Goal: Contribute content: Contribute content

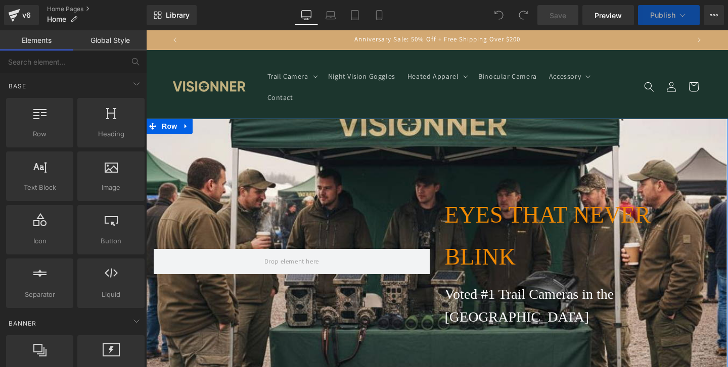
click at [276, 170] on div "EYES THAT NEVER BLINK Heading Voted #1 Trail Cameras in the [GEOGRAPHIC_DATA] T…" at bounding box center [437, 262] width 582 height 286
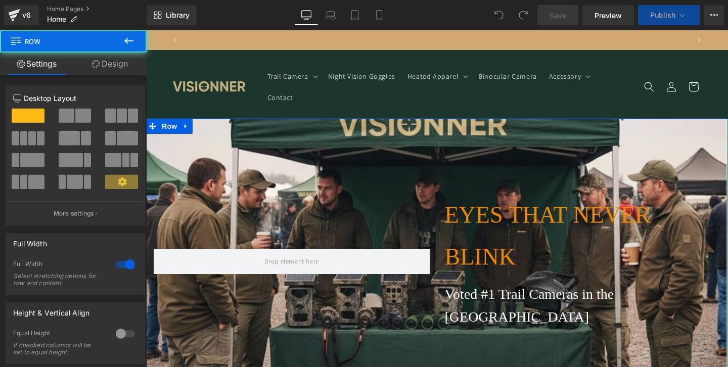
scroll to position [0, 502]
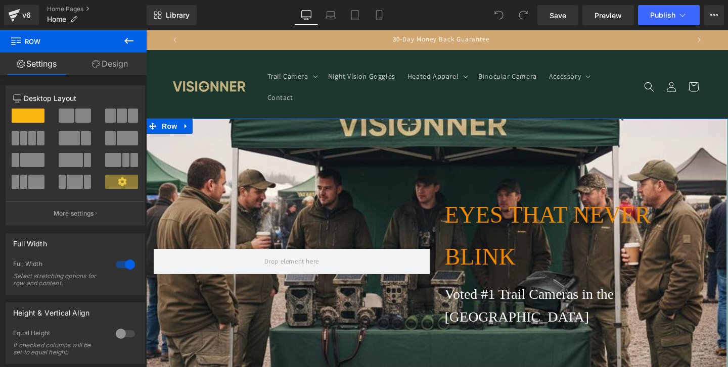
click at [179, 187] on div "EYES THAT NEVER BLINK Heading Voted #1 Trail Cameras in the [GEOGRAPHIC_DATA] T…" at bounding box center [437, 262] width 582 height 286
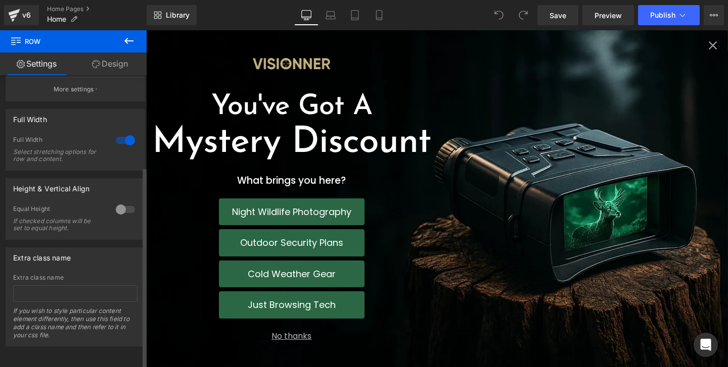
scroll to position [0, 1004]
click at [710, 44] on icon "Close popup" at bounding box center [713, 45] width 8 height 8
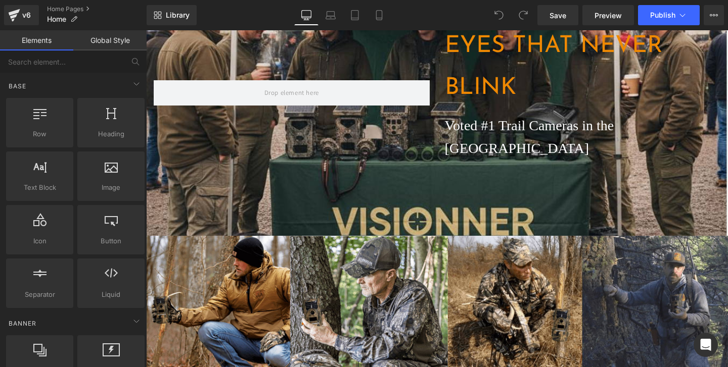
scroll to position [168, 0]
click at [421, 178] on div "EYES THAT NEVER BLINK Heading Voted #1 Trail Cameras in the [GEOGRAPHIC_DATA] T…" at bounding box center [437, 93] width 582 height 286
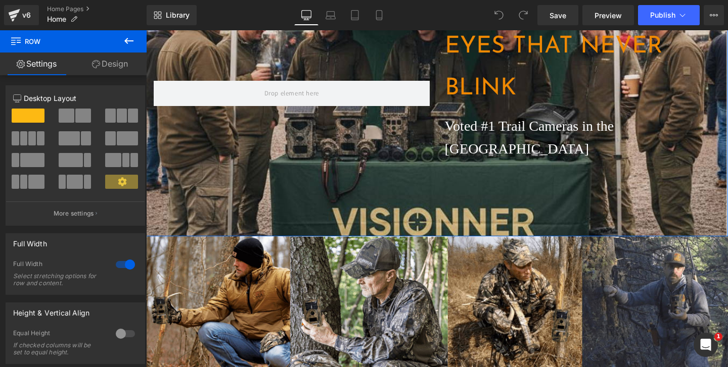
scroll to position [0, 502]
click at [128, 43] on icon at bounding box center [129, 41] width 12 height 12
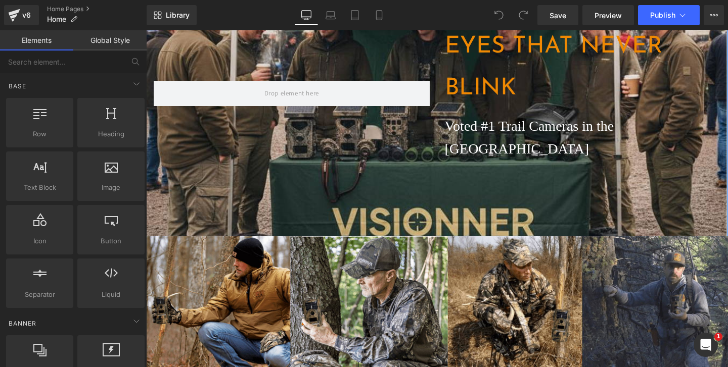
click at [247, 145] on div "EYES THAT NEVER BLINK Heading Voted #1 Trail Cameras in the [GEOGRAPHIC_DATA] T…" at bounding box center [437, 93] width 582 height 286
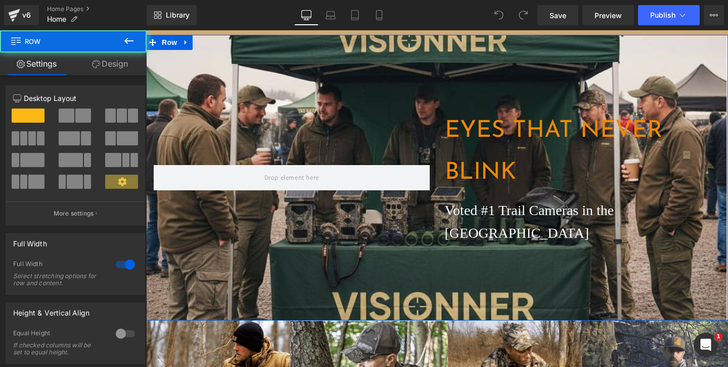
scroll to position [69, 0]
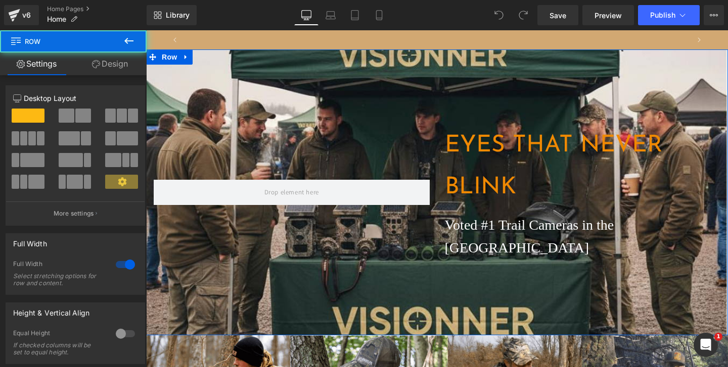
click at [381, 112] on div "EYES THAT NEVER BLINK Heading Voted #1 Trail Cameras in the [GEOGRAPHIC_DATA] T…" at bounding box center [437, 193] width 582 height 286
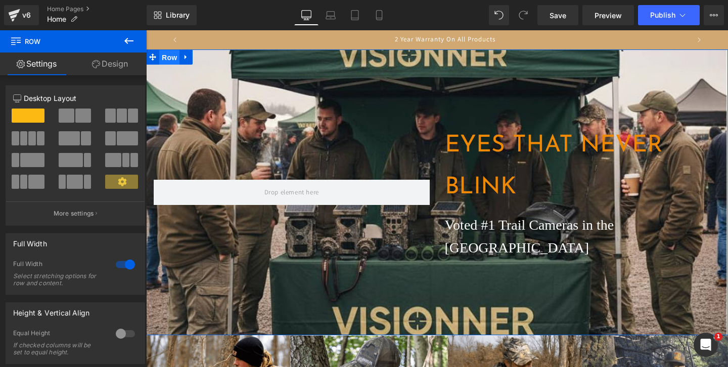
click at [167, 58] on span "Row" at bounding box center [169, 57] width 20 height 15
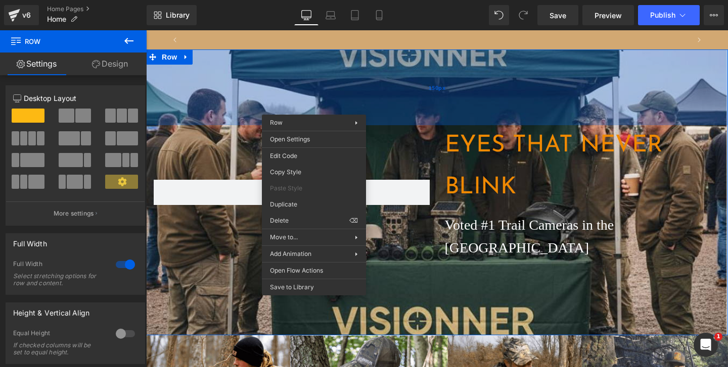
scroll to position [0, 0]
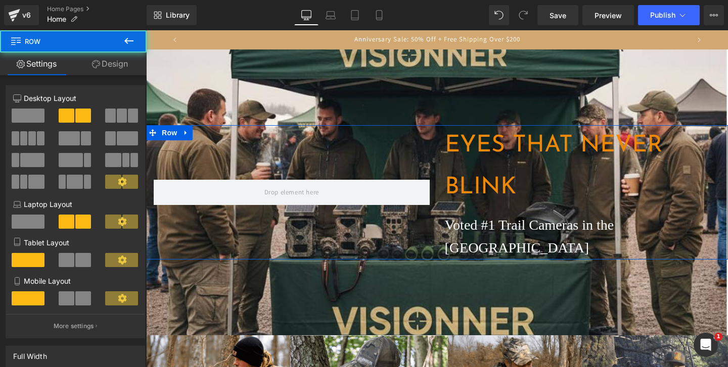
click at [400, 142] on div at bounding box center [291, 192] width 291 height 134
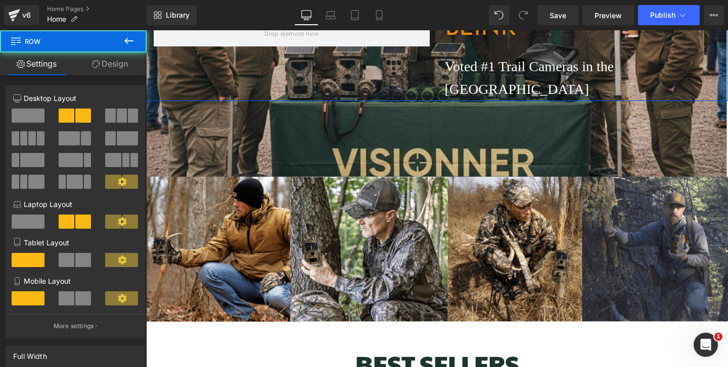
scroll to position [229, 0]
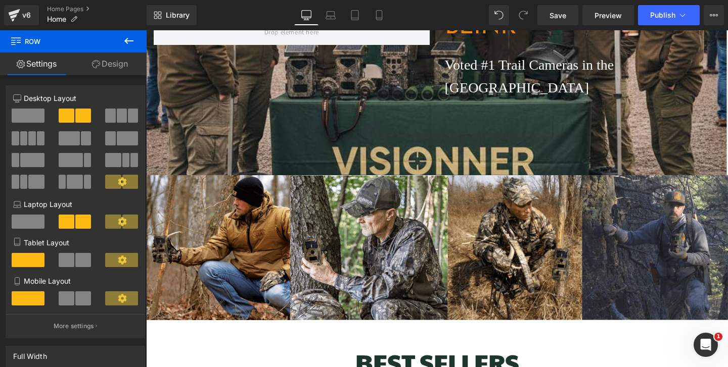
click at [425, 124] on div "EYES THAT NEVER BLINK Heading Voted #1 Trail Cameras in the [GEOGRAPHIC_DATA] T…" at bounding box center [437, 32] width 582 height 286
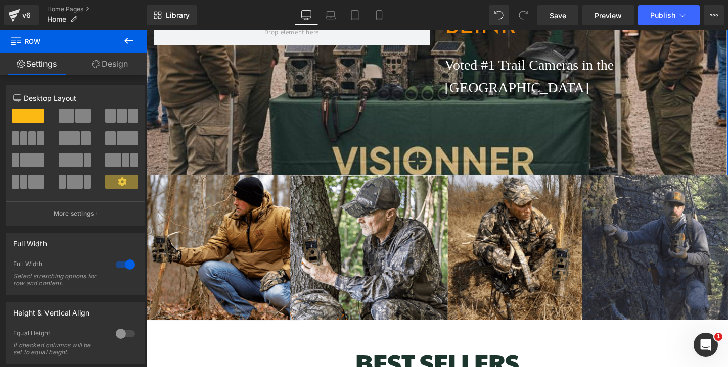
scroll to position [0, 0]
click at [111, 70] on link "Design" at bounding box center [109, 64] width 73 height 23
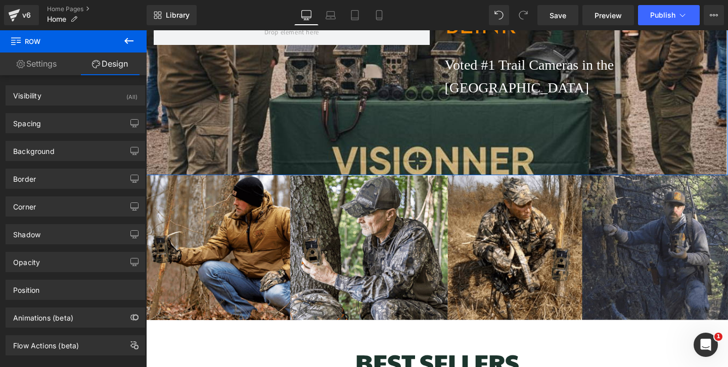
click at [26, 60] on link "Settings" at bounding box center [36, 64] width 73 height 23
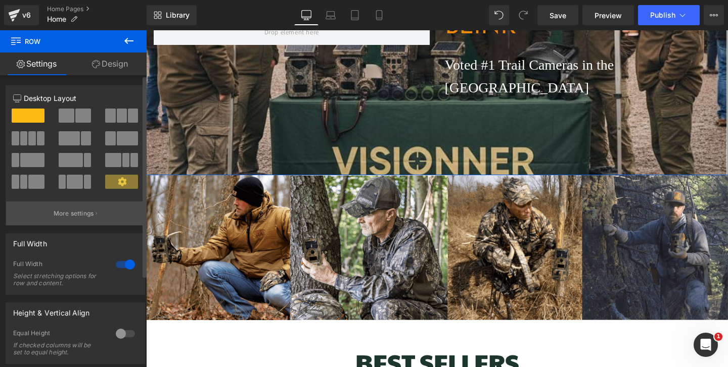
click at [80, 221] on button "More settings" at bounding box center [75, 214] width 139 height 24
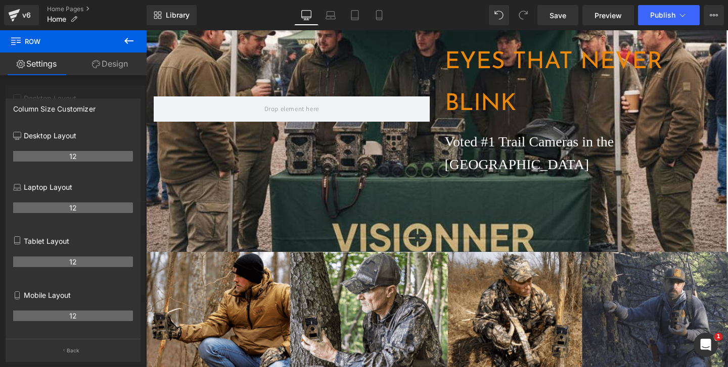
scroll to position [143, 0]
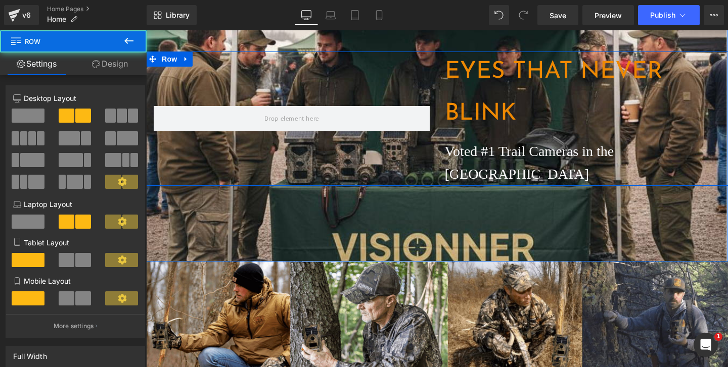
click at [259, 152] on div at bounding box center [291, 119] width 291 height 134
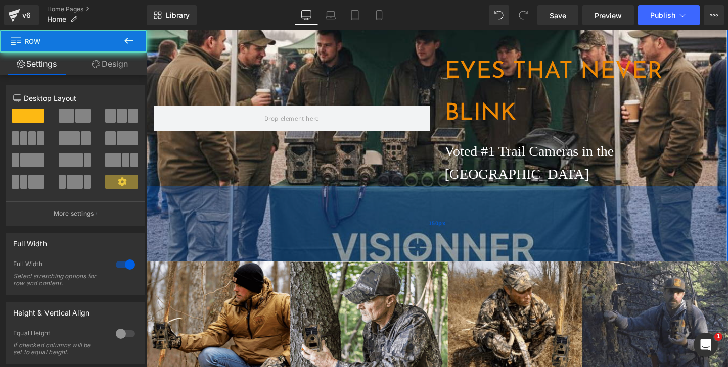
click at [221, 193] on div "150px" at bounding box center [437, 224] width 582 height 76
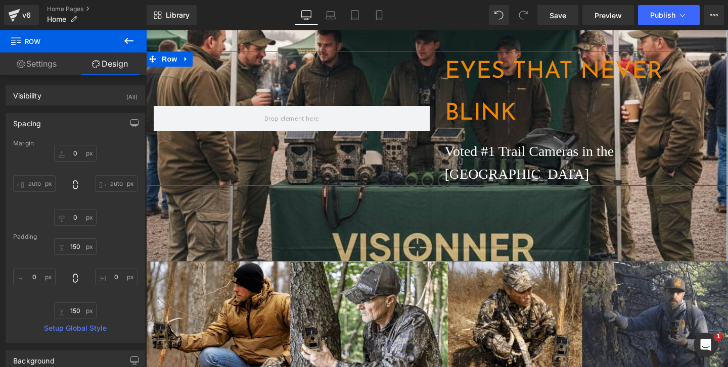
scroll to position [0, 0]
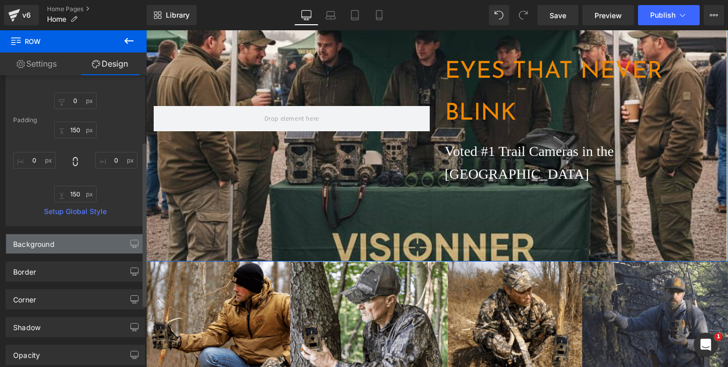
click at [98, 250] on div "Background" at bounding box center [75, 244] width 139 height 19
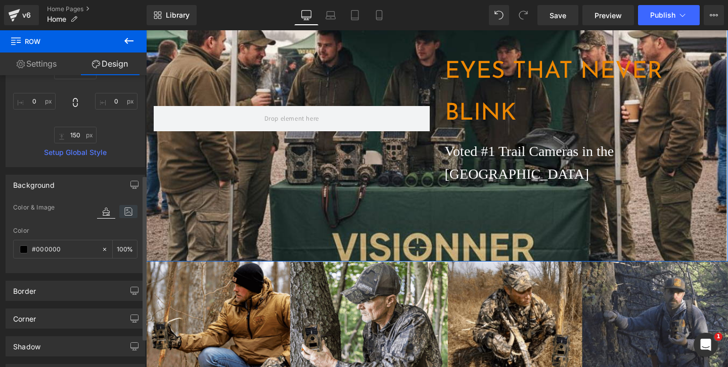
click at [120, 217] on icon at bounding box center [128, 211] width 18 height 13
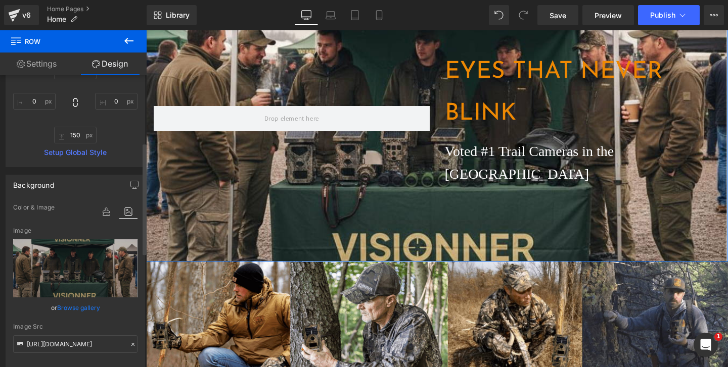
click at [87, 307] on link "Browse gallery" at bounding box center [78, 308] width 43 height 18
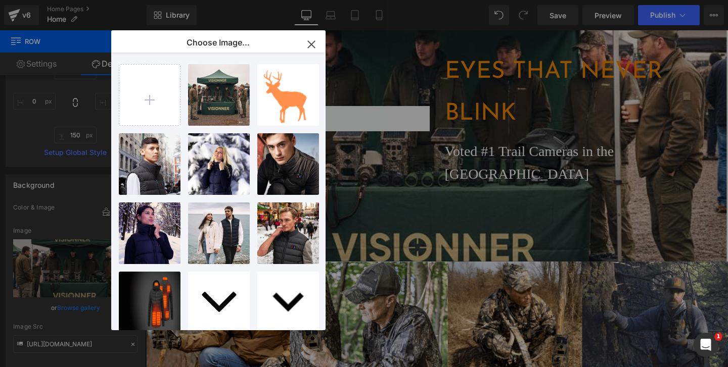
click at [312, 45] on icon "button" at bounding box center [311, 44] width 7 height 7
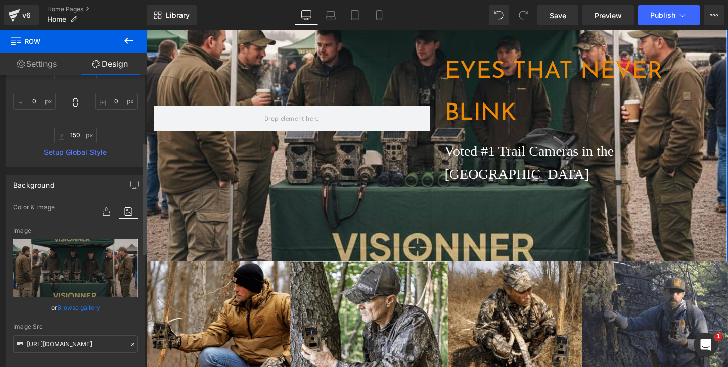
click at [72, 309] on link "Browse gallery" at bounding box center [78, 308] width 43 height 18
click at [97, 0] on div "Row You are previewing how the will restyle your page. You can not edit Element…" at bounding box center [364, 0] width 728 height 0
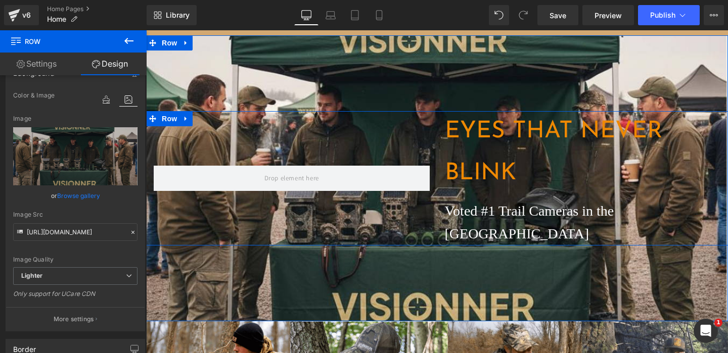
scroll to position [77, 0]
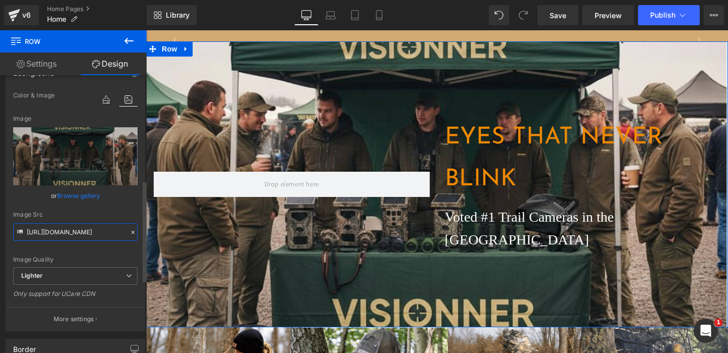
click at [103, 229] on input "[URL][DOMAIN_NAME]" at bounding box center [75, 232] width 124 height 18
paste input "[DOMAIN_NAME][URL]"
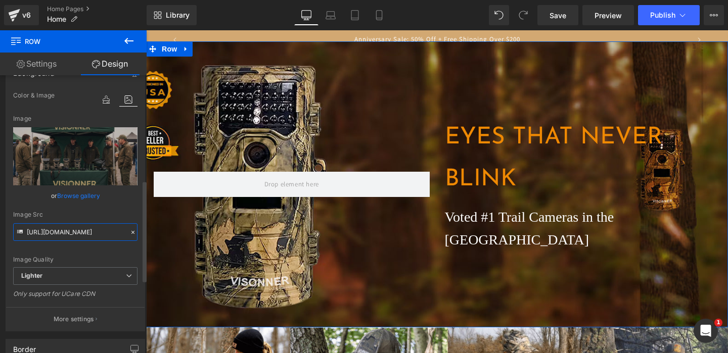
type input "[URL][DOMAIN_NAME]"
click at [91, 210] on div "Image Quality Lighter Lightest Lighter Lighter Lightest Only support for UCare …" at bounding box center [75, 178] width 124 height 178
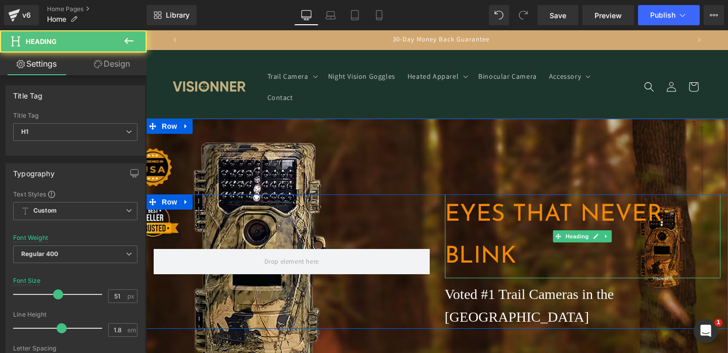
click at [465, 217] on span "EYES THAT NEVER BLINK" at bounding box center [553, 236] width 217 height 66
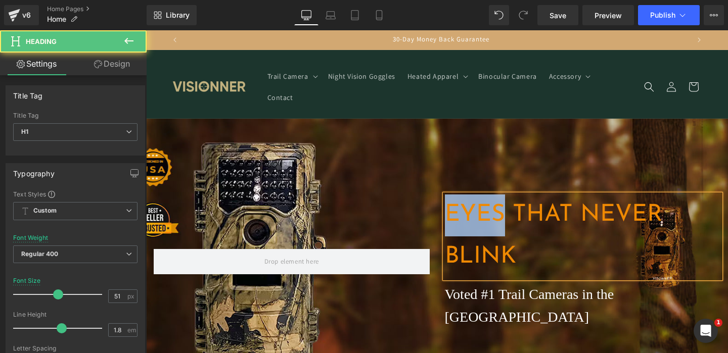
click at [465, 217] on span "EYES THAT NEVER BLINK" at bounding box center [553, 236] width 217 height 66
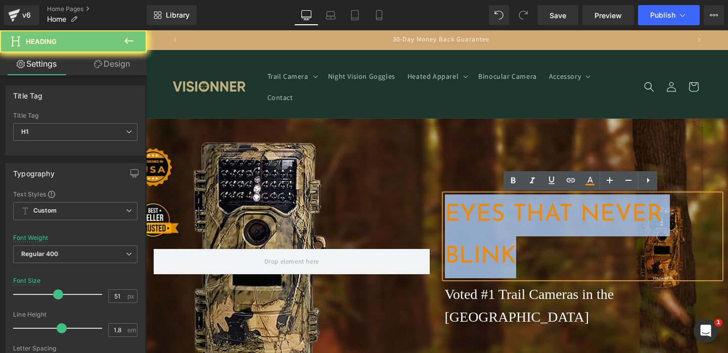
click at [465, 217] on span "EYES THAT NEVER BLINK" at bounding box center [553, 236] width 217 height 66
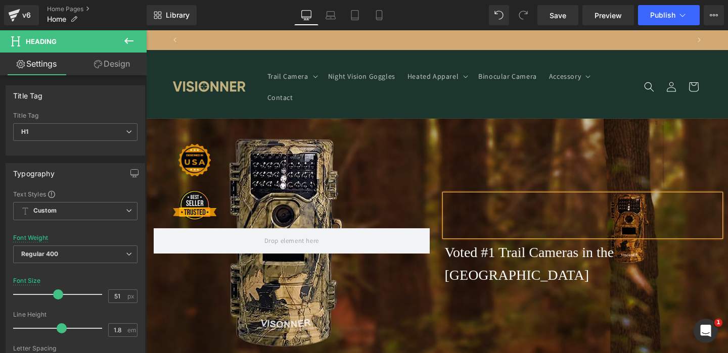
click at [348, 256] on div at bounding box center [291, 241] width 291 height 92
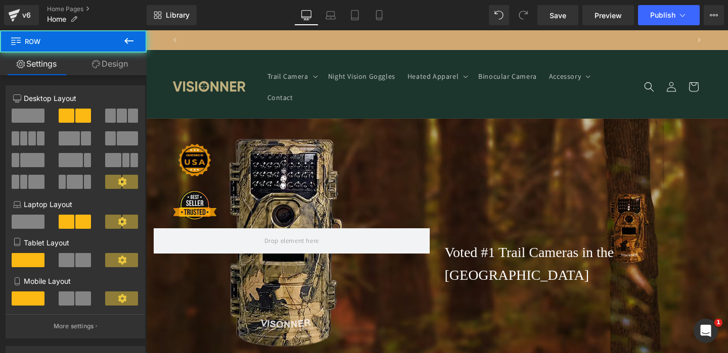
scroll to position [0, 0]
click at [564, 10] on span "Save" at bounding box center [557, 15] width 17 height 11
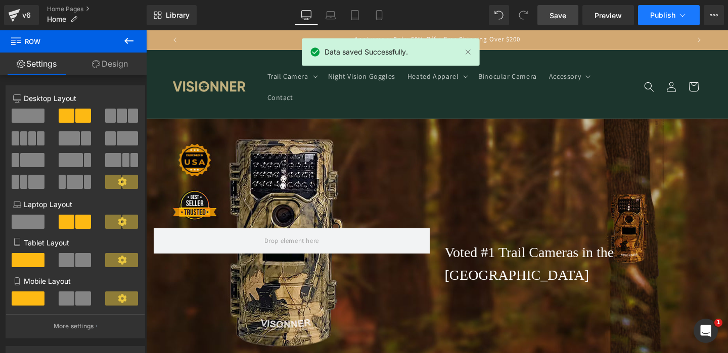
click at [658, 11] on span "Publish" at bounding box center [662, 15] width 25 height 8
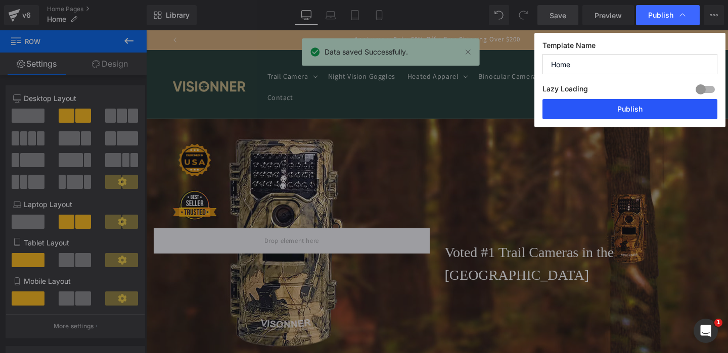
click at [616, 109] on button "Publish" at bounding box center [629, 109] width 175 height 20
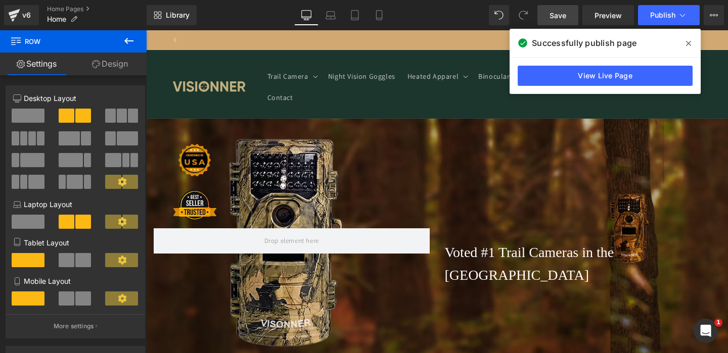
scroll to position [0, 1004]
click at [550, 74] on link "View Live Page" at bounding box center [605, 76] width 175 height 20
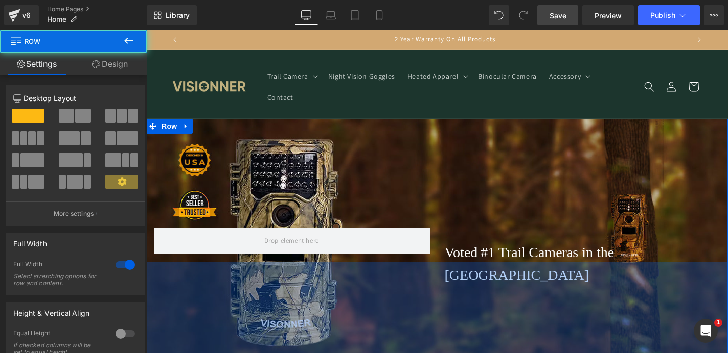
drag, startPoint x: 356, startPoint y: 325, endPoint x: 356, endPoint y: 349, distance: 24.8
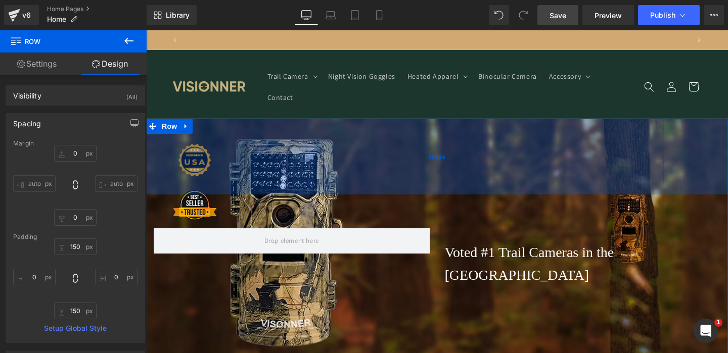
scroll to position [0, 0]
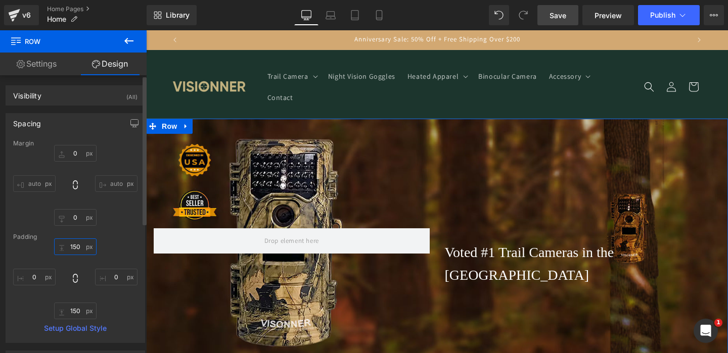
click at [70, 251] on input "150" at bounding box center [75, 247] width 42 height 17
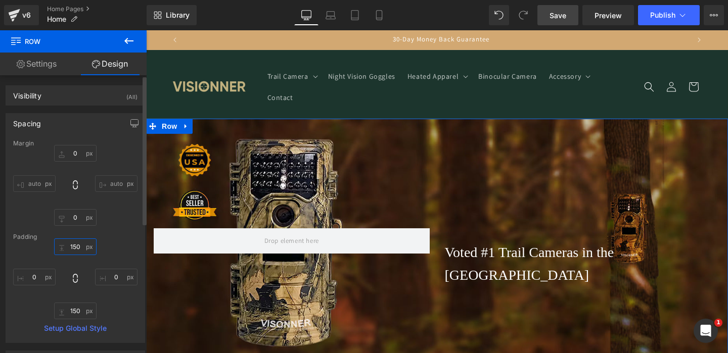
click at [70, 251] on input "150" at bounding box center [75, 247] width 42 height 17
click at [72, 248] on input "150" at bounding box center [75, 247] width 42 height 17
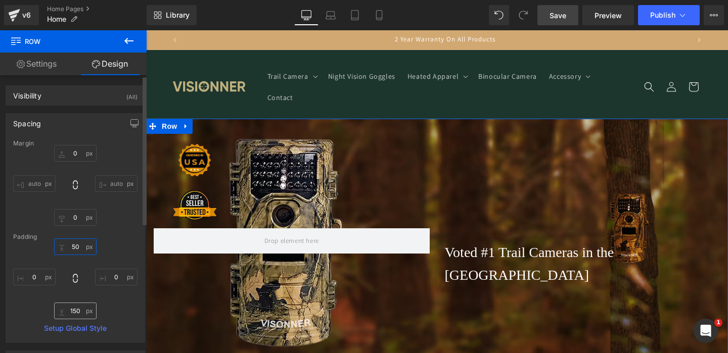
type input "50"
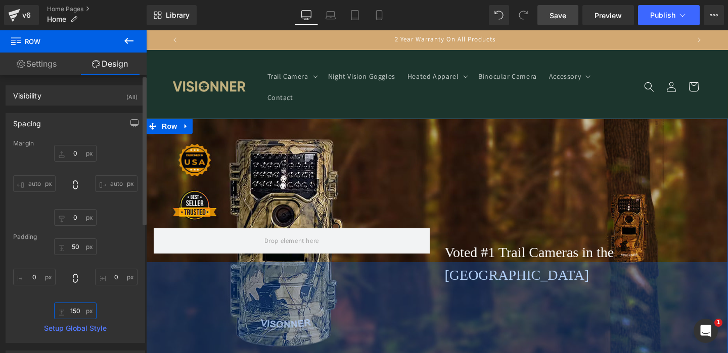
click at [72, 311] on input "150" at bounding box center [75, 311] width 42 height 17
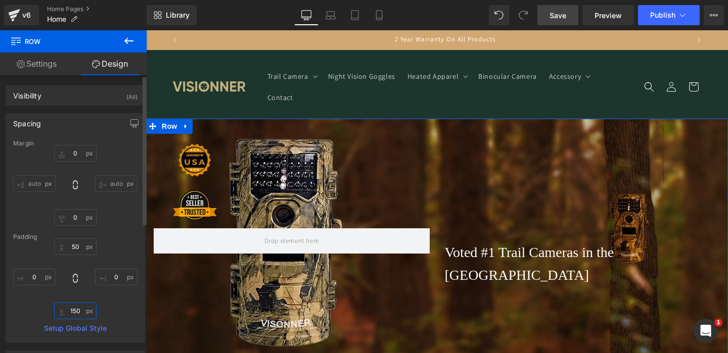
click at [72, 311] on input "150" at bounding box center [75, 311] width 42 height 17
click at [120, 310] on div "50 50 0px 0 50 50 0px 0" at bounding box center [75, 279] width 124 height 81
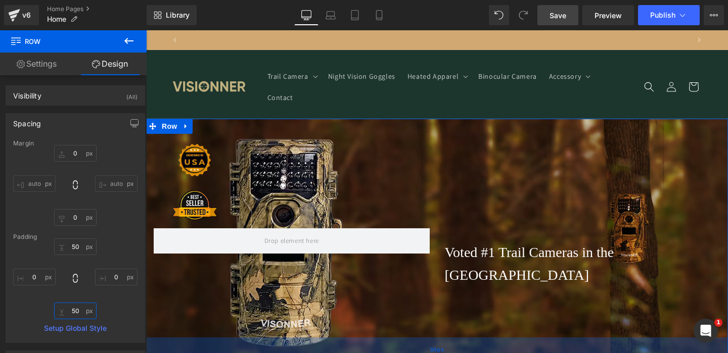
scroll to position [0, 502]
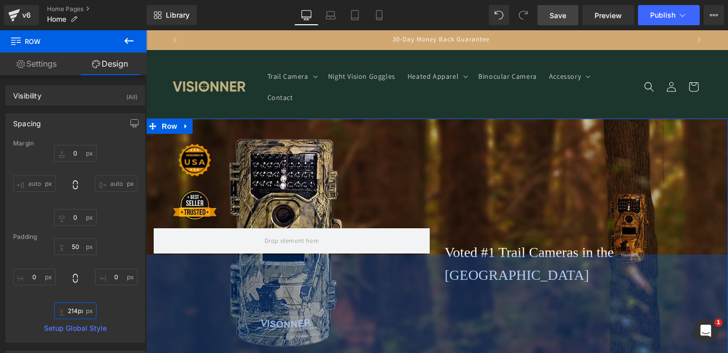
drag, startPoint x: 422, startPoint y: 334, endPoint x: 422, endPoint y: 368, distance: 34.4
click at [422, 367] on html "□ Skip to content Anniversary Sale: 50% Off + Free Shipping Over $200 30-Day Mo…" at bounding box center [437, 198] width 582 height 337
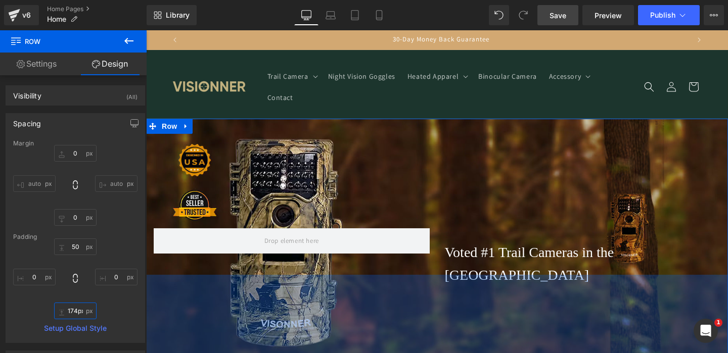
type input "0px"
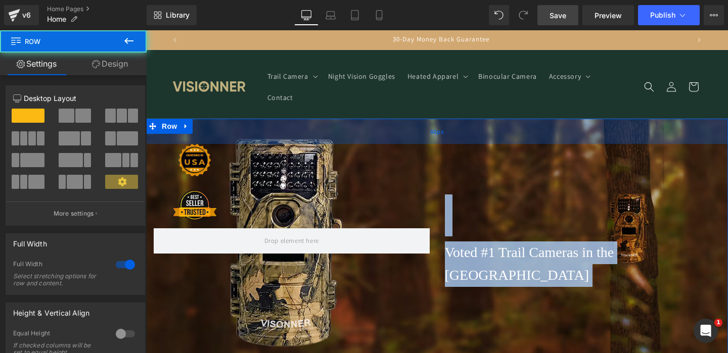
drag, startPoint x: 424, startPoint y: 174, endPoint x: 422, endPoint y: 122, distance: 52.6
click at [422, 122] on div "Heading Voted #1 Trail Cameras in the [GEOGRAPHIC_DATA] Text Block Voted #1 Tra…" at bounding box center [437, 241] width 582 height 244
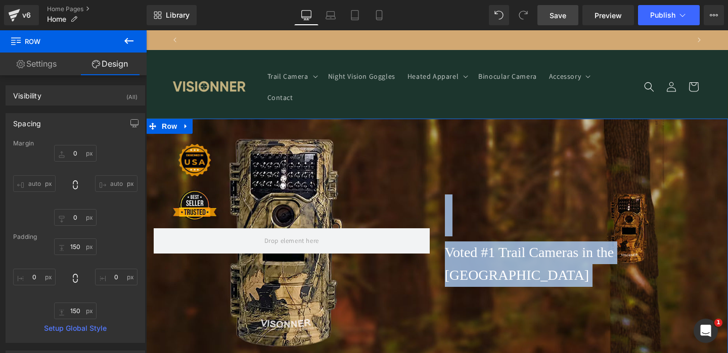
click at [395, 157] on div "Heading Voted #1 Trail Cameras in the [GEOGRAPHIC_DATA] Text Block Voted #1 Tra…" at bounding box center [437, 241] width 582 height 244
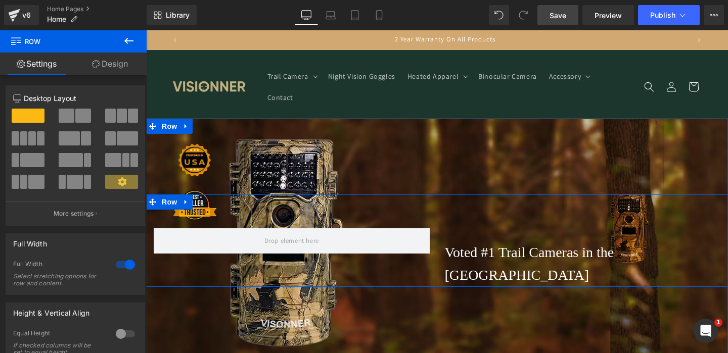
scroll to position [52, 0]
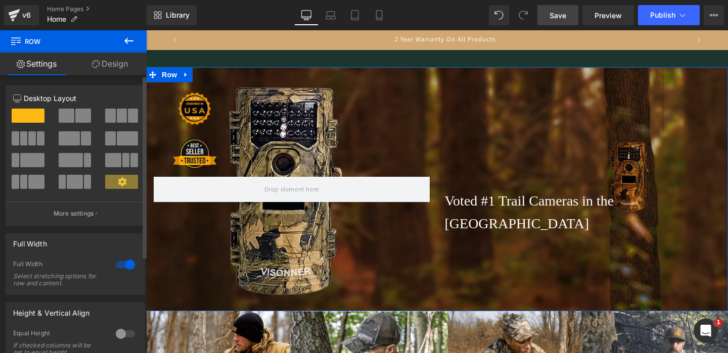
click at [119, 266] on div at bounding box center [125, 265] width 24 height 16
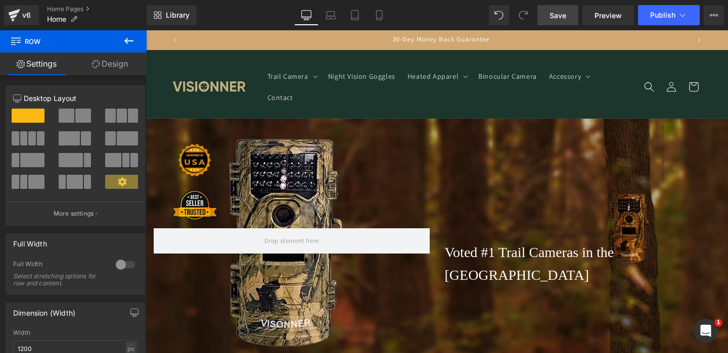
scroll to position [0, 0]
click at [357, 17] on icon at bounding box center [355, 15] width 10 height 10
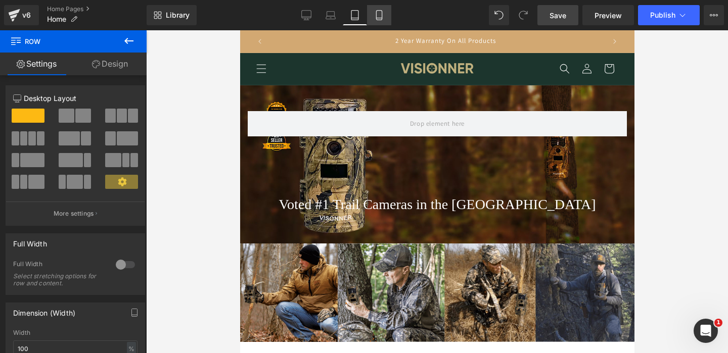
click at [387, 24] on link "Mobile" at bounding box center [379, 15] width 24 height 20
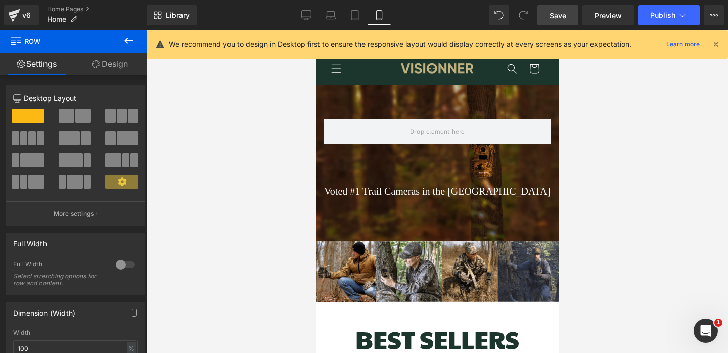
scroll to position [0, 362]
click at [306, 12] on icon at bounding box center [306, 15] width 10 height 10
type input "1200"
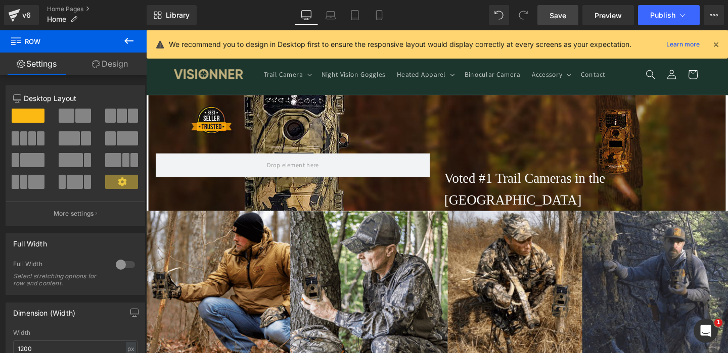
scroll to position [0, 0]
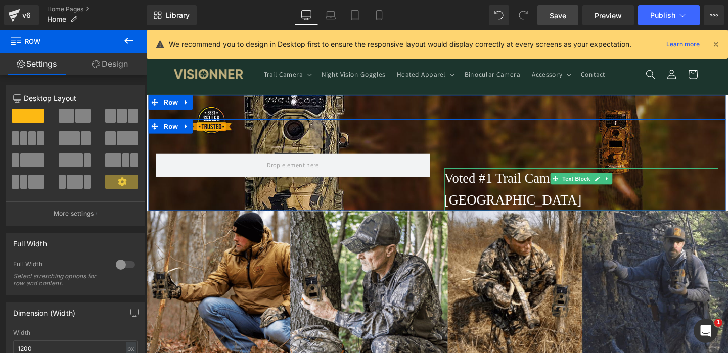
click at [543, 187] on p "Voted #1 Trail Cameras in the [GEOGRAPHIC_DATA]" at bounding box center [603, 197] width 288 height 45
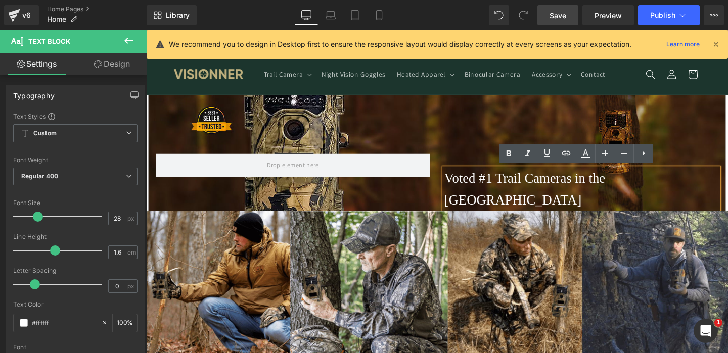
scroll to position [0, 531]
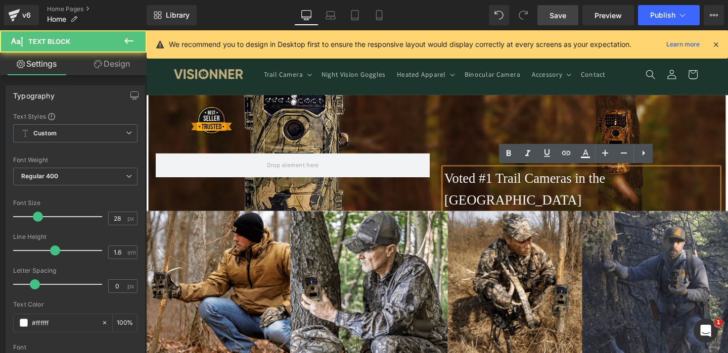
click at [602, 187] on p "Voted #1 Trail Cameras in the [GEOGRAPHIC_DATA]" at bounding box center [603, 197] width 288 height 45
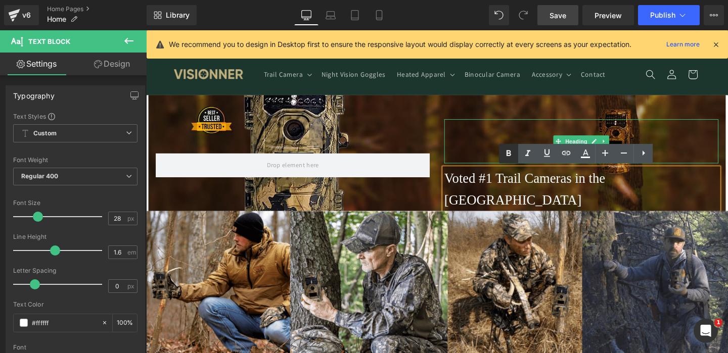
scroll to position [0, 0]
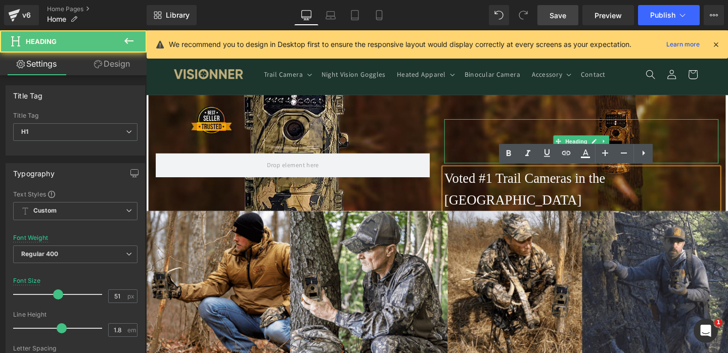
click at [492, 152] on h1 at bounding box center [603, 147] width 288 height 47
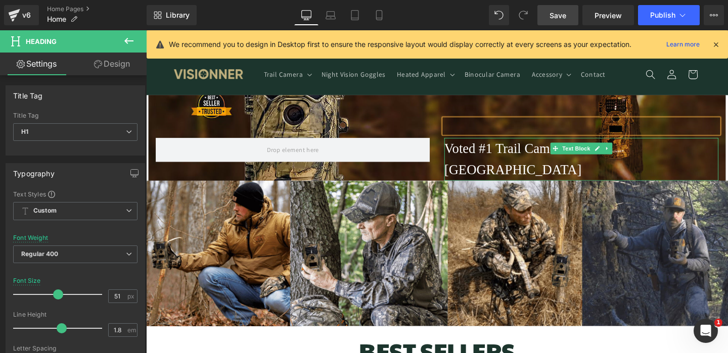
scroll to position [0, 531]
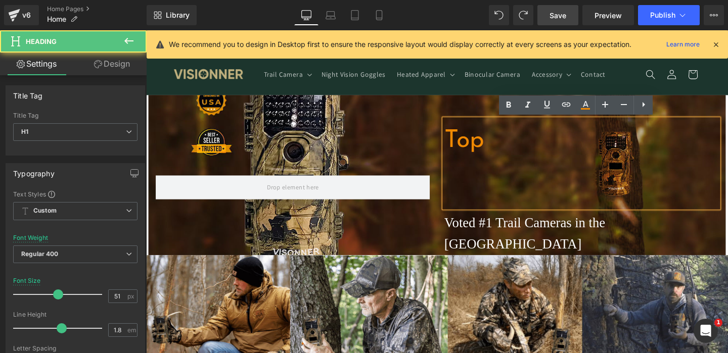
click at [506, 179] on h1 at bounding box center [603, 193] width 288 height 47
drag, startPoint x: 501, startPoint y: 161, endPoint x: 459, endPoint y: 111, distance: 64.9
click at [459, 111] on div "Top Heading Voted #1 Trail Cameras in the [GEOGRAPHIC_DATA] Text Block Voted #1…" at bounding box center [452, 183] width 607 height 168
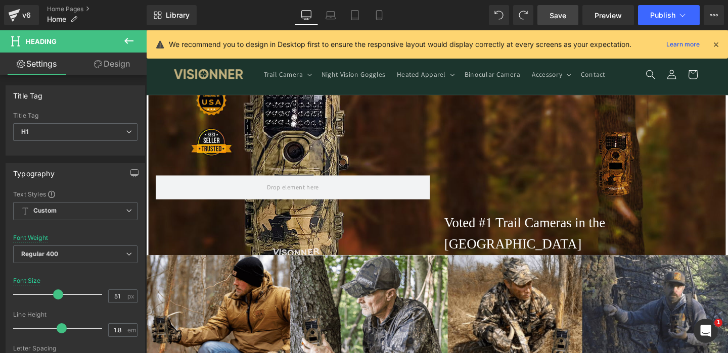
click at [568, 15] on link "Save" at bounding box center [557, 15] width 41 height 20
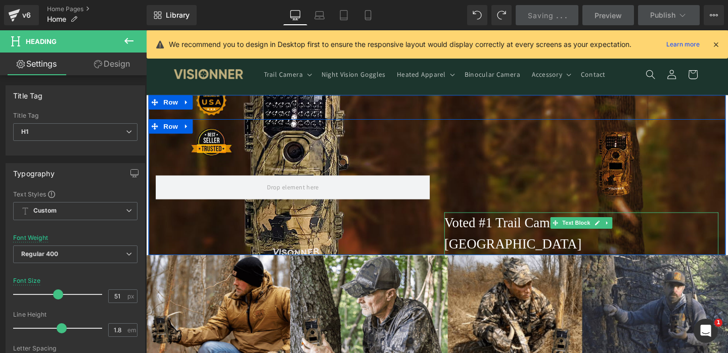
click at [502, 227] on p "Voted #1 Trail Cameras in the [GEOGRAPHIC_DATA]" at bounding box center [603, 244] width 288 height 45
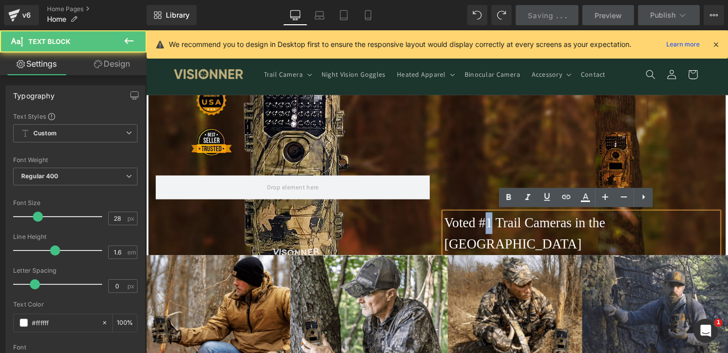
click at [502, 227] on p "Voted #1 Trail Cameras in the [GEOGRAPHIC_DATA]" at bounding box center [603, 244] width 288 height 45
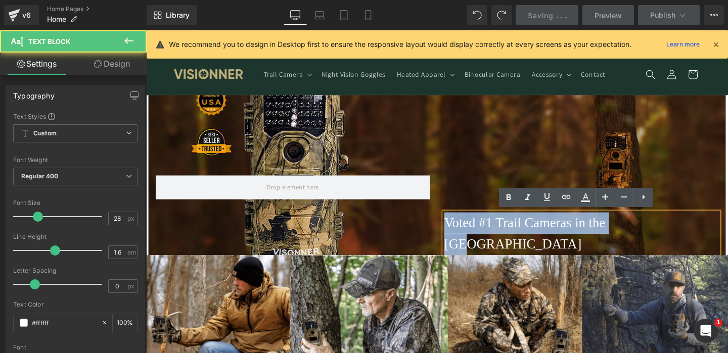
click at [502, 227] on p "Voted #1 Trail Cameras in the [GEOGRAPHIC_DATA]" at bounding box center [603, 244] width 288 height 45
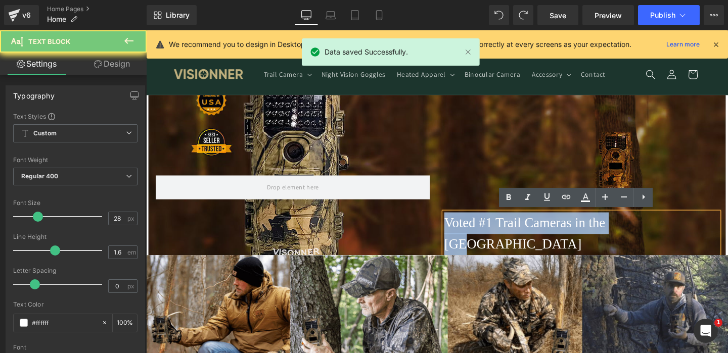
click at [502, 227] on p "Voted #1 Trail Cameras in the [GEOGRAPHIC_DATA]" at bounding box center [603, 244] width 288 height 45
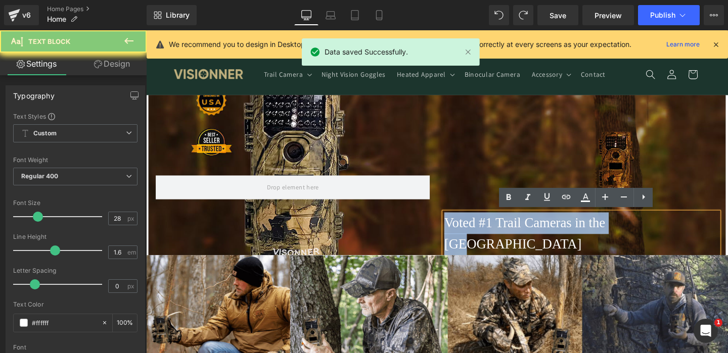
copy p "Voted #1 Trail Cameras in the [GEOGRAPHIC_DATA]"
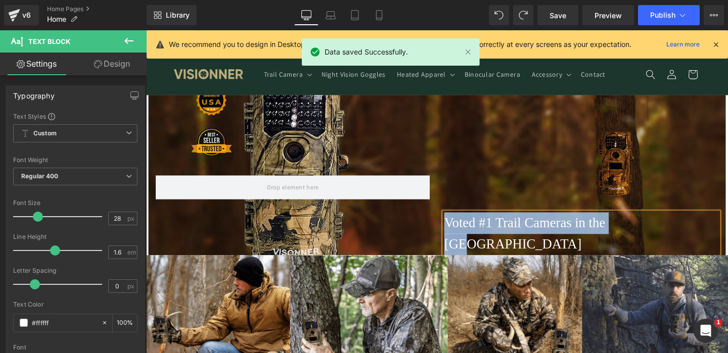
click at [497, 182] on h1 at bounding box center [603, 193] width 288 height 47
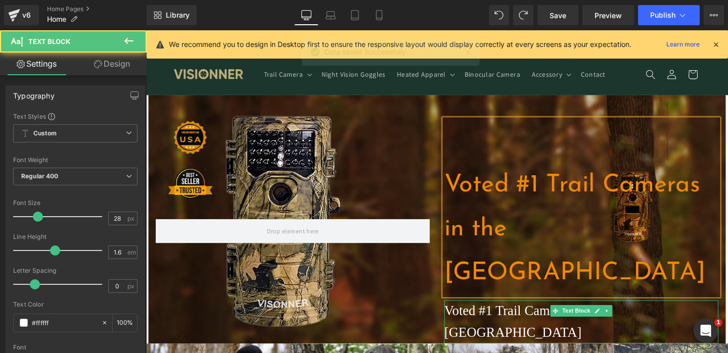
click at [534, 314] on p "Voted #1 Trail Cameras in the [GEOGRAPHIC_DATA]" at bounding box center [603, 336] width 288 height 45
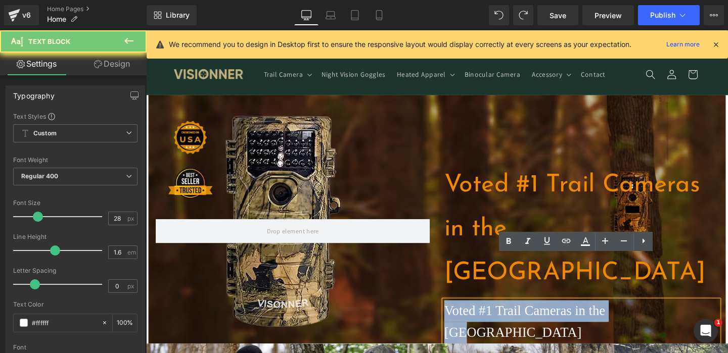
click at [534, 314] on p "Voted #1 Trail Cameras in the [GEOGRAPHIC_DATA]" at bounding box center [603, 336] width 288 height 45
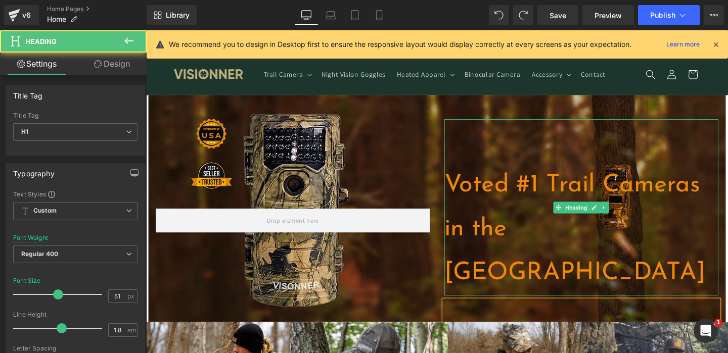
click at [517, 227] on h1 "Voted #1 Trail Cameras in the [GEOGRAPHIC_DATA]" at bounding box center [603, 239] width 288 height 139
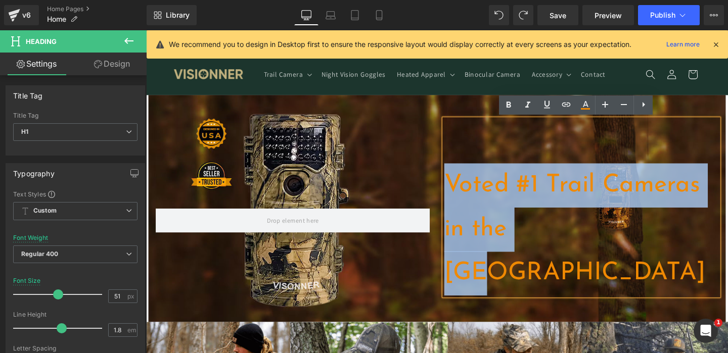
click at [517, 227] on h1 "Voted #1 Trail Cameras in the [GEOGRAPHIC_DATA]" at bounding box center [603, 239] width 288 height 139
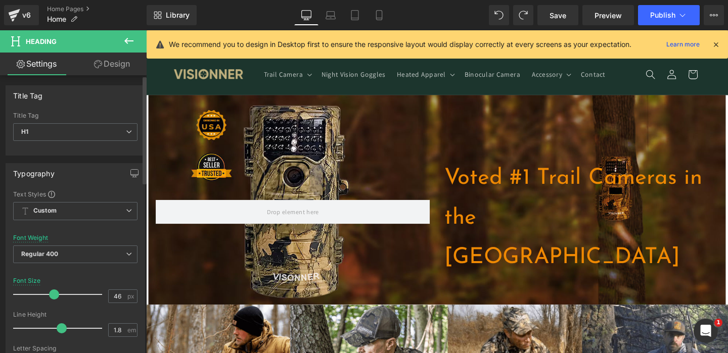
type input "45"
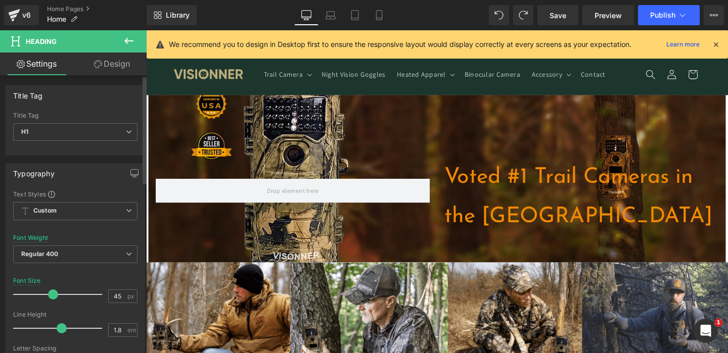
drag, startPoint x: 59, startPoint y: 290, endPoint x: 54, endPoint y: 297, distance: 8.7
click at [54, 297] on span at bounding box center [53, 295] width 10 height 10
click at [558, 21] on link "Save" at bounding box center [557, 15] width 41 height 20
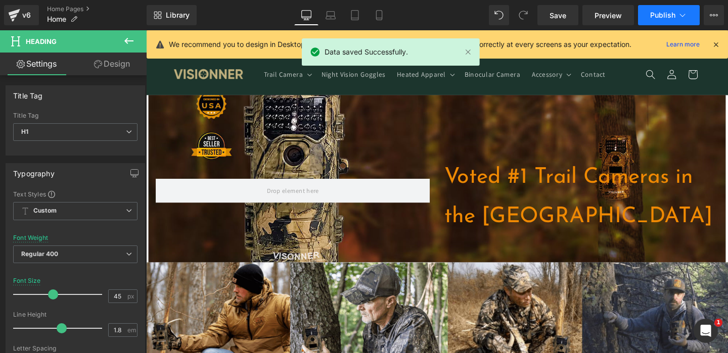
click at [647, 18] on button "Publish" at bounding box center [669, 15] width 62 height 20
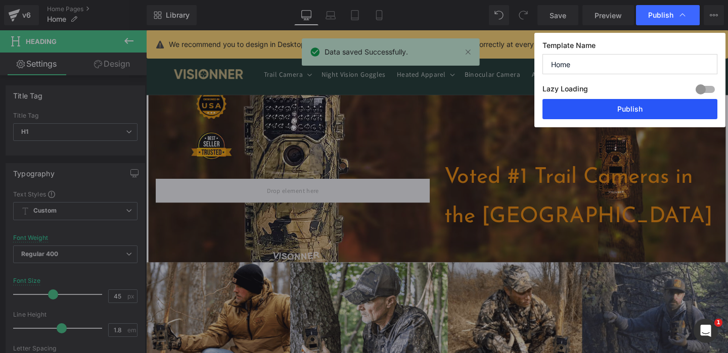
click at [580, 101] on button "Publish" at bounding box center [629, 109] width 175 height 20
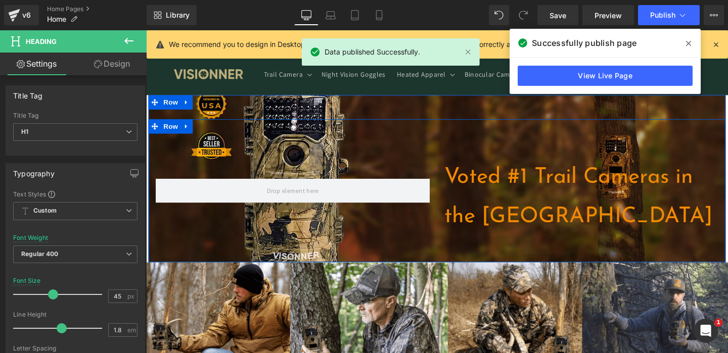
scroll to position [0, 531]
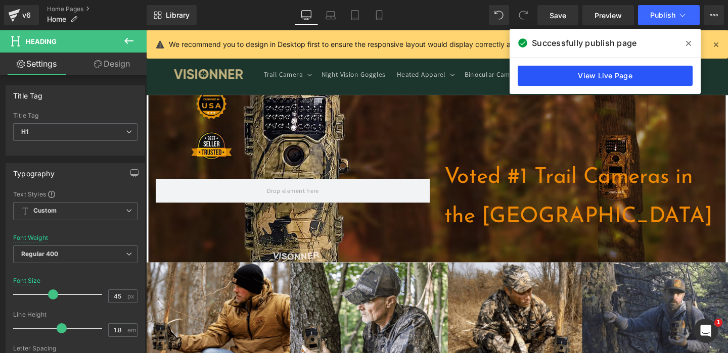
click at [552, 70] on link "View Live Page" at bounding box center [605, 76] width 175 height 20
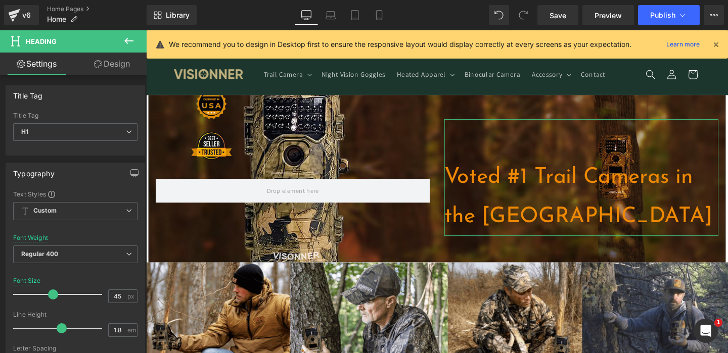
scroll to position [0, 0]
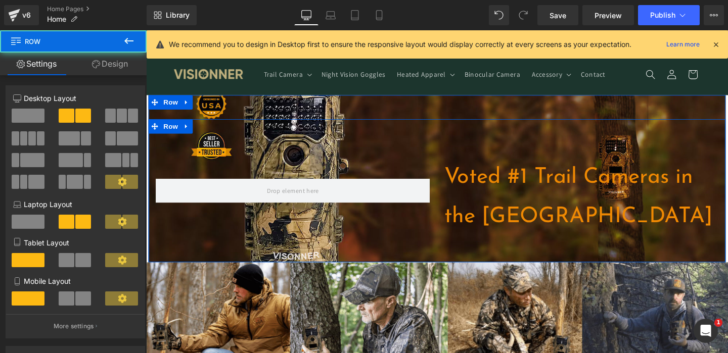
click at [246, 168] on div at bounding box center [300, 199] width 303 height 151
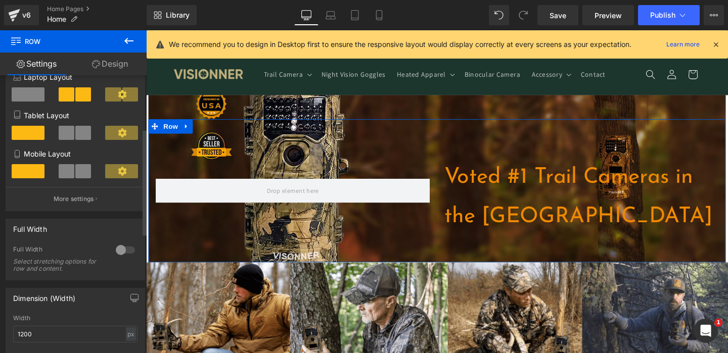
scroll to position [140, 0]
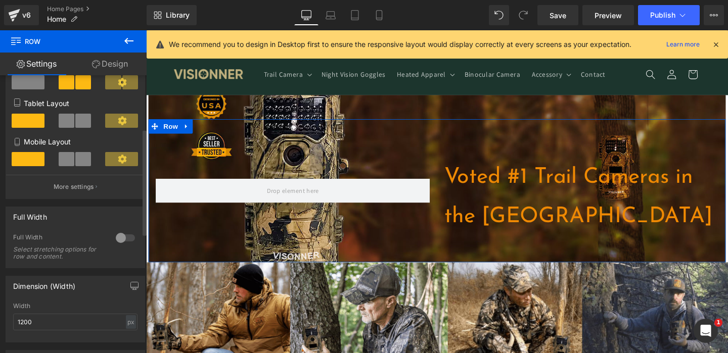
click at [117, 241] on div at bounding box center [125, 238] width 24 height 16
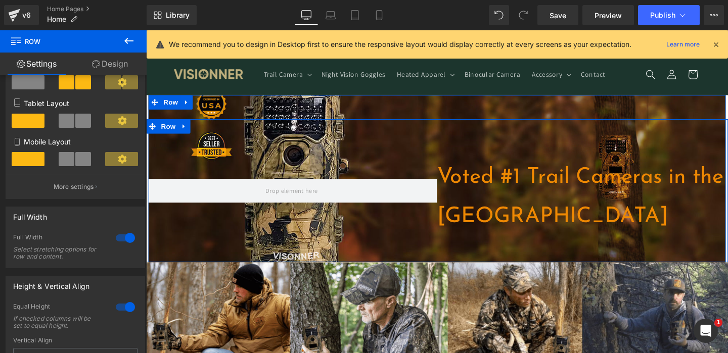
scroll to position [0, 0]
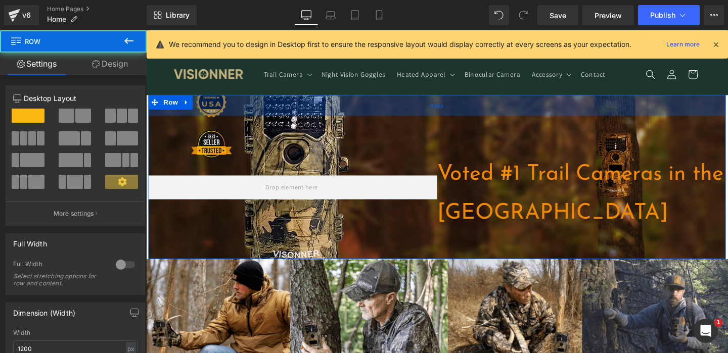
click at [388, 102] on div "43px" at bounding box center [452, 110] width 607 height 22
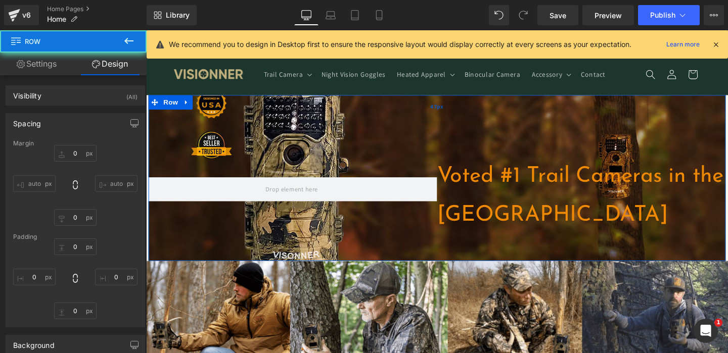
type input "0"
type input "47"
type input "0"
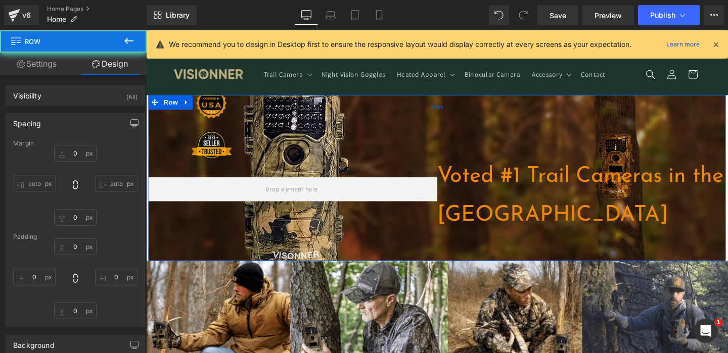
type input "0"
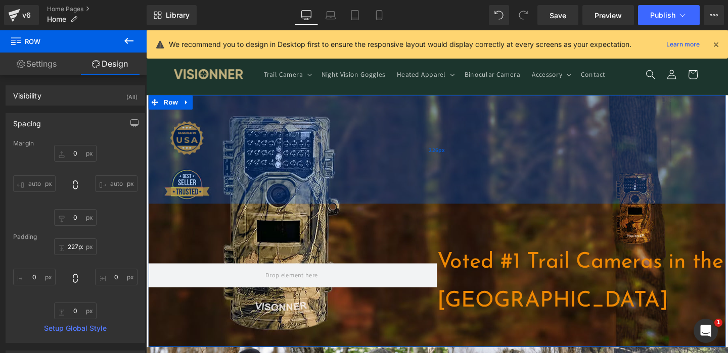
drag, startPoint x: 388, startPoint y: 102, endPoint x: 388, endPoint y: 193, distance: 91.0
click at [388, 193] on div "226px" at bounding box center [452, 156] width 607 height 114
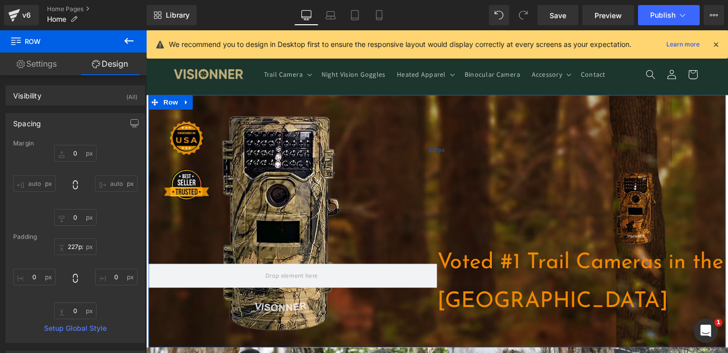
scroll to position [0, 1062]
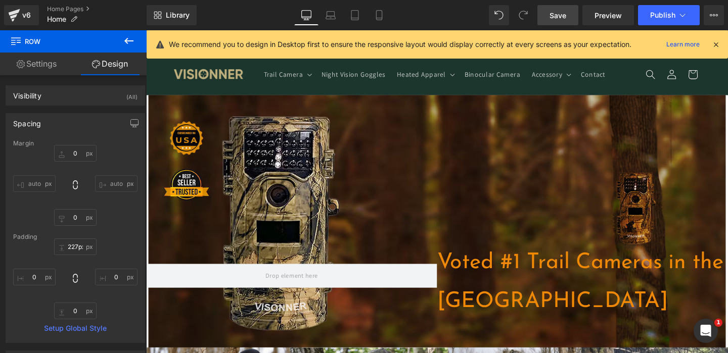
click at [568, 16] on link "Save" at bounding box center [557, 15] width 41 height 20
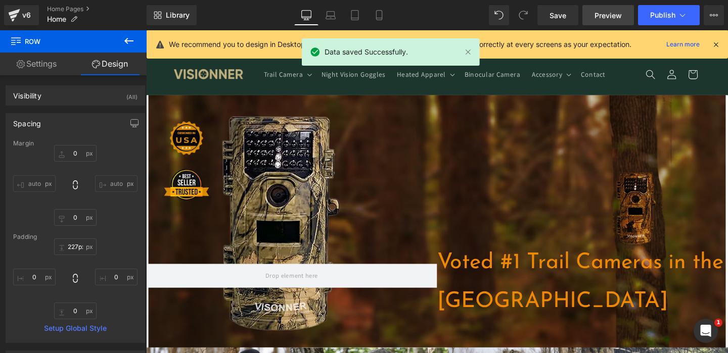
scroll to position [0, 531]
click at [652, 18] on span "Publish" at bounding box center [662, 15] width 25 height 8
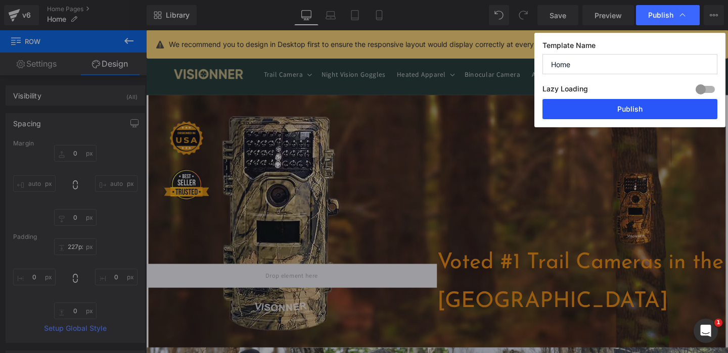
click at [607, 108] on button "Publish" at bounding box center [629, 109] width 175 height 20
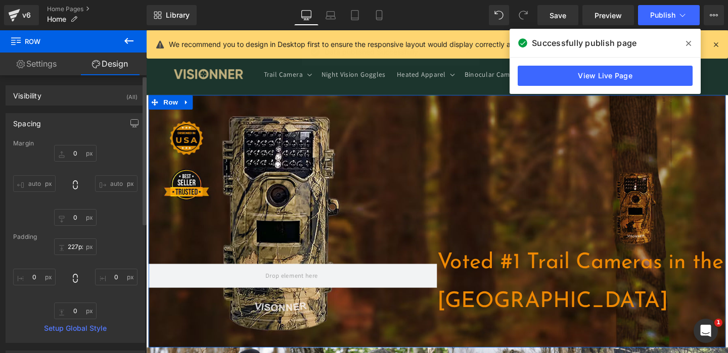
scroll to position [0, 1062]
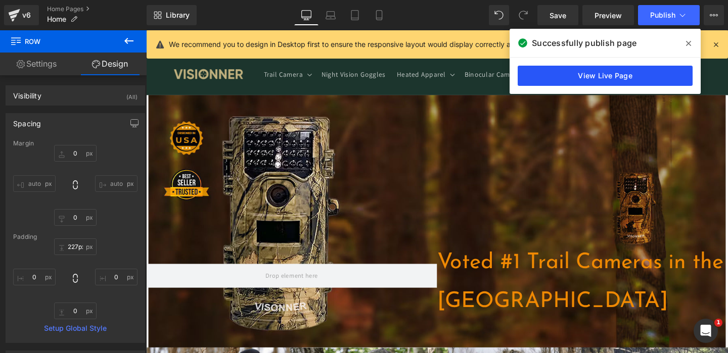
click at [582, 74] on link "View Live Page" at bounding box center [605, 76] width 175 height 20
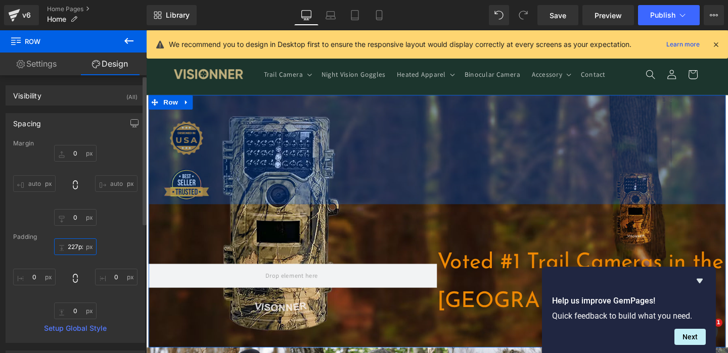
click at [78, 249] on input "227px" at bounding box center [75, 247] width 42 height 17
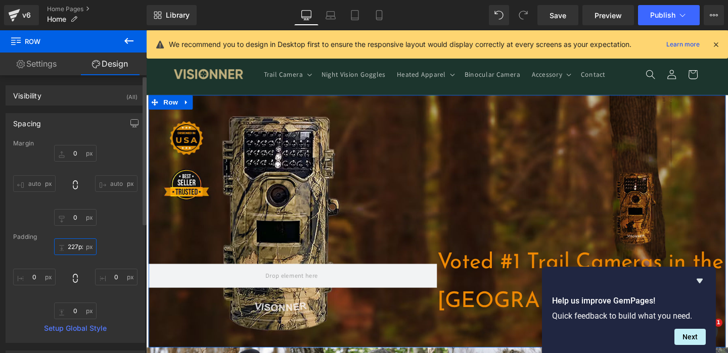
click at [78, 249] on input "227px" at bounding box center [75, 247] width 42 height 17
click at [73, 247] on input "227px" at bounding box center [75, 247] width 42 height 17
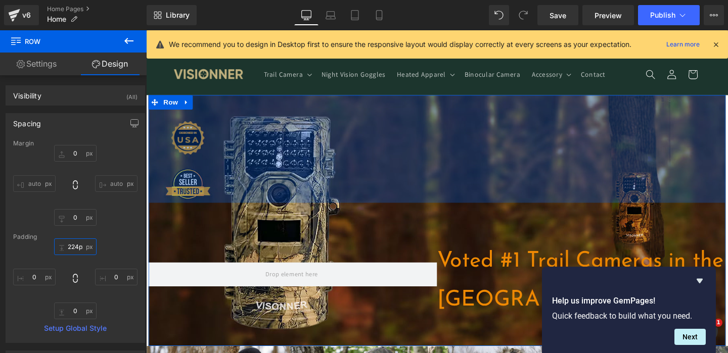
scroll to position [0, 531]
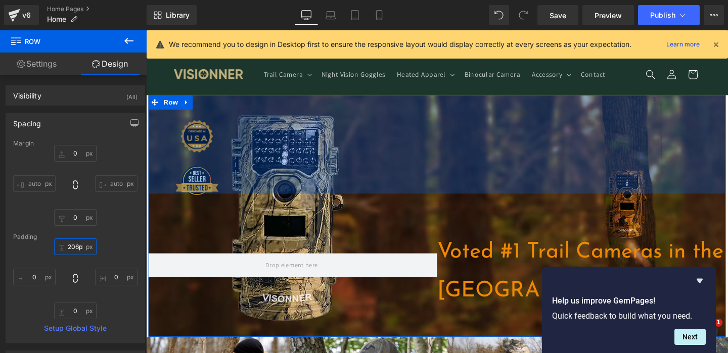
type input "207px"
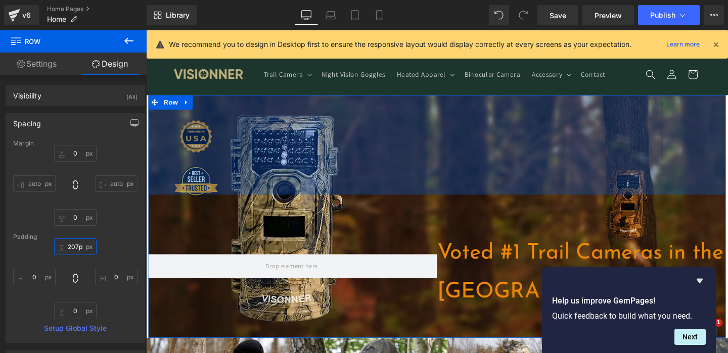
drag, startPoint x: 426, startPoint y: 99, endPoint x: 424, endPoint y: 204, distance: 104.7
click at [424, 204] on div "Voted #1 Trail Cameras in the [GEOGRAPHIC_DATA] Heading Text Block Voted #1 Tra…" at bounding box center [452, 226] width 607 height 255
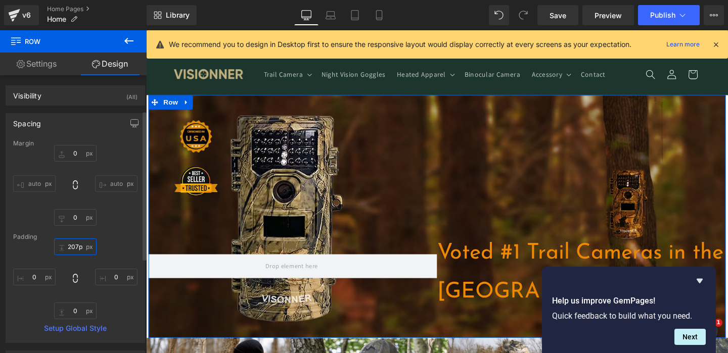
scroll to position [186, 0]
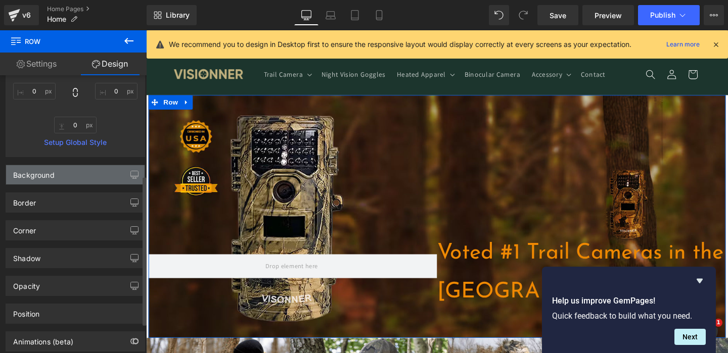
click at [55, 178] on div "Background" at bounding box center [75, 174] width 139 height 19
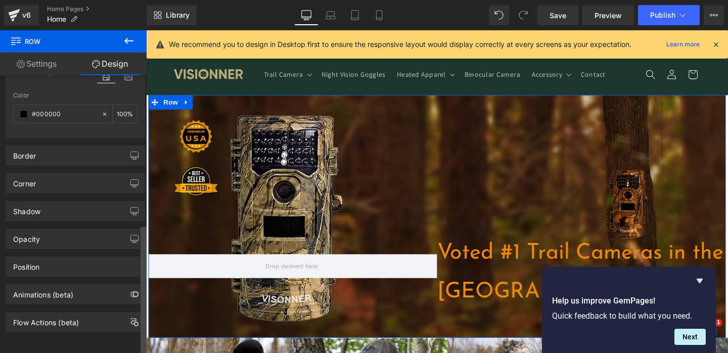
scroll to position [319, 0]
click at [54, 58] on link "Settings" at bounding box center [36, 64] width 73 height 23
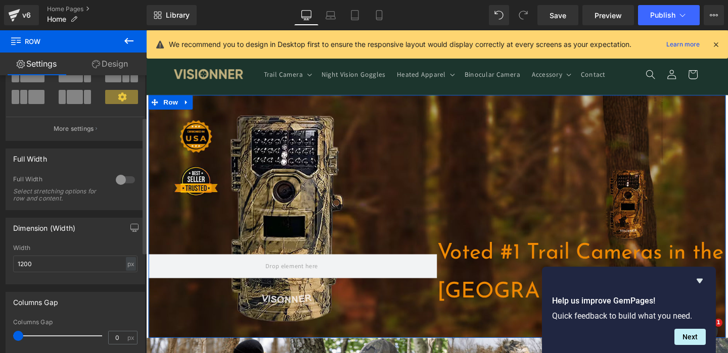
scroll to position [0, 531]
click at [116, 181] on div at bounding box center [125, 180] width 24 height 16
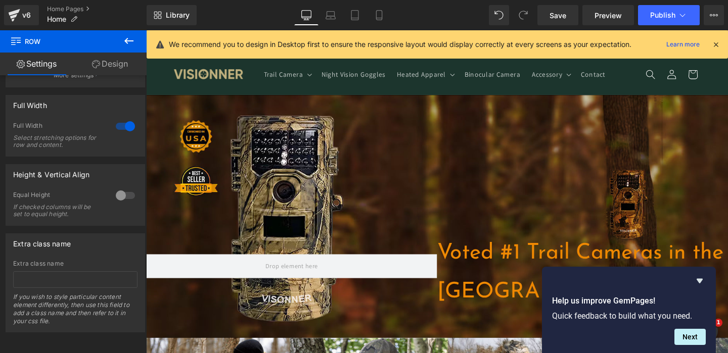
scroll to position [0, 1062]
click at [558, 19] on span "Save" at bounding box center [557, 15] width 17 height 11
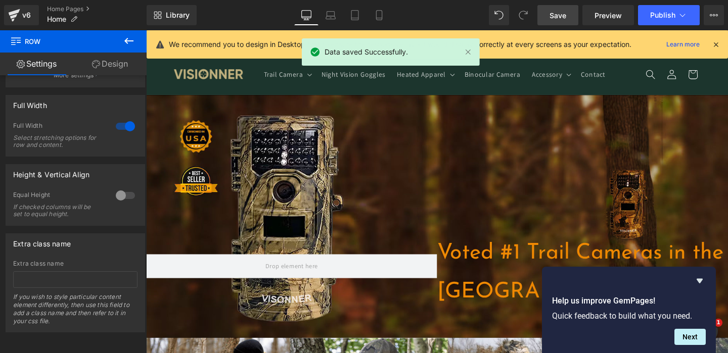
scroll to position [0, 531]
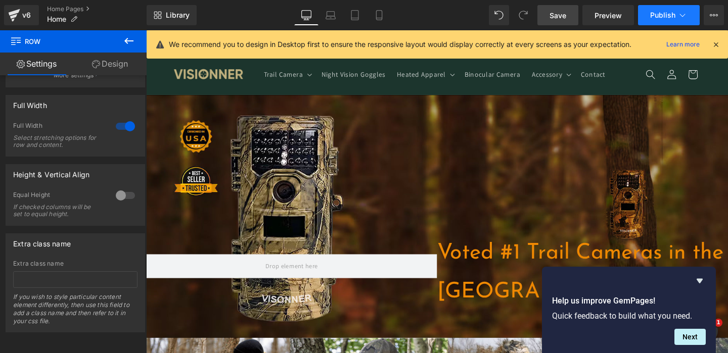
click at [675, 18] on span "Publish" at bounding box center [662, 15] width 25 height 8
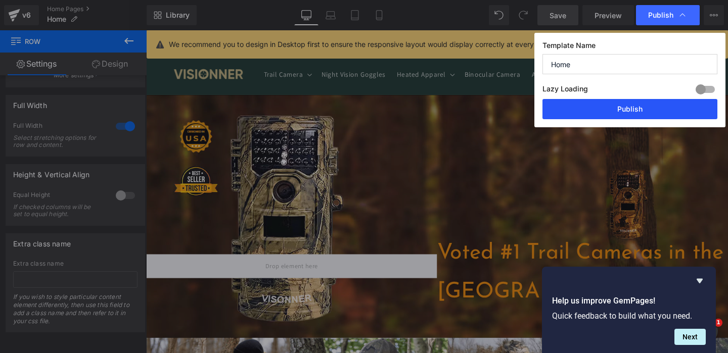
click at [644, 116] on button "Publish" at bounding box center [629, 109] width 175 height 20
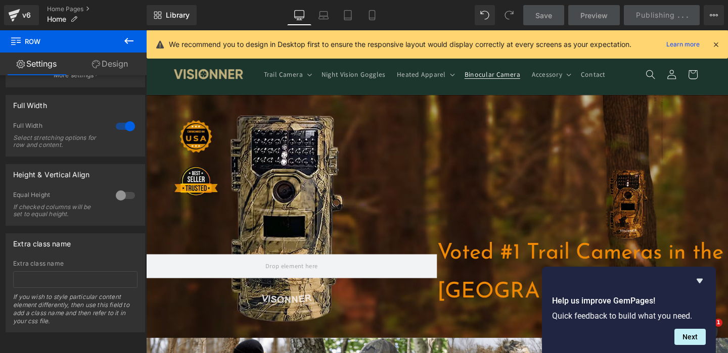
scroll to position [0, 1062]
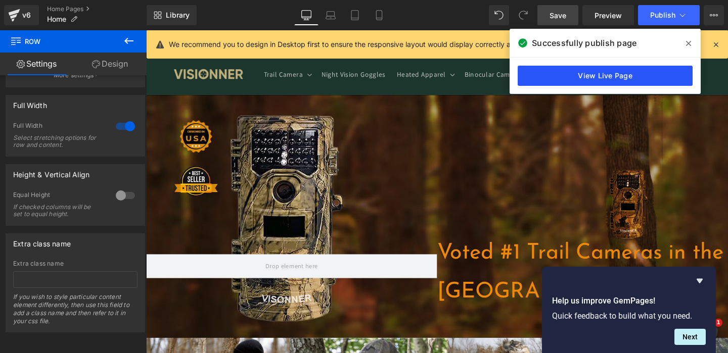
click at [537, 77] on link "View Live Page" at bounding box center [605, 76] width 175 height 20
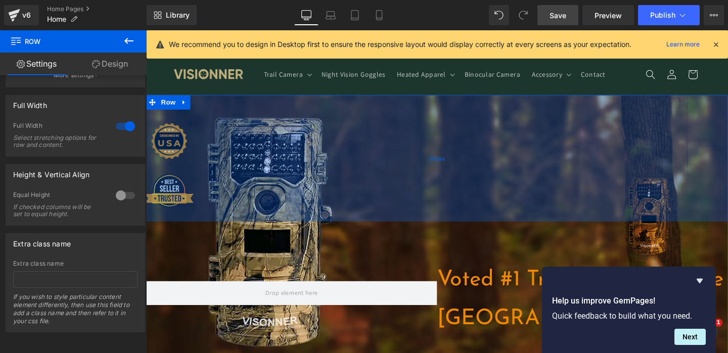
scroll to position [0, 531]
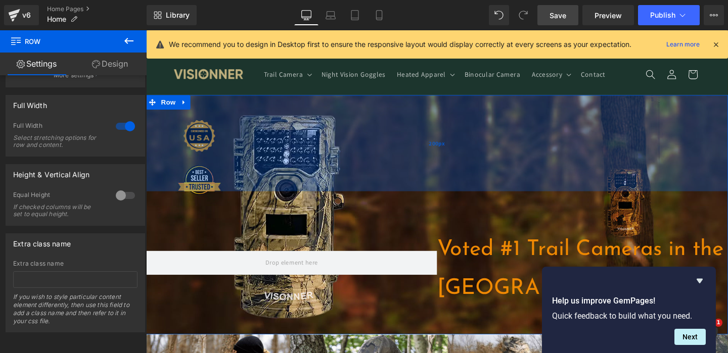
drag, startPoint x: 385, startPoint y: 120, endPoint x: 389, endPoint y: 118, distance: 5.2
click at [389, 118] on div "200px" at bounding box center [452, 149] width 612 height 101
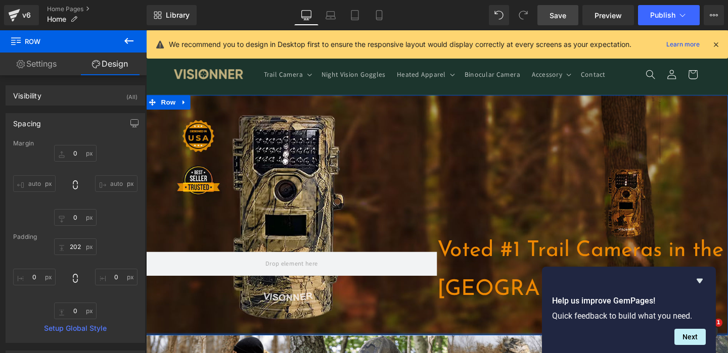
scroll to position [0, 1062]
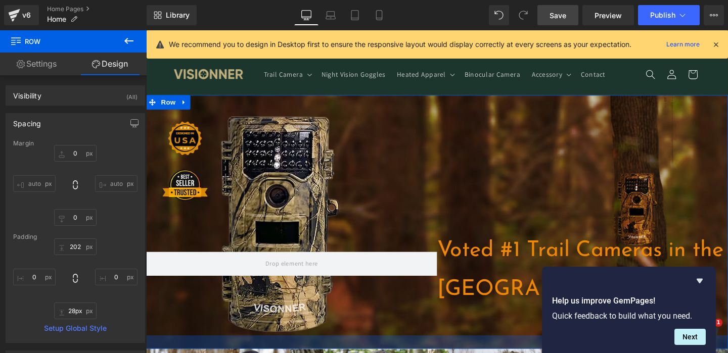
drag, startPoint x: 430, startPoint y: 348, endPoint x: 430, endPoint y: 381, distance: 32.9
click at [430, 367] on html "□ Skip to content Anniversary Sale: 50% Off + Free Shipping Over $200 30-Day Mo…" at bounding box center [452, 200] width 612 height 340
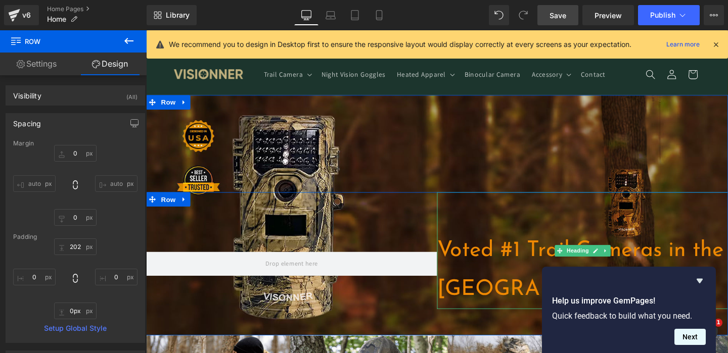
scroll to position [0, 0]
click at [691, 342] on button "Next" at bounding box center [689, 337] width 31 height 16
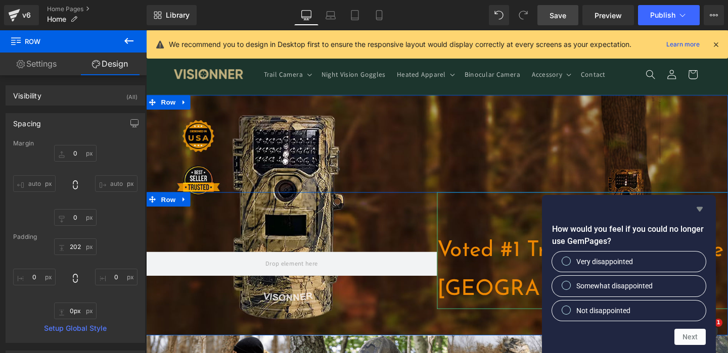
click at [701, 208] on icon "Hide survey" at bounding box center [700, 209] width 6 height 5
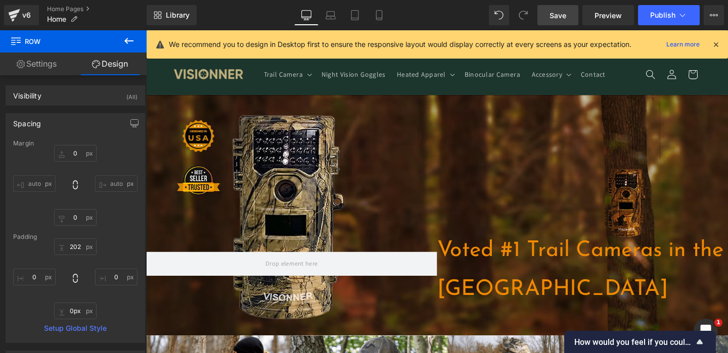
click at [565, 17] on span "Save" at bounding box center [557, 15] width 17 height 11
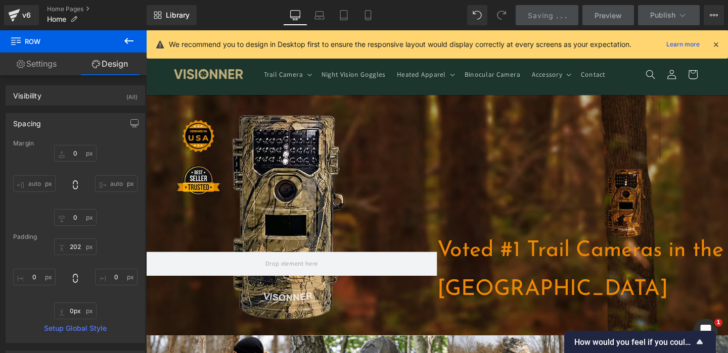
scroll to position [0, 531]
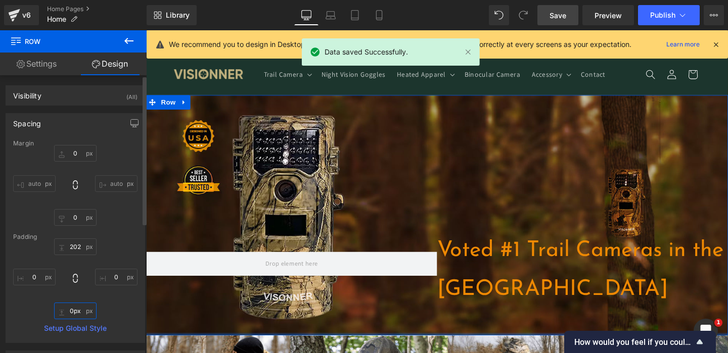
click at [67, 315] on input "0px" at bounding box center [75, 311] width 42 height 17
click at [68, 310] on input "0px" at bounding box center [75, 311] width 42 height 17
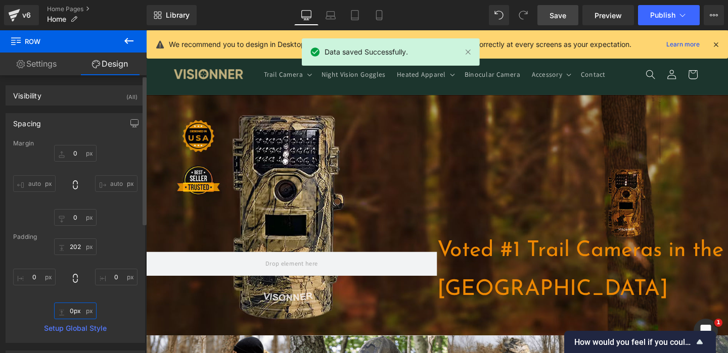
type input "10px"
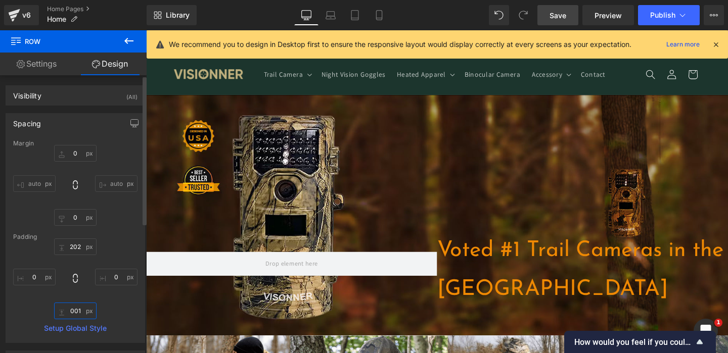
type input "1"
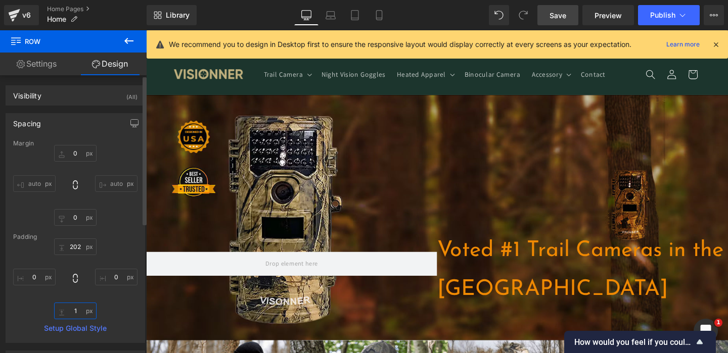
scroll to position [0, 0]
type input "1"
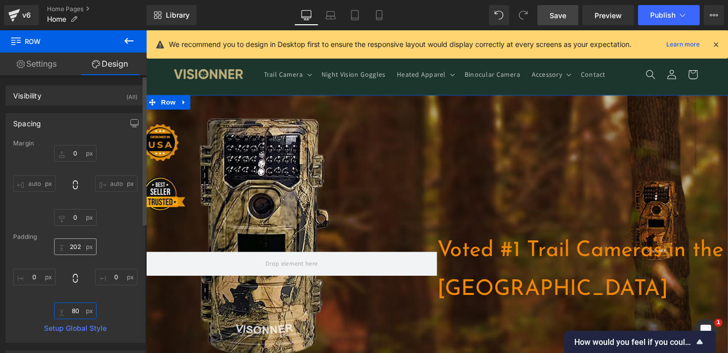
type input "80"
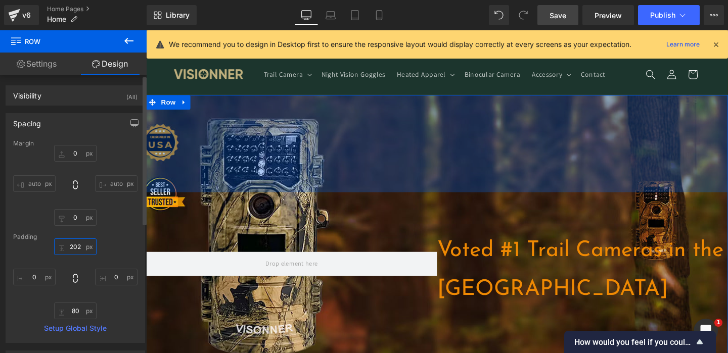
click at [70, 252] on input "202" at bounding box center [75, 247] width 42 height 17
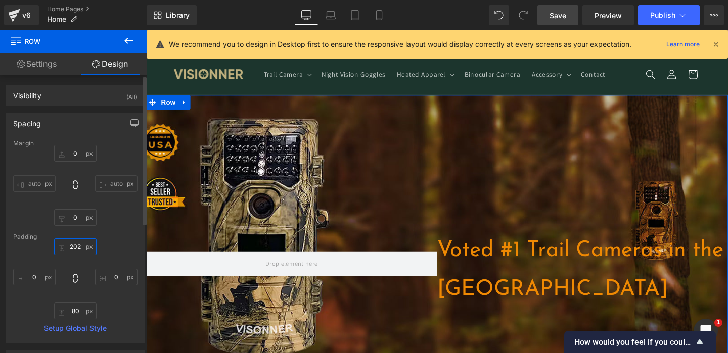
scroll to position [0, 1062]
click at [70, 251] on input "202" at bounding box center [75, 247] width 42 height 17
click at [72, 249] on input "202" at bounding box center [75, 247] width 42 height 17
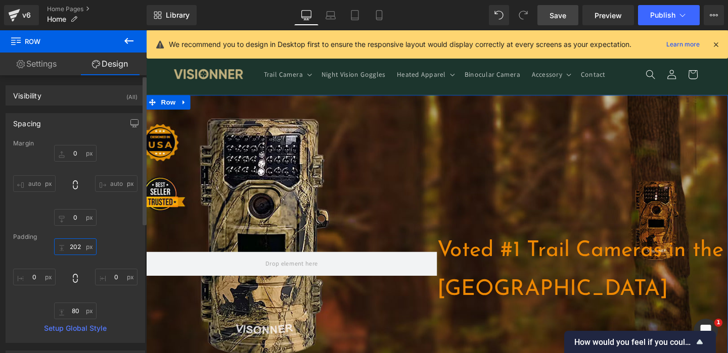
click at [72, 249] on input "202" at bounding box center [75, 247] width 42 height 17
drag, startPoint x: 74, startPoint y: 249, endPoint x: 56, endPoint y: 248, distance: 18.7
click at [56, 248] on input "202" at bounding box center [75, 247] width 42 height 17
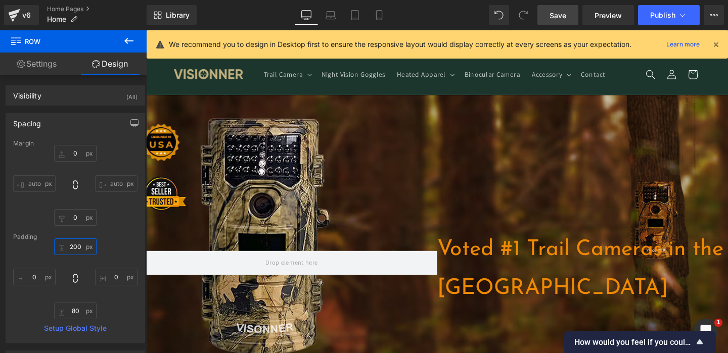
type input "200"
click at [559, 12] on span "Save" at bounding box center [557, 15] width 17 height 11
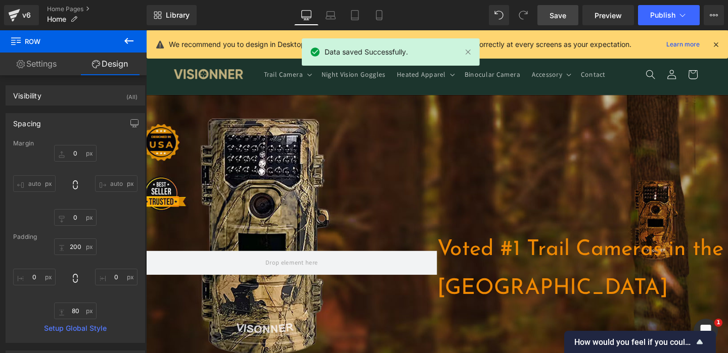
scroll to position [0, 0]
click at [669, 23] on button "Publish" at bounding box center [669, 15] width 62 height 20
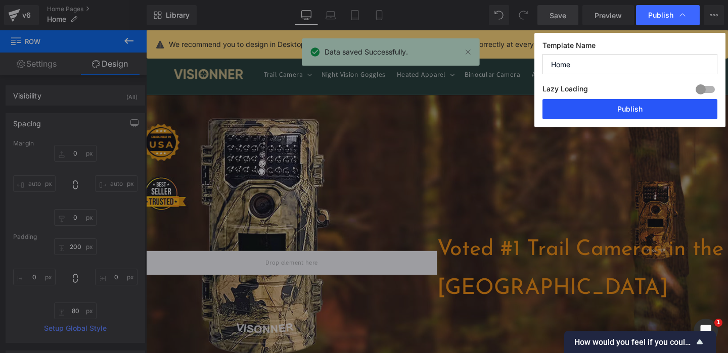
click at [597, 104] on button "Publish" at bounding box center [629, 109] width 175 height 20
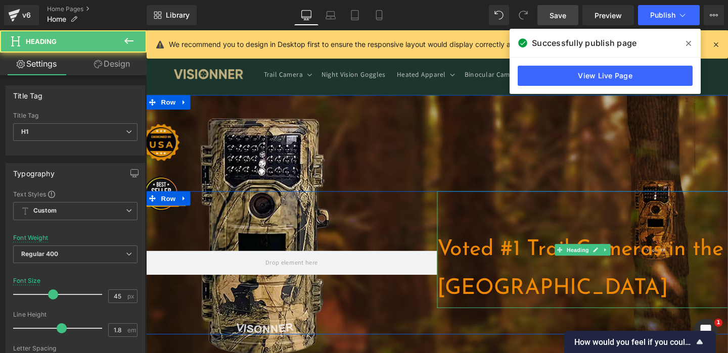
click at [688, 263] on h1 "Voted #1 Trail Cameras in the [GEOGRAPHIC_DATA]" at bounding box center [605, 282] width 306 height 82
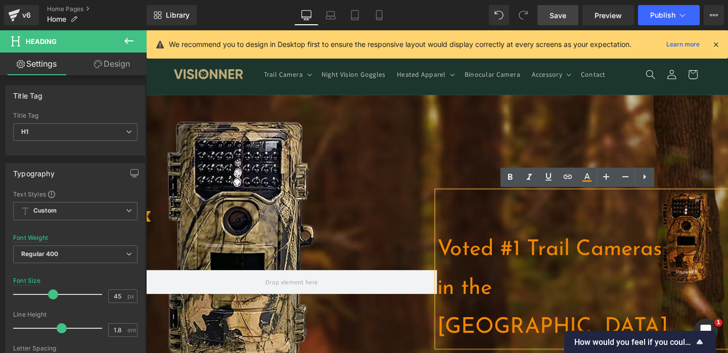
scroll to position [0, 1062]
click at [559, 16] on span "Save" at bounding box center [557, 15] width 17 height 11
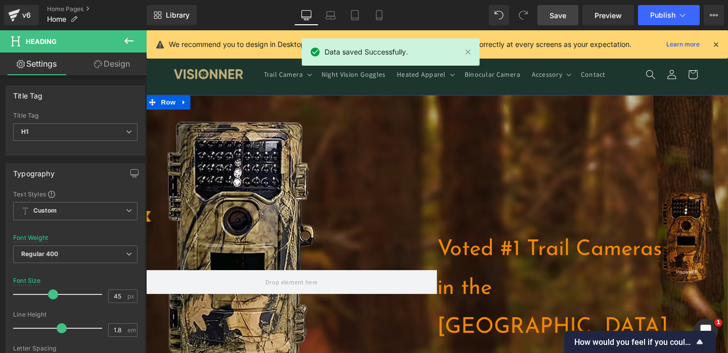
scroll to position [0, 0]
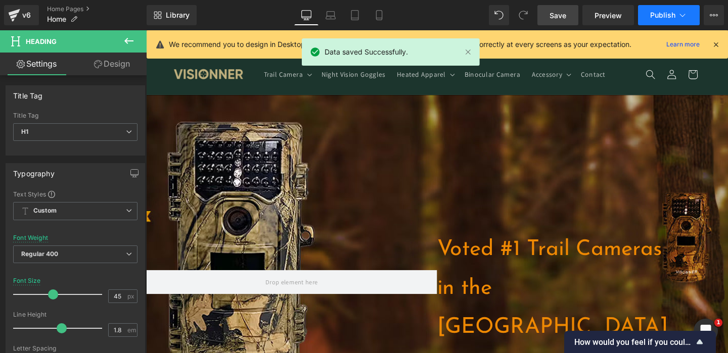
click at [665, 14] on span "Publish" at bounding box center [662, 15] width 25 height 8
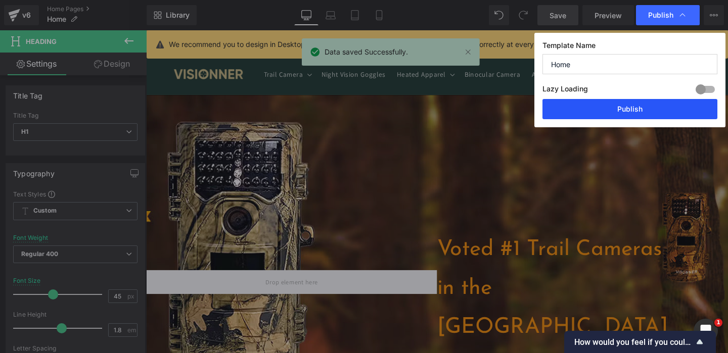
click at [624, 119] on button "Publish" at bounding box center [629, 109] width 175 height 20
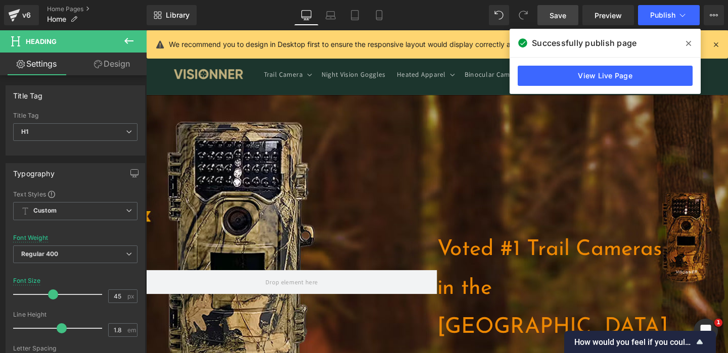
scroll to position [0, 531]
click at [545, 67] on link "View Live Page" at bounding box center [605, 76] width 175 height 20
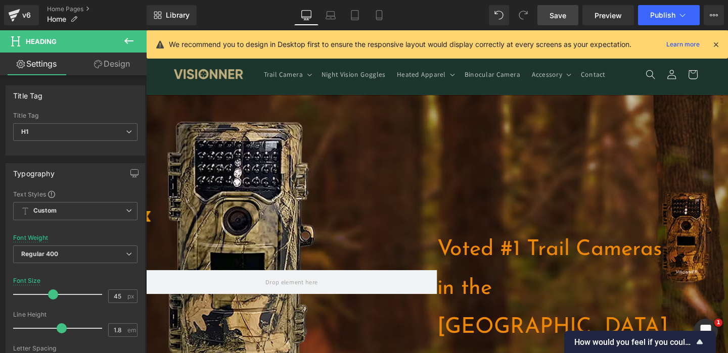
scroll to position [0, 0]
click at [577, 12] on link "Save" at bounding box center [557, 15] width 41 height 20
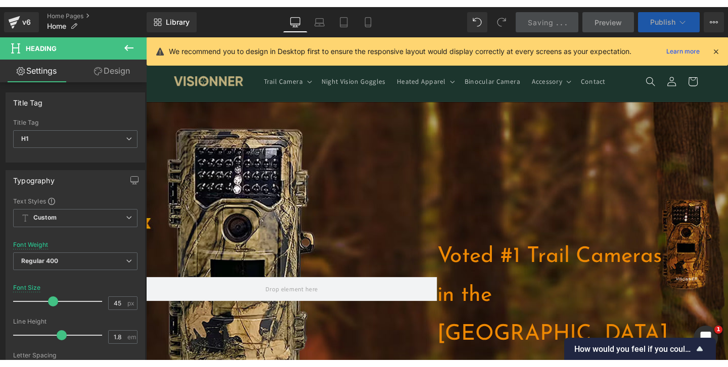
scroll to position [0, 531]
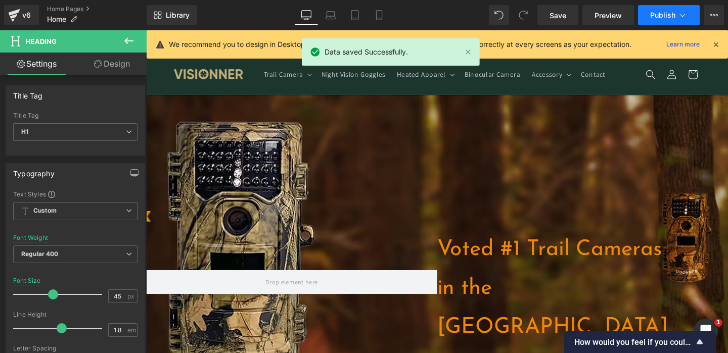
click at [656, 22] on button "Publish" at bounding box center [669, 15] width 62 height 20
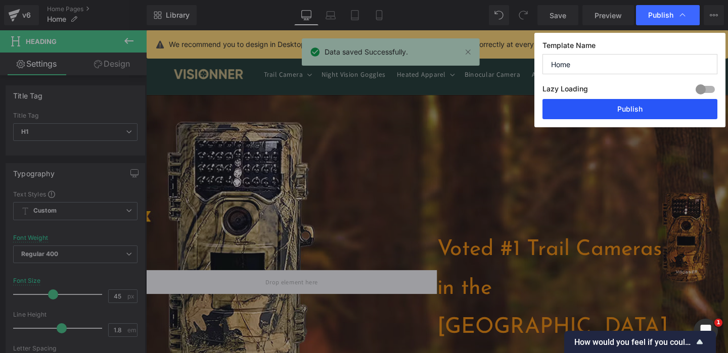
click at [620, 110] on button "Publish" at bounding box center [629, 109] width 175 height 20
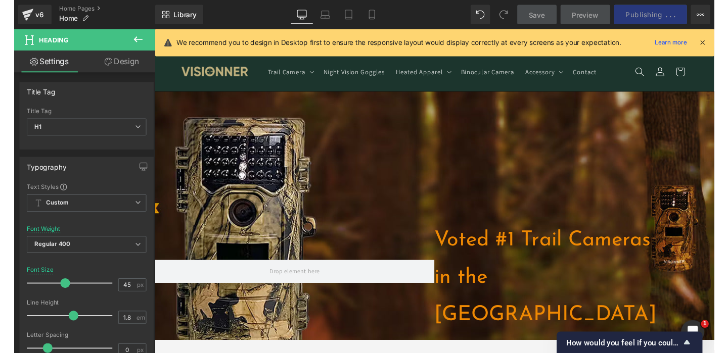
scroll to position [0, 0]
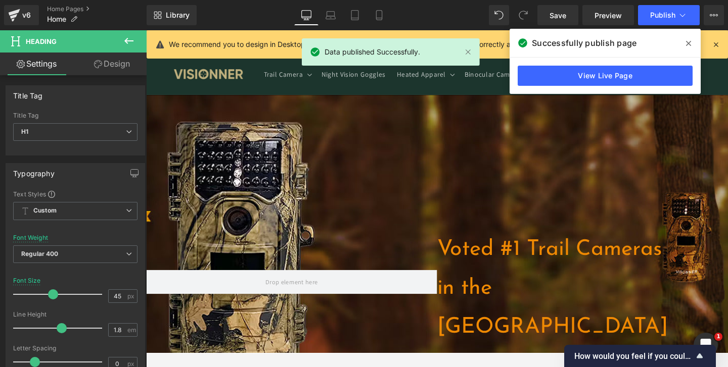
click at [637, 65] on div "View Live Page" at bounding box center [605, 76] width 191 height 36
click at [618, 72] on link "View Live Page" at bounding box center [605, 76] width 175 height 20
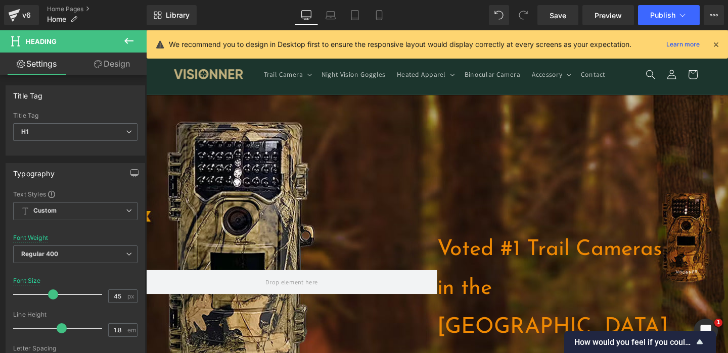
scroll to position [0, 1062]
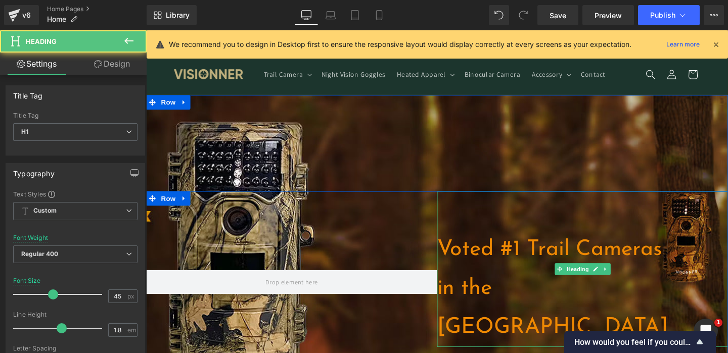
click at [555, 293] on h1 "in the [GEOGRAPHIC_DATA]" at bounding box center [605, 323] width 306 height 82
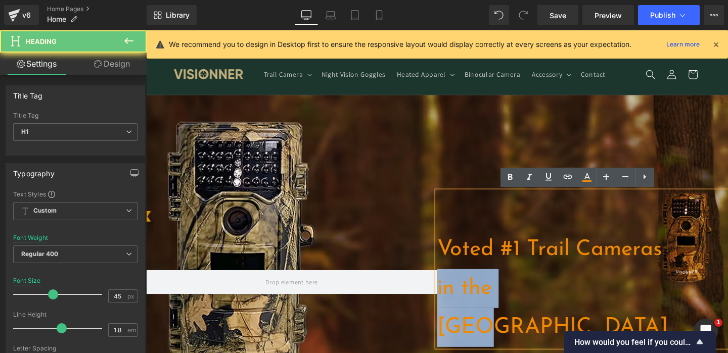
click at [555, 293] on h1 "in the [GEOGRAPHIC_DATA]" at bounding box center [605, 323] width 306 height 82
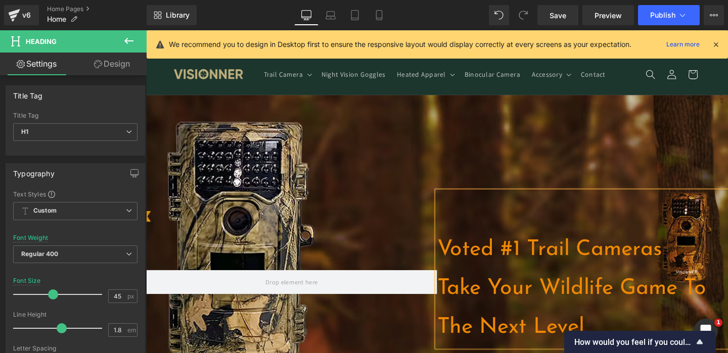
click at [606, 327] on h1 "Take Your Wildlife Game To The Next Level" at bounding box center [605, 323] width 306 height 82
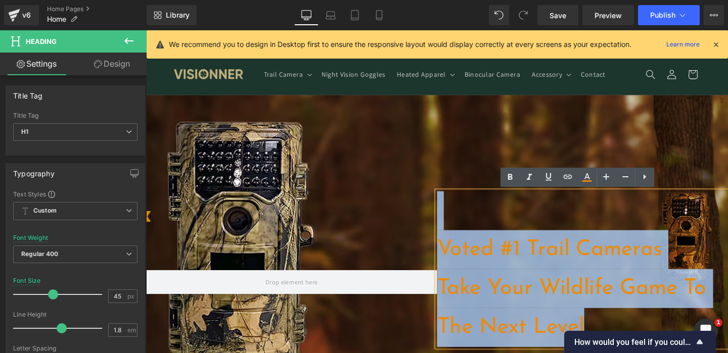
drag, startPoint x: 612, startPoint y: 333, endPoint x: 463, endPoint y: 240, distance: 175.7
click at [463, 240] on div "Voted #1 Trail Cameras Take Your Wildlife Game To The Next Level" at bounding box center [605, 282] width 306 height 164
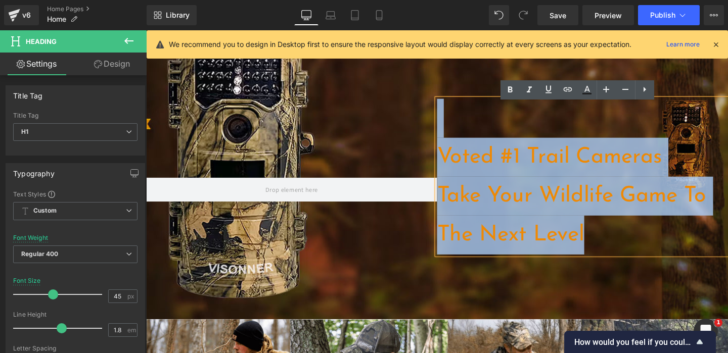
scroll to position [0, 531]
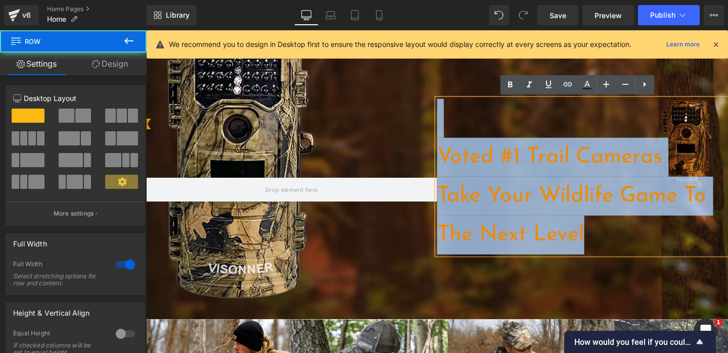
click at [510, 312] on div "Voted #1 Trail Cameras Take Your Wildlife Game To The Next Level Heading Text B…" at bounding box center [452, 168] width 612 height 333
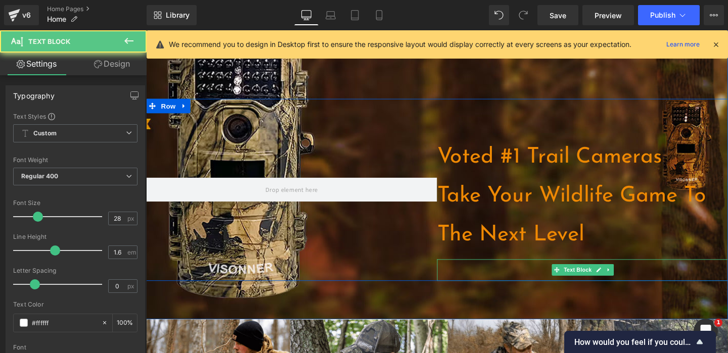
click at [513, 283] on p at bounding box center [605, 282] width 306 height 23
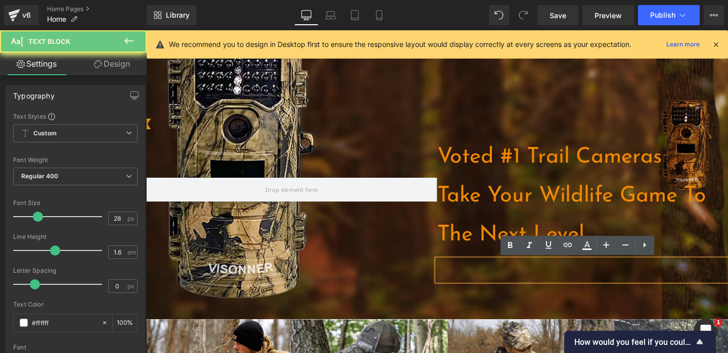
click at [513, 283] on p at bounding box center [605, 282] width 306 height 23
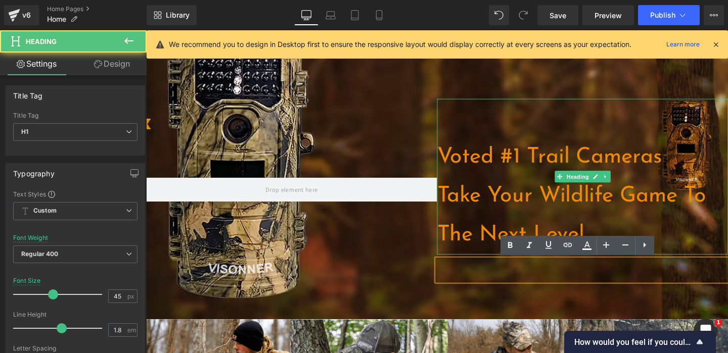
drag, startPoint x: 500, startPoint y: 165, endPoint x: 539, endPoint y: 165, distance: 39.4
click at [500, 165] on h1 "Voted #1 Trail Cameras" at bounding box center [605, 164] width 306 height 41
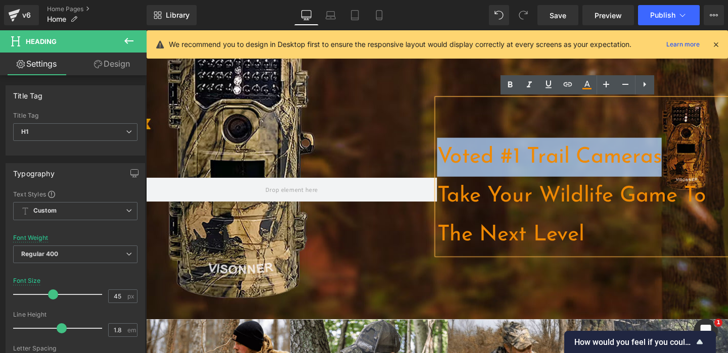
drag, startPoint x: 694, startPoint y: 169, endPoint x: 455, endPoint y: 169, distance: 238.6
click at [455, 169] on h1 "Voted #1 Trail Cameras" at bounding box center [605, 164] width 306 height 41
copy h1 "Voted #1 Trail Cameras"
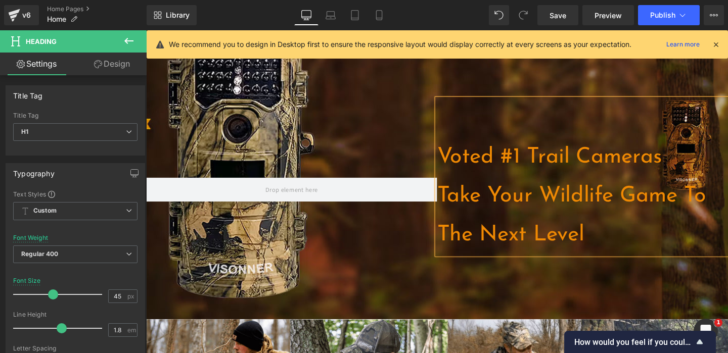
click at [487, 266] on div "Voted #1 Trail Cameras Take Your Wildlife Game To The Next Level" at bounding box center [605, 185] width 306 height 164
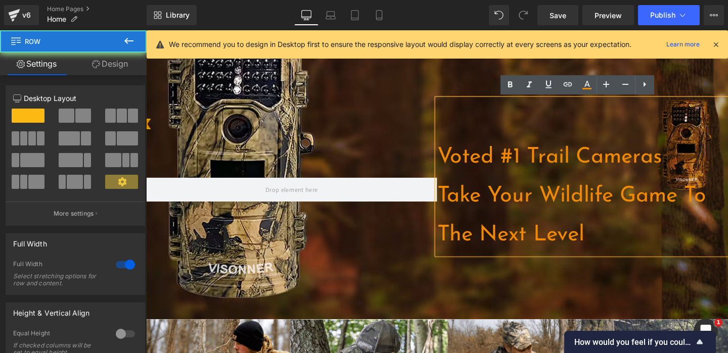
click at [487, 316] on div "Voted #1 Trail Cameras Take Your Wildlife Game To The Next Level Heading Text B…" at bounding box center [452, 168] width 612 height 333
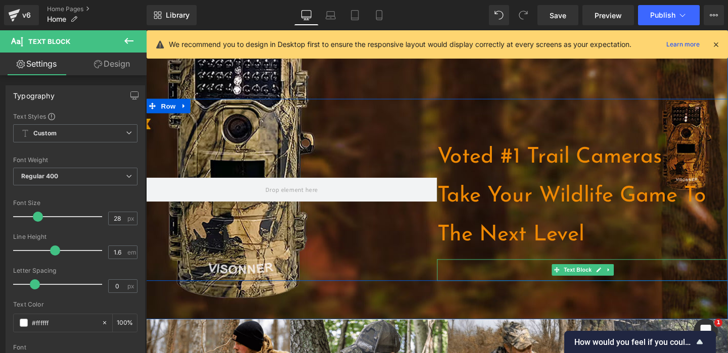
click at [468, 288] on p at bounding box center [605, 282] width 306 height 23
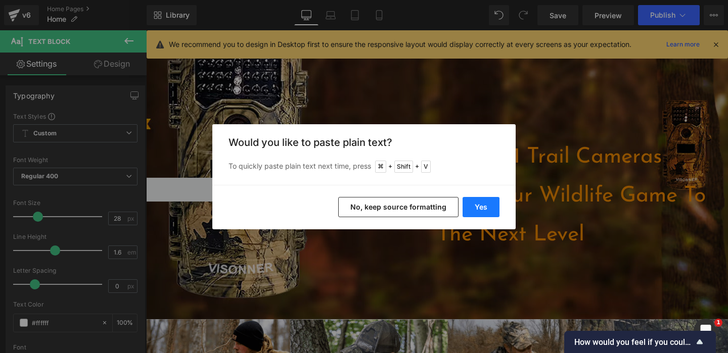
click at [485, 206] on button "Yes" at bounding box center [481, 207] width 37 height 20
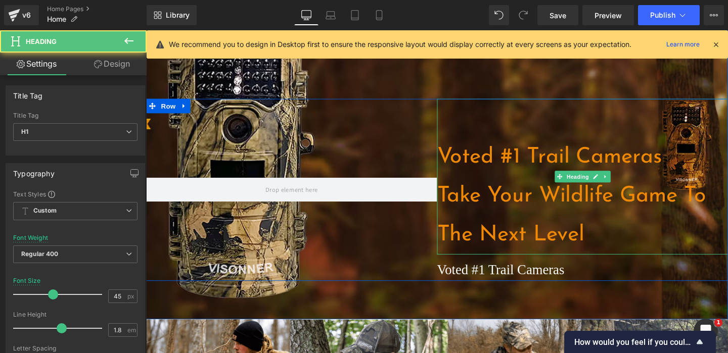
click at [575, 250] on h1 "Take Your Wildlife Game To The Next Level" at bounding box center [605, 225] width 306 height 82
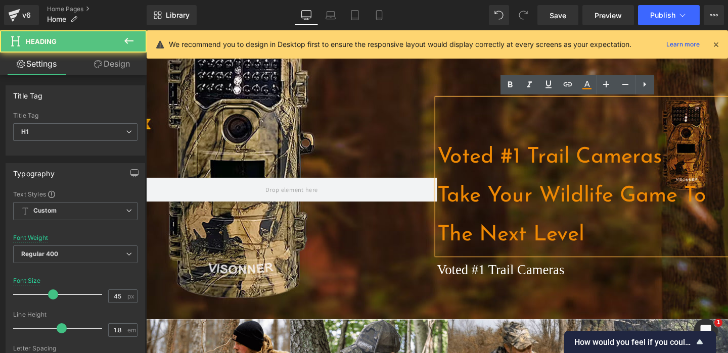
click at [623, 241] on h1 "Take Your Wildlife Game To The Next Level" at bounding box center [605, 225] width 306 height 82
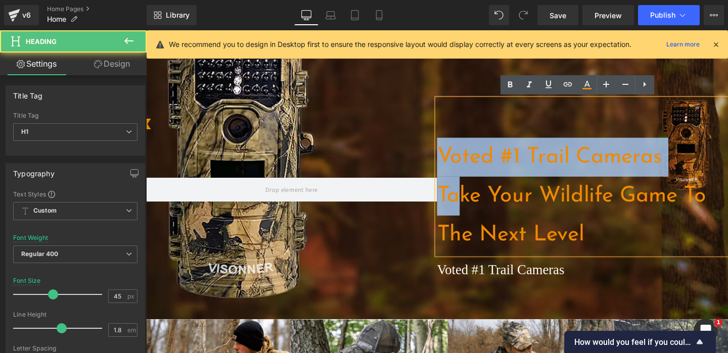
drag, startPoint x: 472, startPoint y: 186, endPoint x: 444, endPoint y: 161, distance: 36.5
click at [444, 161] on div "Voted #1 Trail Cameras Take Your Wildlife Game To The Next Level Heading Voted …" at bounding box center [452, 199] width 612 height 192
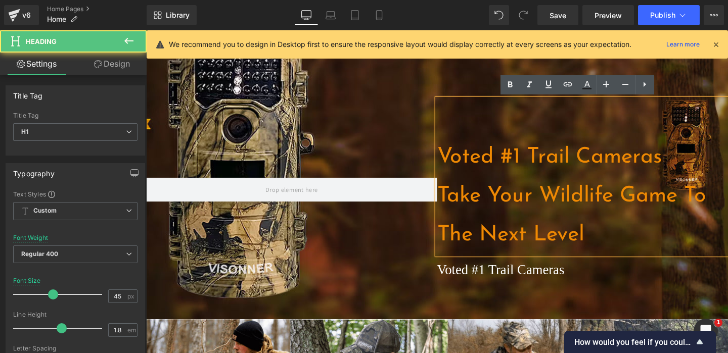
click at [526, 164] on h1 "Voted #1 Trail Cameras" at bounding box center [605, 164] width 306 height 41
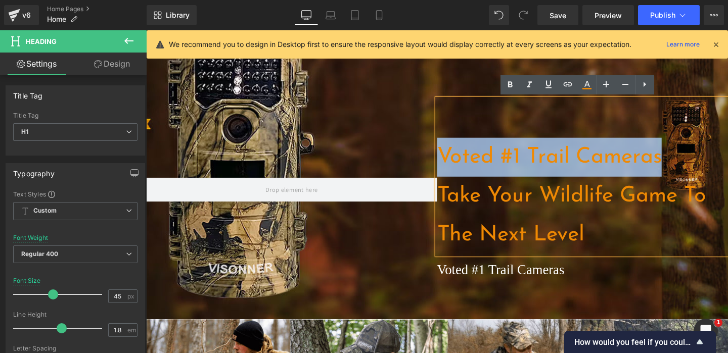
drag, startPoint x: 694, startPoint y: 166, endPoint x: 434, endPoint y: 152, distance: 260.2
click at [434, 152] on div "Voted #1 Trail Cameras Take Your Wildlife Game To The Next Level Heading Voted …" at bounding box center [452, 199] width 612 height 192
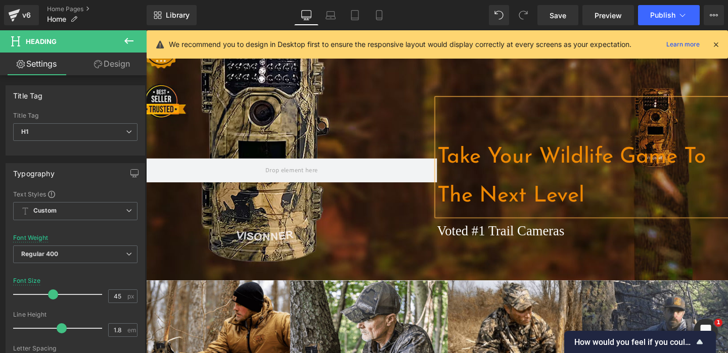
scroll to position [0, 0]
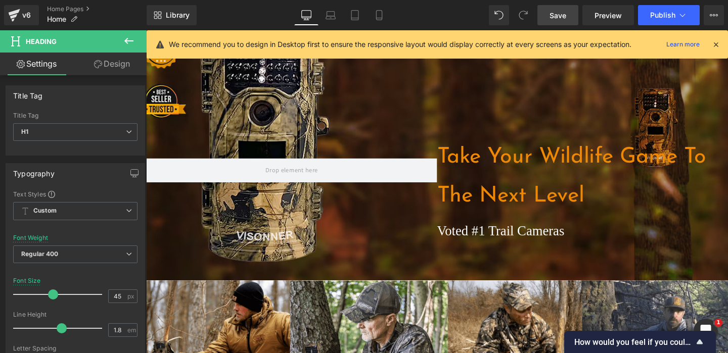
click at [562, 14] on span "Save" at bounding box center [557, 15] width 17 height 11
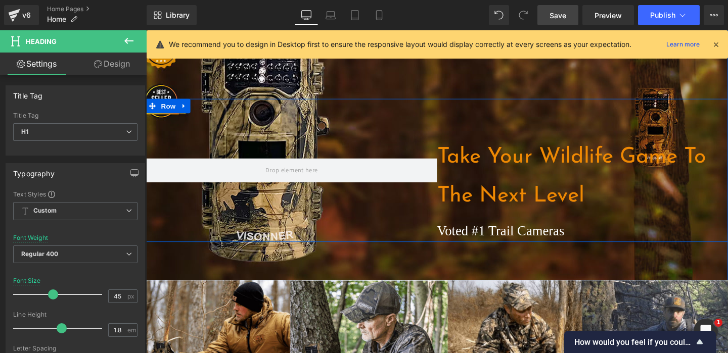
scroll to position [0, 531]
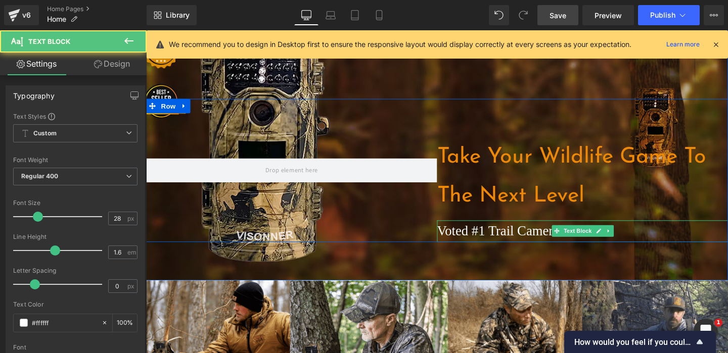
click at [541, 239] on p "Voted #1 Trail Cameras" at bounding box center [605, 241] width 306 height 23
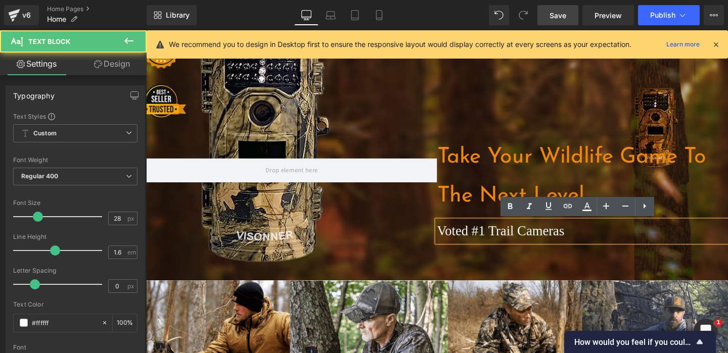
click at [601, 240] on p "Voted #1 Trail Cameras" at bounding box center [605, 241] width 306 height 23
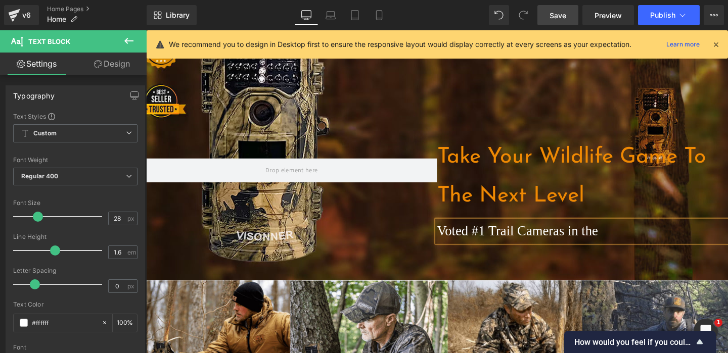
scroll to position [0, 1062]
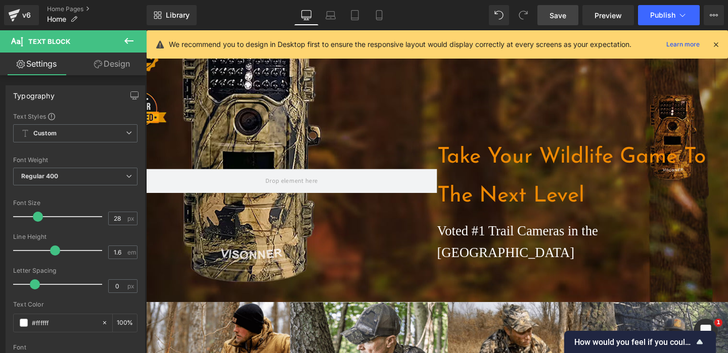
click at [558, 5] on link "Save" at bounding box center [557, 15] width 41 height 20
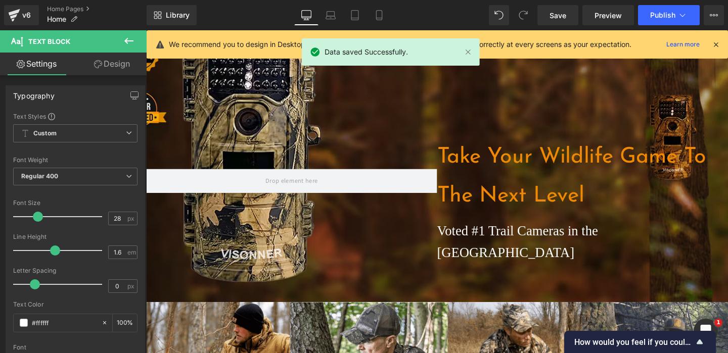
scroll to position [0, 531]
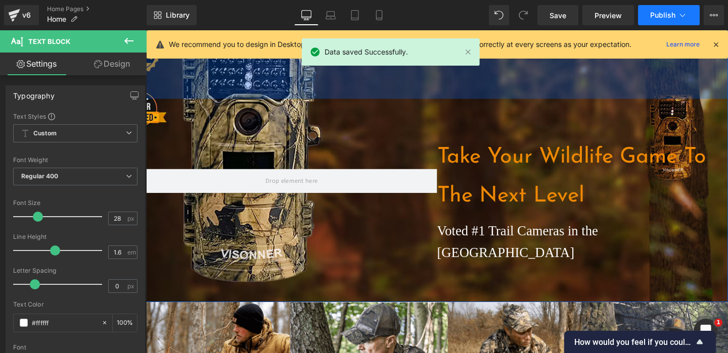
click at [658, 23] on button "Publish" at bounding box center [669, 15] width 62 height 20
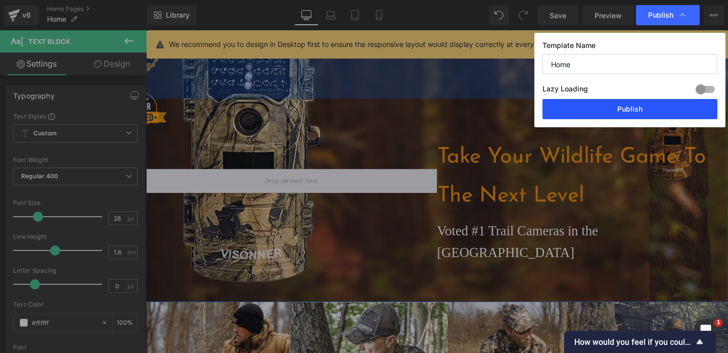
click at [617, 111] on button "Publish" at bounding box center [629, 109] width 175 height 20
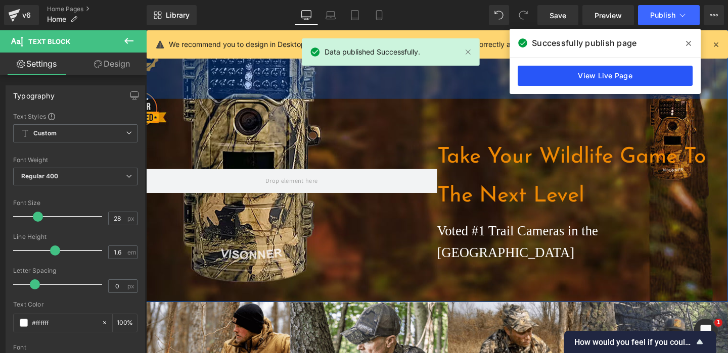
click at [552, 70] on link "View Live Page" at bounding box center [605, 76] width 175 height 20
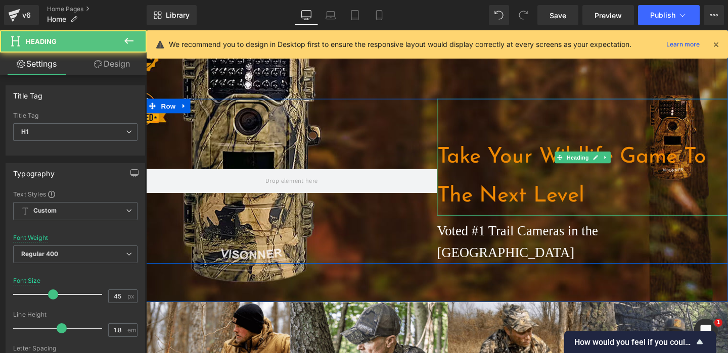
click at [707, 161] on h1 "Take Your Wildlife Game To The Next Level" at bounding box center [605, 185] width 306 height 82
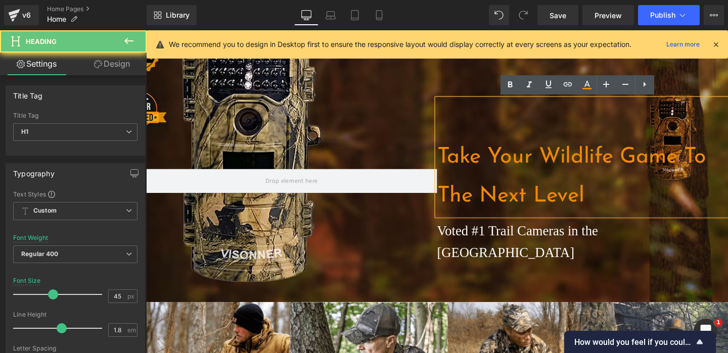
click at [716, 161] on h1 "Take Your Wildlife Game To The Next Level" at bounding box center [605, 185] width 306 height 82
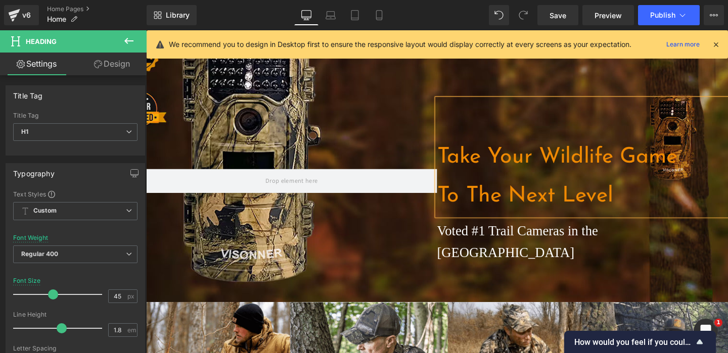
scroll to position [0, 1062]
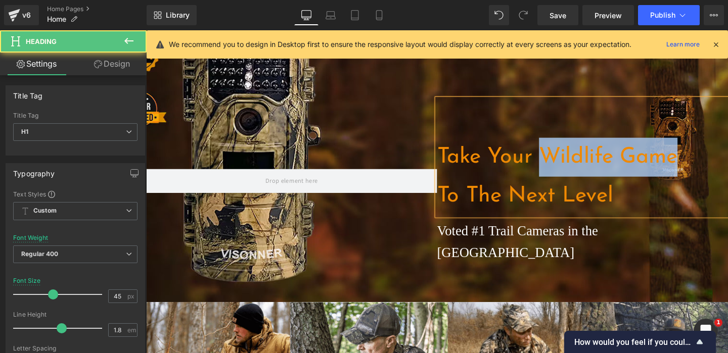
drag, startPoint x: 563, startPoint y: 166, endPoint x: 709, endPoint y: 170, distance: 146.1
click at [709, 170] on h1 "Take Your Wildlife Game" at bounding box center [605, 164] width 306 height 41
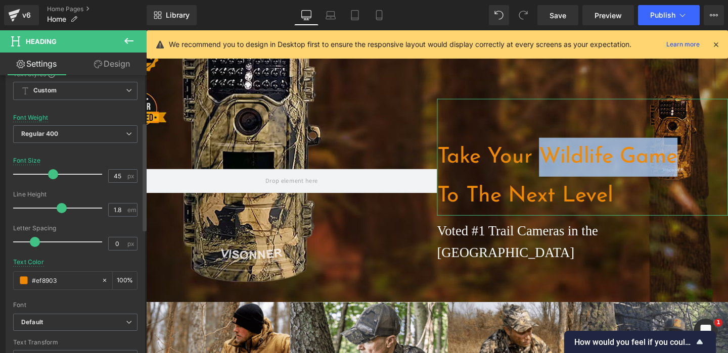
scroll to position [0, 0]
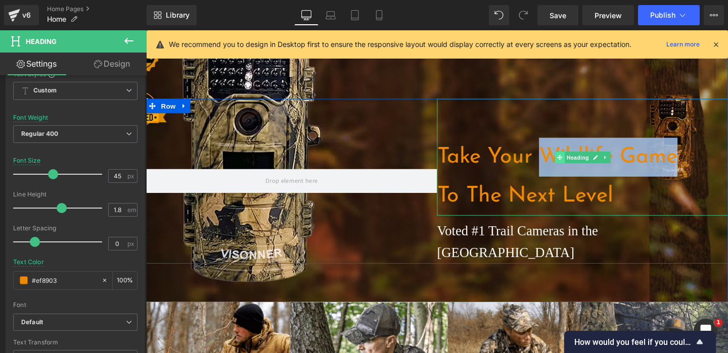
click at [575, 165] on span at bounding box center [580, 164] width 11 height 12
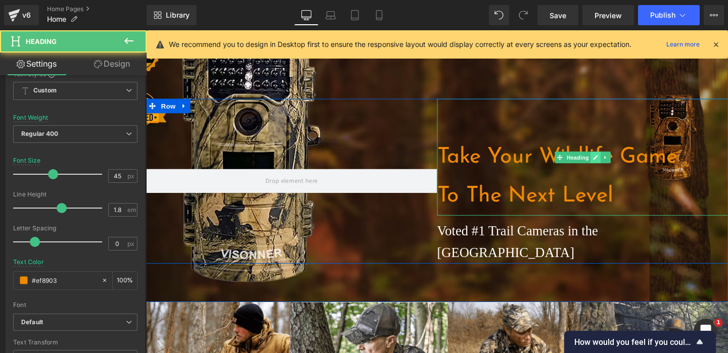
click at [616, 165] on icon at bounding box center [618, 164] width 5 height 5
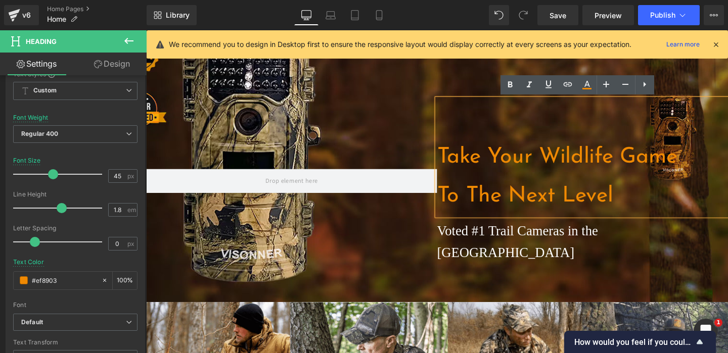
scroll to position [0, 531]
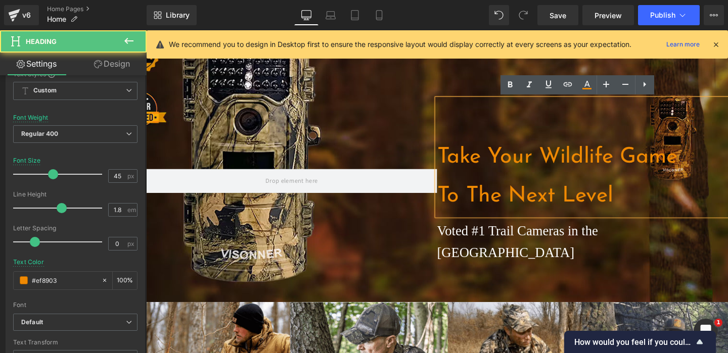
drag, startPoint x: 561, startPoint y: 163, endPoint x: 710, endPoint y: 163, distance: 149.6
click at [710, 163] on h1 "Take Your Wildlife Game" at bounding box center [605, 164] width 306 height 41
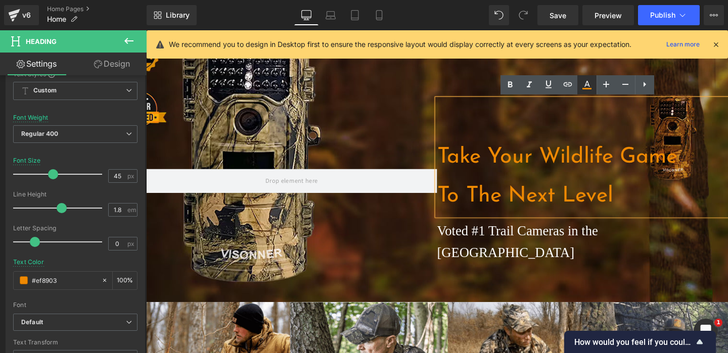
click at [587, 90] on icon at bounding box center [587, 85] width 12 height 12
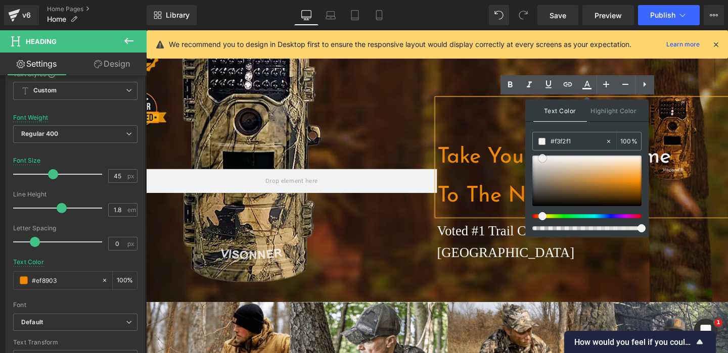
scroll to position [0, 1062]
type input "#f9f9f9"
drag, startPoint x: 542, startPoint y: 158, endPoint x: 533, endPoint y: 157, distance: 9.7
click at [532, 157] on div at bounding box center [586, 181] width 109 height 51
click at [523, 152] on h1 "Take Your Wildlife Game" at bounding box center [605, 164] width 306 height 41
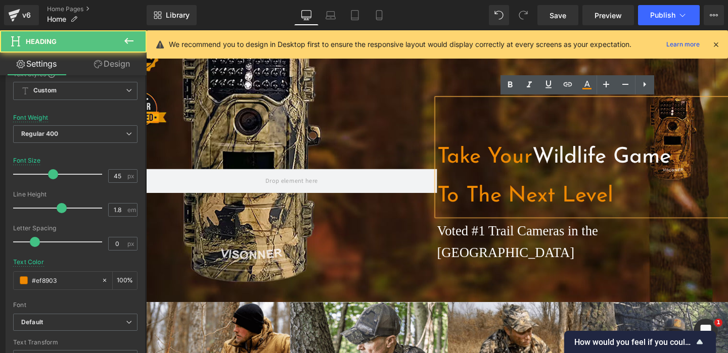
click at [613, 140] on h1 at bounding box center [605, 123] width 306 height 41
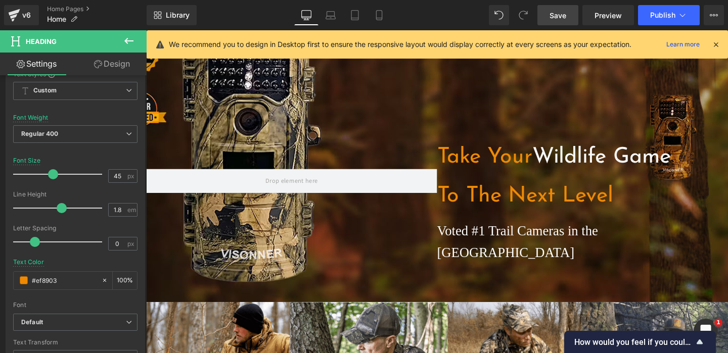
click at [560, 18] on span "Save" at bounding box center [557, 15] width 17 height 11
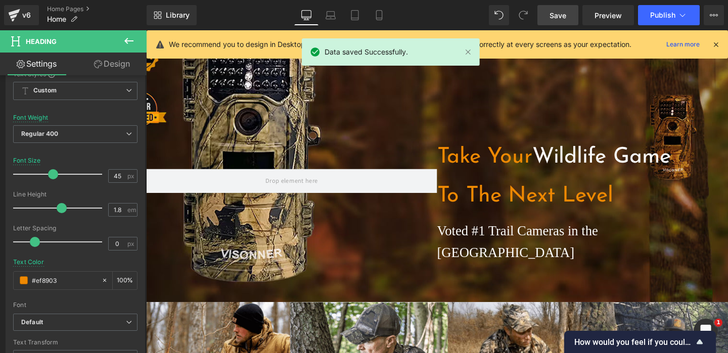
scroll to position [0, 531]
click at [657, 21] on button "Publish" at bounding box center [669, 15] width 62 height 20
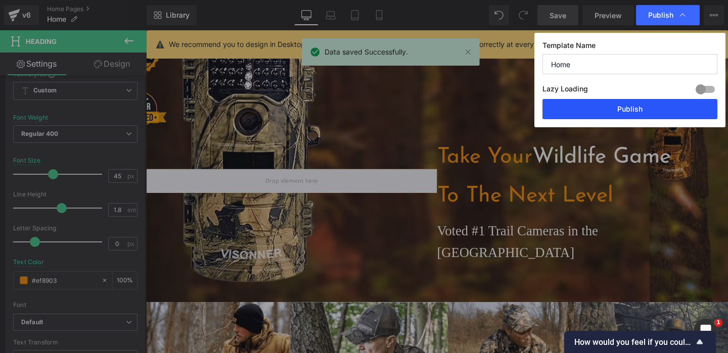
click at [626, 106] on button "Publish" at bounding box center [629, 109] width 175 height 20
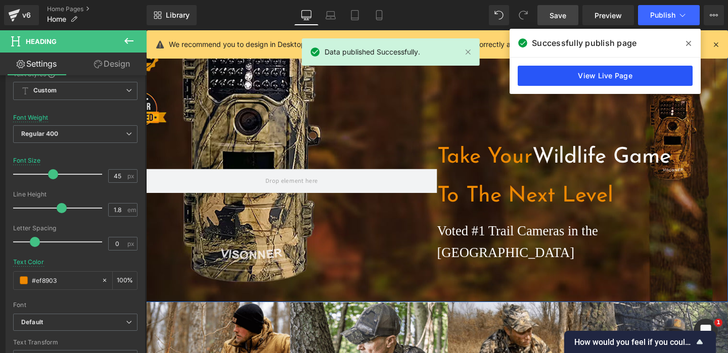
click at [559, 75] on link "View Live Page" at bounding box center [605, 76] width 175 height 20
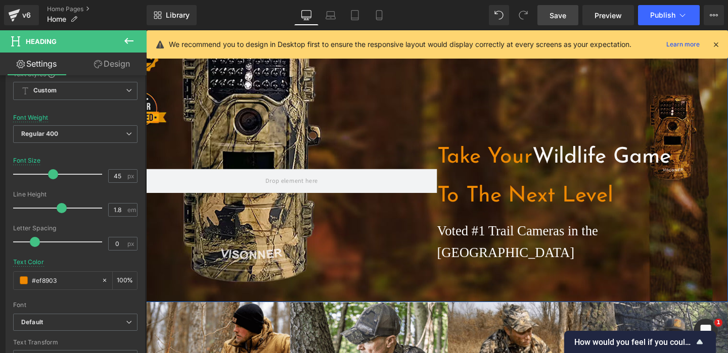
scroll to position [0, 1062]
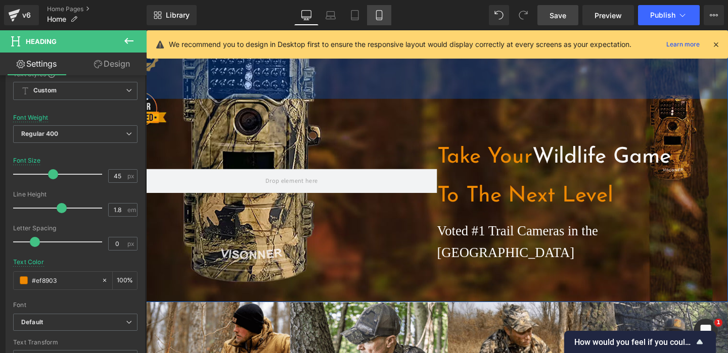
click at [384, 19] on icon at bounding box center [379, 15] width 10 height 10
type input "37"
type input "#ffffff"
type input "100"
type input "#ffffff"
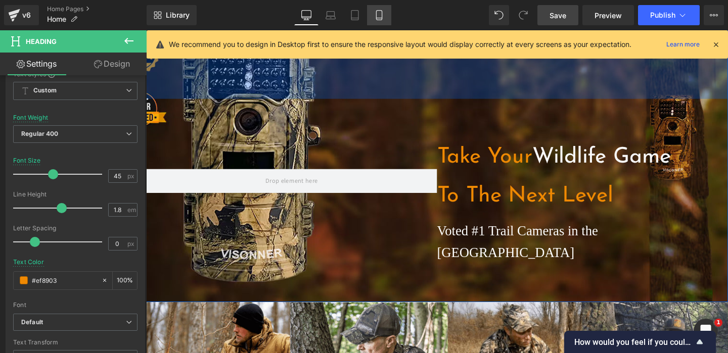
type input "10"
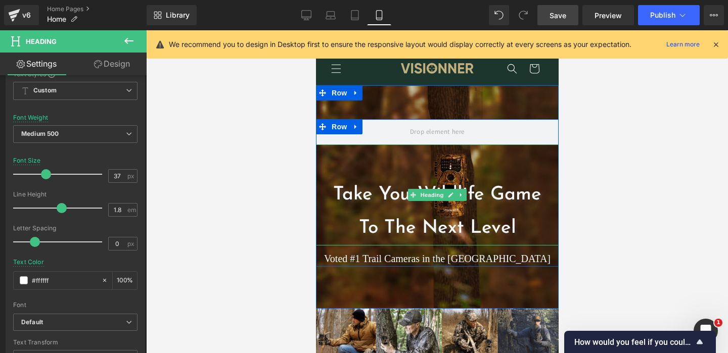
scroll to position [0, 0]
click at [448, 195] on icon at bounding box center [450, 195] width 5 height 5
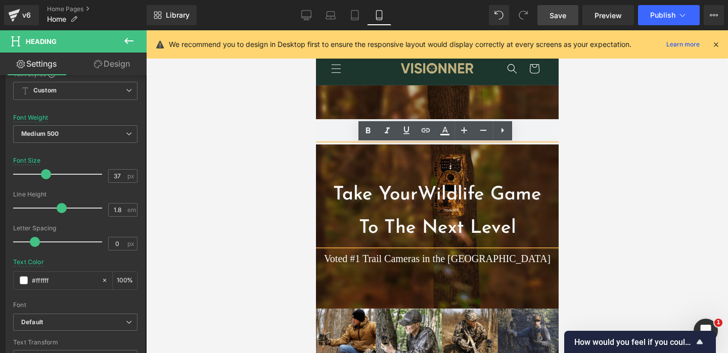
scroll to position [0, 181]
click at [412, 197] on h1 "Take Your Wildlife Game" at bounding box center [436, 195] width 243 height 34
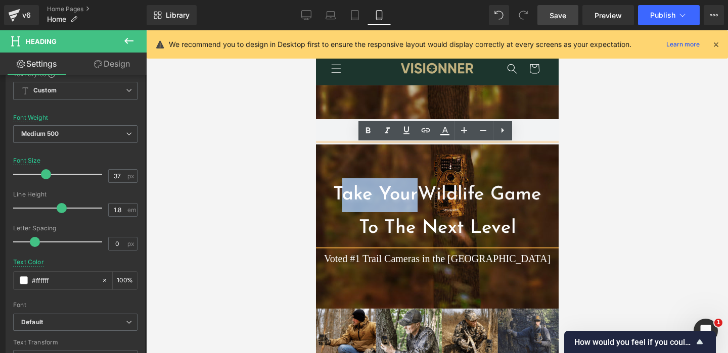
drag, startPoint x: 411, startPoint y: 196, endPoint x: 330, endPoint y: 194, distance: 81.4
click at [330, 194] on h1 "Take Your Wildlife Game" at bounding box center [436, 195] width 243 height 34
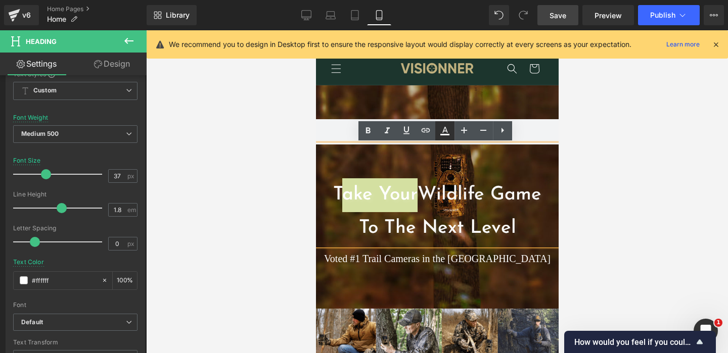
click at [450, 133] on icon at bounding box center [445, 131] width 12 height 12
type input "#ffffff"
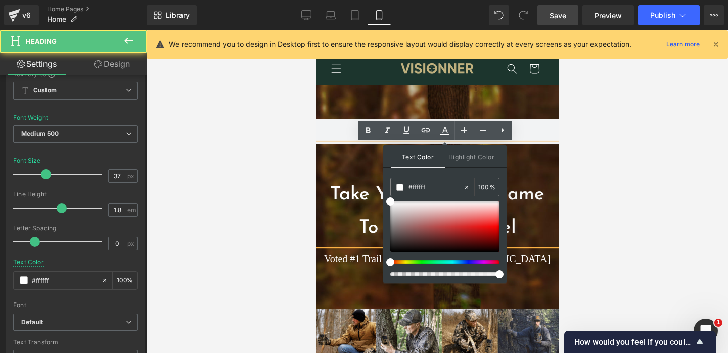
click at [368, 186] on h1 "T ake Your Wildlife Game" at bounding box center [436, 195] width 243 height 34
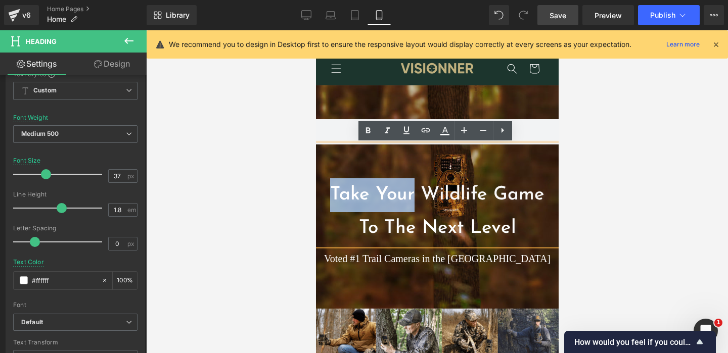
drag, startPoint x: 409, startPoint y: 195, endPoint x: 318, endPoint y: 193, distance: 90.5
click at [318, 194] on h1 "T ake Your Wildlife Game" at bounding box center [436, 195] width 243 height 34
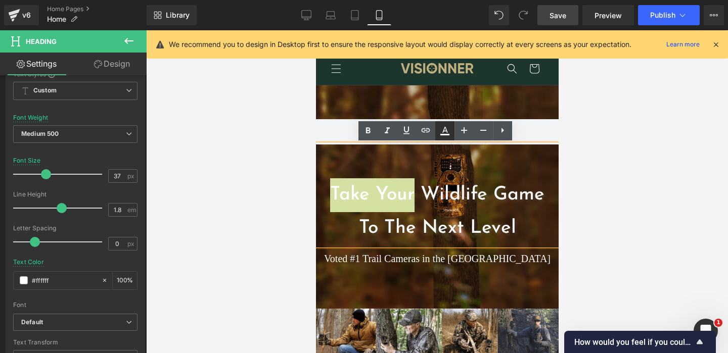
click at [452, 127] on link at bounding box center [444, 130] width 19 height 19
type input "100"
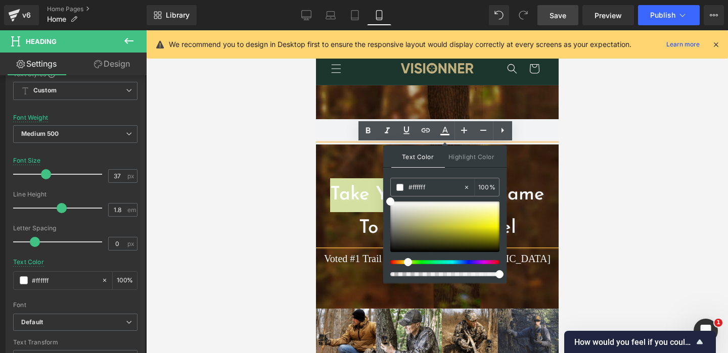
click at [404, 262] on div at bounding box center [440, 262] width 109 height 4
click at [399, 266] on div at bounding box center [444, 239] width 109 height 75
click at [401, 263] on div at bounding box center [440, 262] width 109 height 4
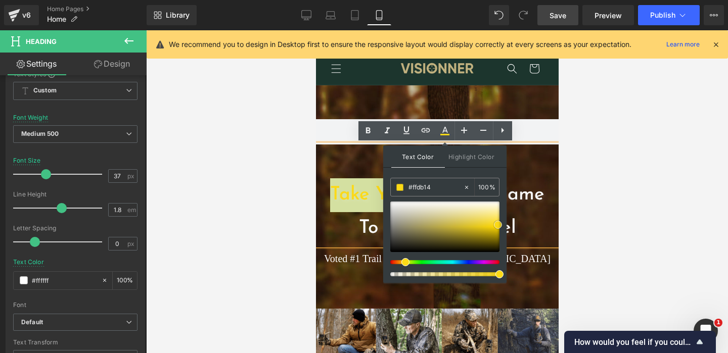
click at [499, 225] on div at bounding box center [444, 227] width 109 height 51
drag, startPoint x: 498, startPoint y: 230, endPoint x: 504, endPoint y: 228, distance: 6.3
click at [504, 228] on div "Text Color Highlight Color rgba(239, 203, 0, 1) #efcb00 100 % transparent trans…" at bounding box center [444, 214] width 123 height 137
click at [428, 185] on input "#efcb00" at bounding box center [435, 187] width 55 height 11
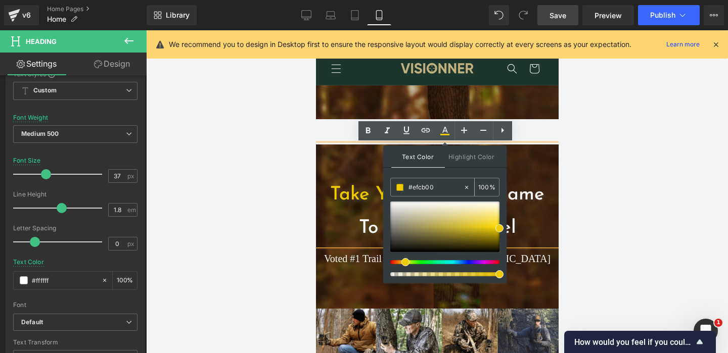
click at [428, 185] on input "#efcb00" at bounding box center [435, 187] width 55 height 11
drag, startPoint x: 404, startPoint y: 262, endPoint x: 399, endPoint y: 263, distance: 5.6
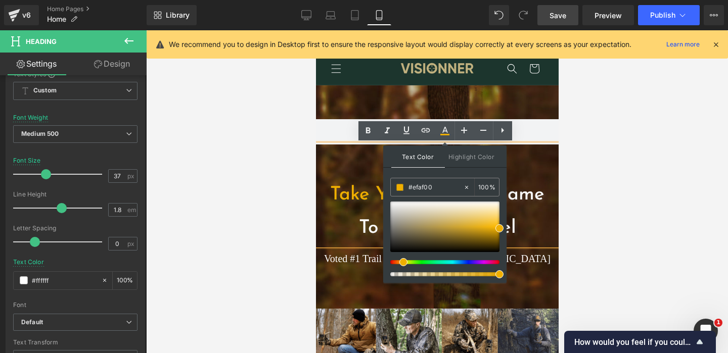
click at [399, 263] on div at bounding box center [440, 262] width 109 height 4
click at [430, 182] on input "#efaf00" at bounding box center [435, 187] width 55 height 11
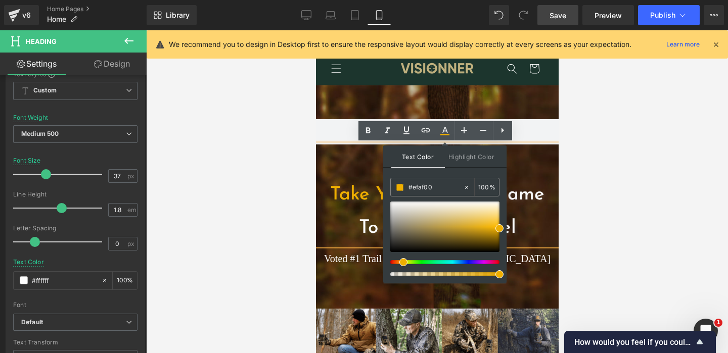
click at [348, 204] on h1 "T ake Your Wildlife Game" at bounding box center [436, 195] width 243 height 34
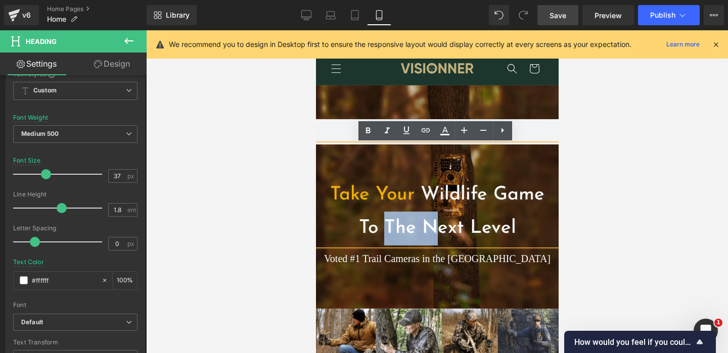
scroll to position [0, 362]
drag, startPoint x: 385, startPoint y: 223, endPoint x: 527, endPoint y: 226, distance: 142.6
click at [527, 226] on h1 "To The Next Level" at bounding box center [436, 229] width 243 height 34
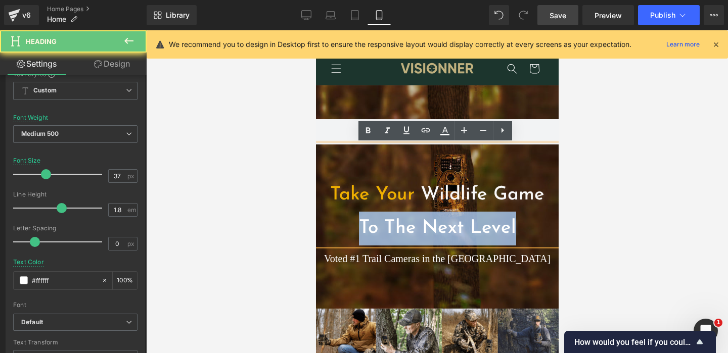
drag, startPoint x: 521, startPoint y: 226, endPoint x: 338, endPoint y: 226, distance: 183.0
click at [338, 226] on h1 "To The Next Level" at bounding box center [436, 229] width 243 height 34
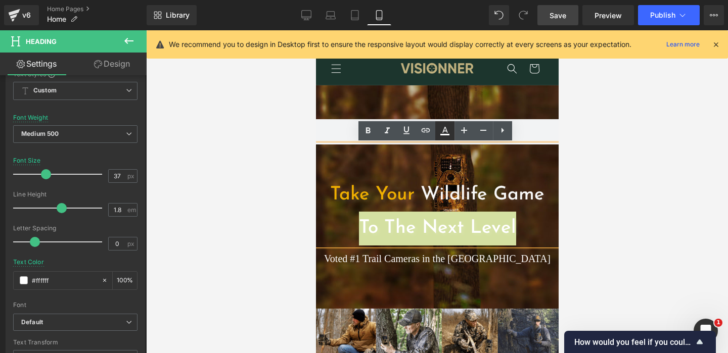
click at [441, 135] on icon at bounding box center [444, 135] width 9 height 2
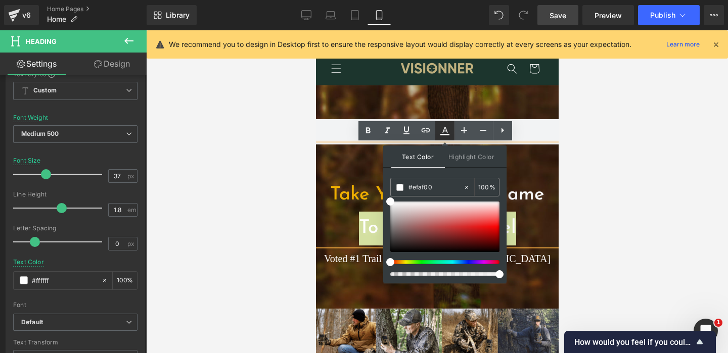
type input "#ffffff"
type input "100"
click at [425, 194] on div "#ffffff" at bounding box center [427, 187] width 72 height 18
click at [422, 192] on input "#ffffff" at bounding box center [435, 187] width 55 height 11
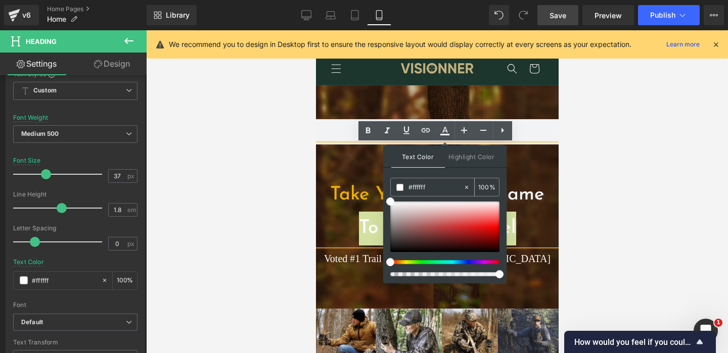
click at [422, 192] on input "#ffffff" at bounding box center [435, 187] width 55 height 11
paste input "efaf00"
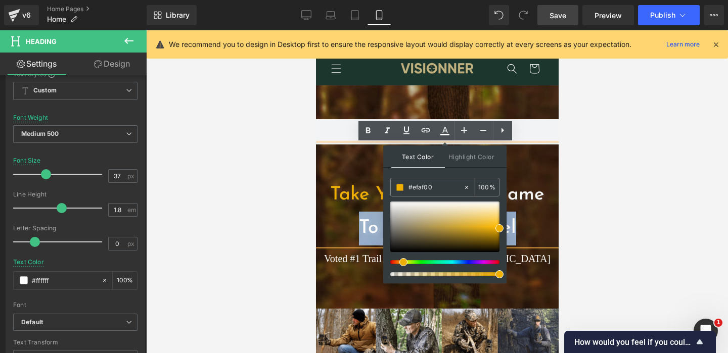
click at [360, 201] on span "T ake Your" at bounding box center [372, 195] width 84 height 19
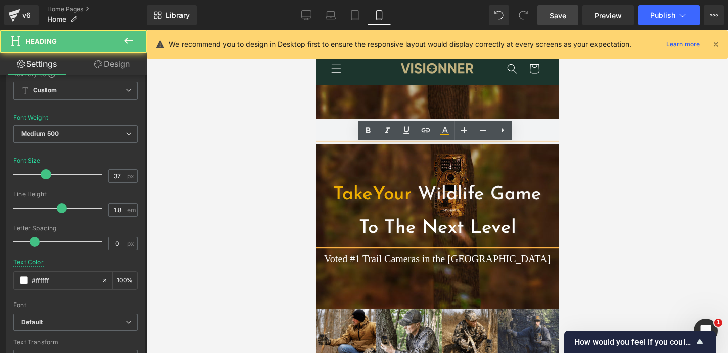
scroll to position [0, 181]
click at [354, 223] on h1 "To The Next Level" at bounding box center [436, 229] width 243 height 34
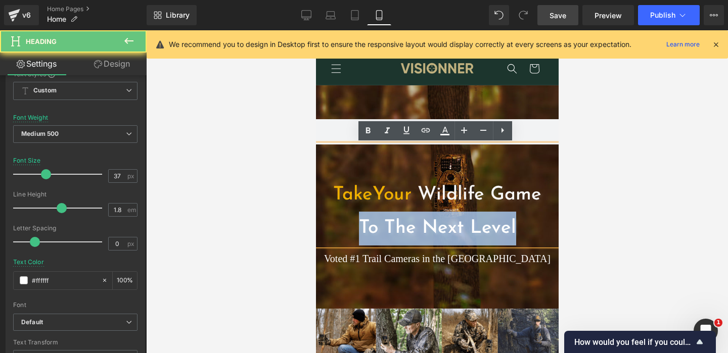
drag, startPoint x: 354, startPoint y: 223, endPoint x: 528, endPoint y: 229, distance: 174.0
click at [528, 229] on h1 "To The Next Level" at bounding box center [436, 229] width 243 height 34
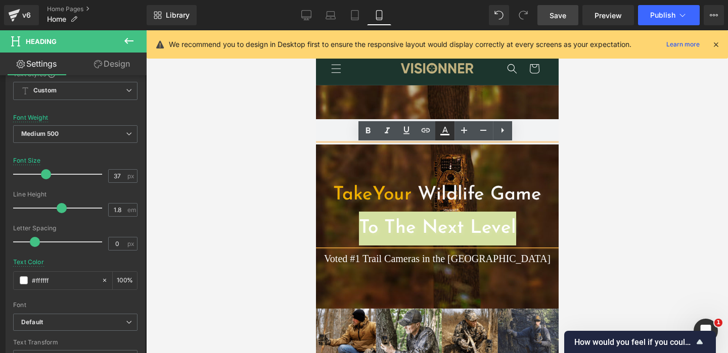
click at [446, 135] on icon at bounding box center [444, 135] width 9 height 2
type input "#ffffff"
type input "100"
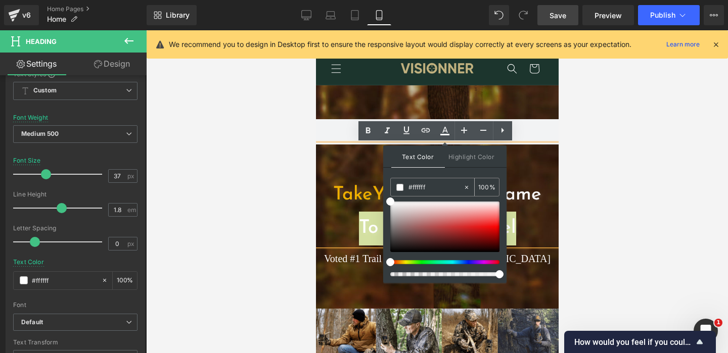
scroll to position [0, 362]
drag, startPoint x: 748, startPoint y: 218, endPoint x: 370, endPoint y: 188, distance: 378.8
paste input "efaf00"
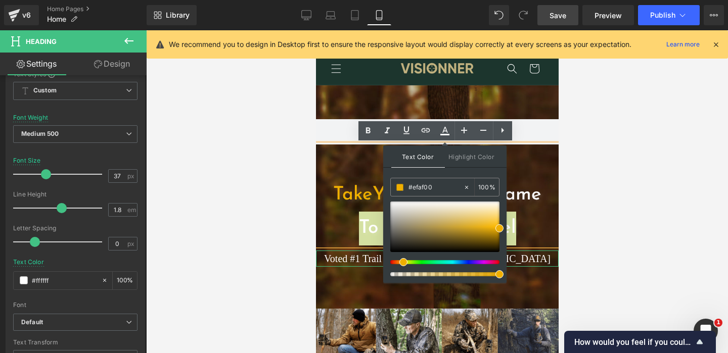
scroll to position [0, 0]
type input "#efaf00"
click at [498, 230] on span at bounding box center [499, 228] width 8 height 8
click at [610, 212] on div at bounding box center [437, 191] width 582 height 323
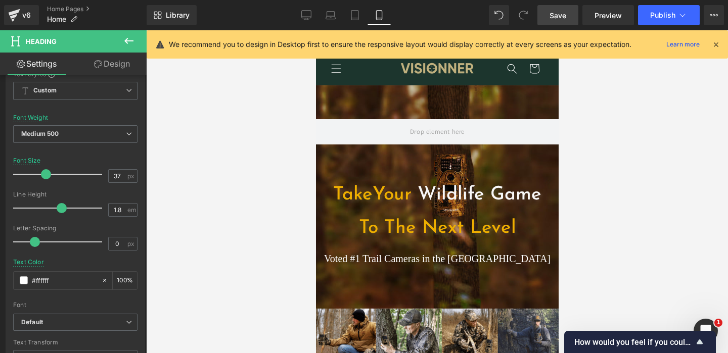
click at [568, 190] on div at bounding box center [437, 191] width 582 height 323
click at [475, 223] on span "To The Next Level" at bounding box center [436, 228] width 157 height 19
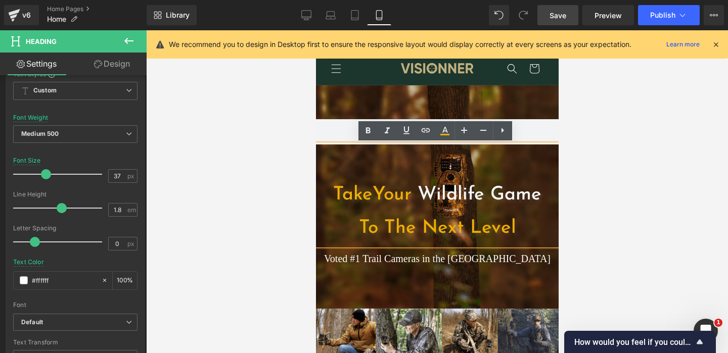
scroll to position [0, 181]
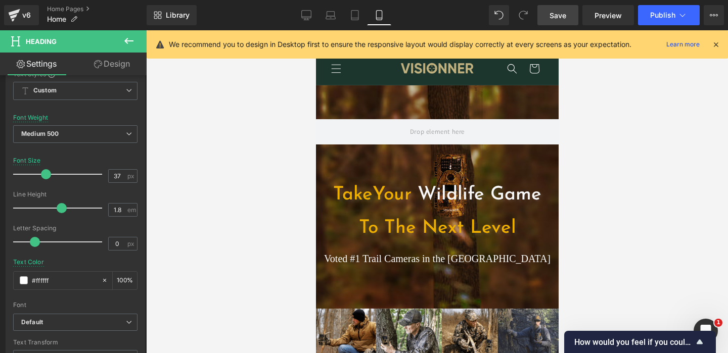
click at [556, 17] on span "Save" at bounding box center [557, 15] width 17 height 11
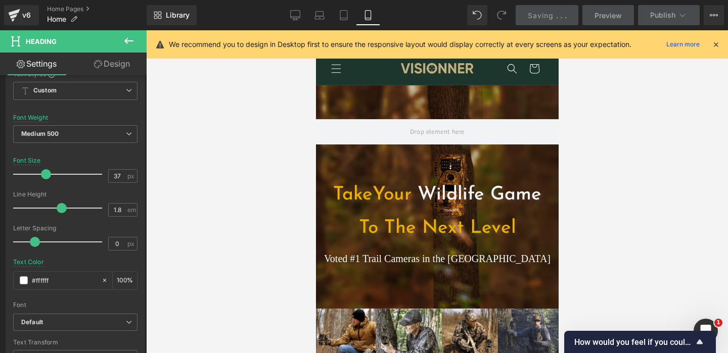
scroll to position [0, 362]
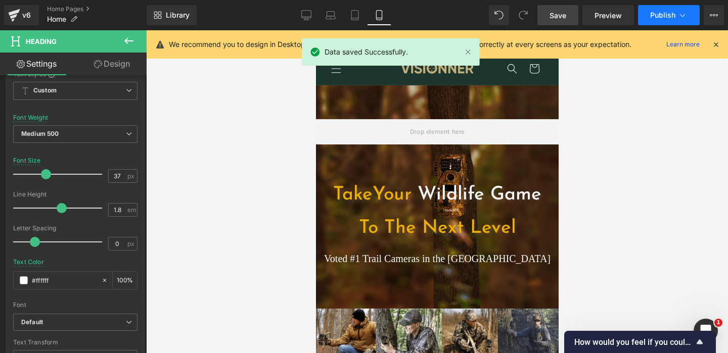
click at [668, 14] on span "Publish" at bounding box center [662, 15] width 25 height 8
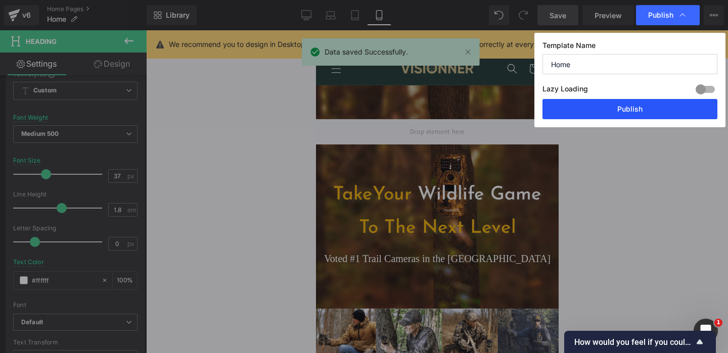
click at [616, 118] on button "Publish" at bounding box center [629, 109] width 175 height 20
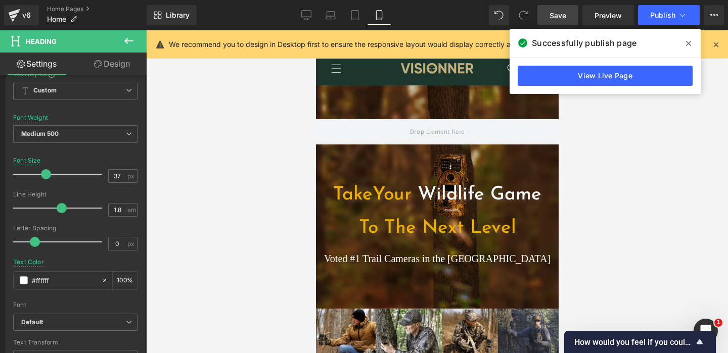
scroll to position [0, 0]
click at [580, 68] on link "View Live Page" at bounding box center [605, 76] width 175 height 20
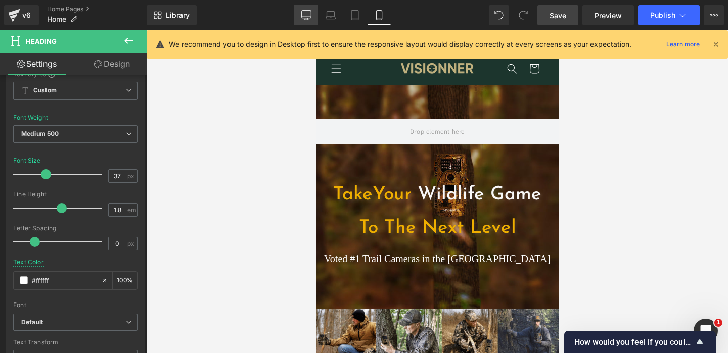
click at [303, 19] on icon at bounding box center [306, 15] width 10 height 10
type input "45"
type input "#ef8903"
type input "100"
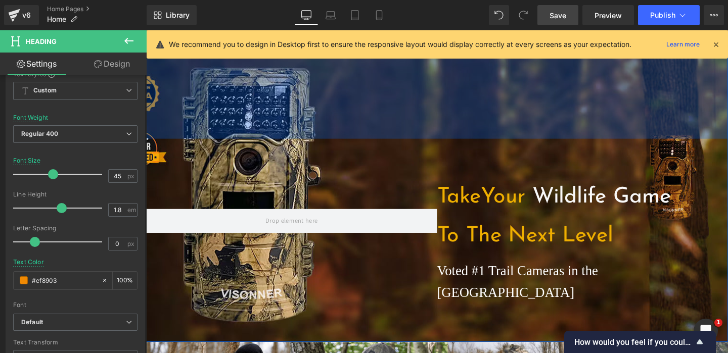
scroll to position [0, 531]
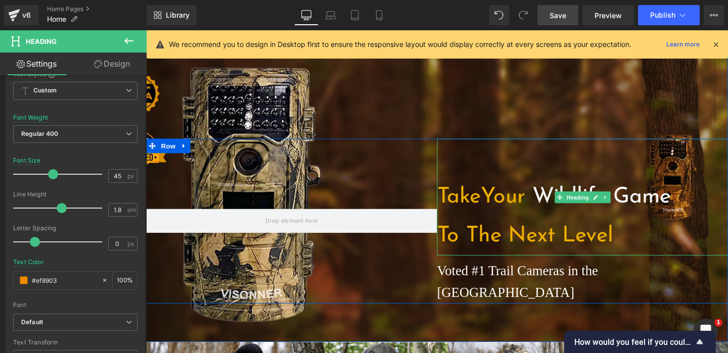
click at [545, 210] on span "T ak e Your" at bounding box center [498, 206] width 93 height 23
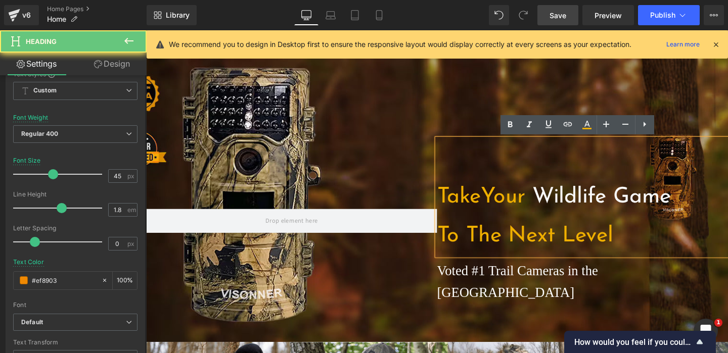
click at [545, 210] on span "T ak e Your" at bounding box center [498, 206] width 93 height 23
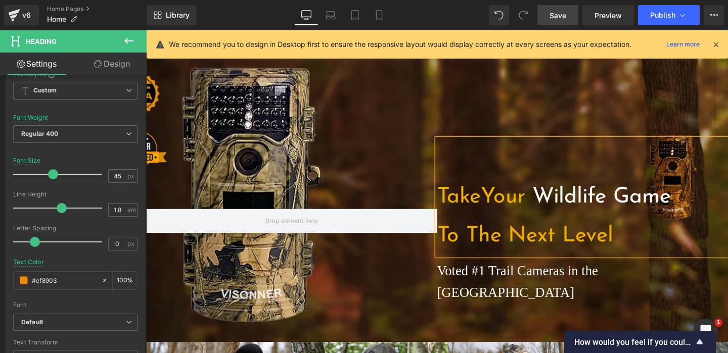
scroll to position [0, 1062]
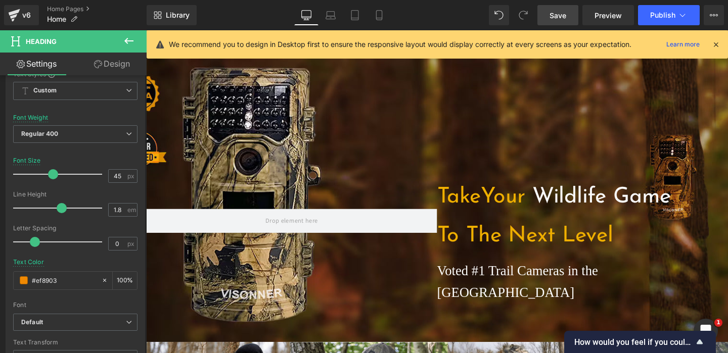
click at [565, 17] on span "Save" at bounding box center [557, 15] width 17 height 11
click at [659, 17] on span "Publish" at bounding box center [662, 15] width 25 height 8
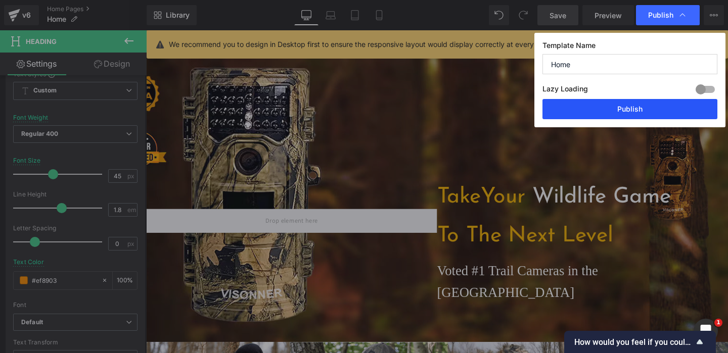
scroll to position [0, 531]
click at [587, 110] on button "Publish" at bounding box center [629, 109] width 175 height 20
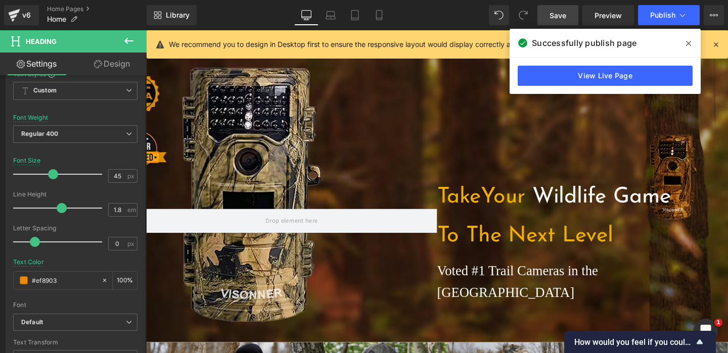
scroll to position [0, 1062]
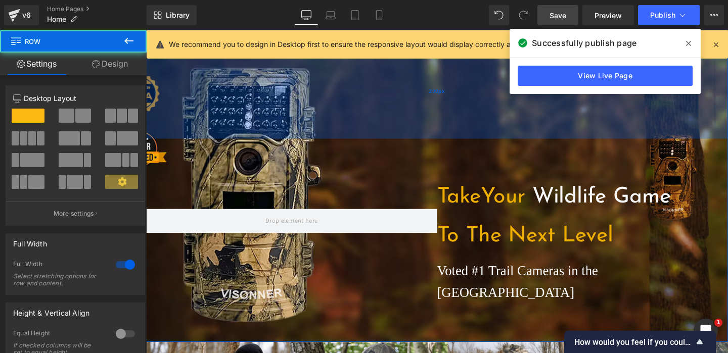
click at [392, 118] on div "200px" at bounding box center [452, 93] width 612 height 101
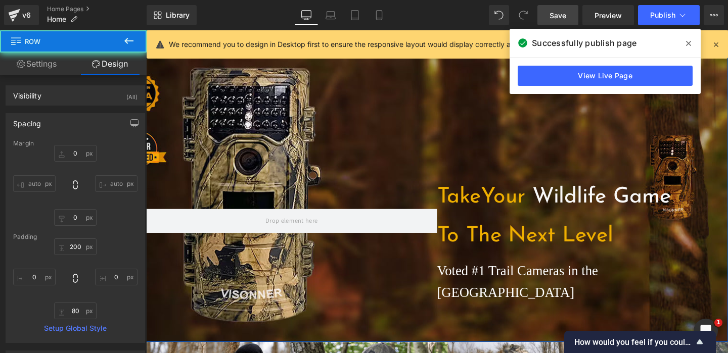
click at [398, 166] on div at bounding box center [299, 231] width 306 height 173
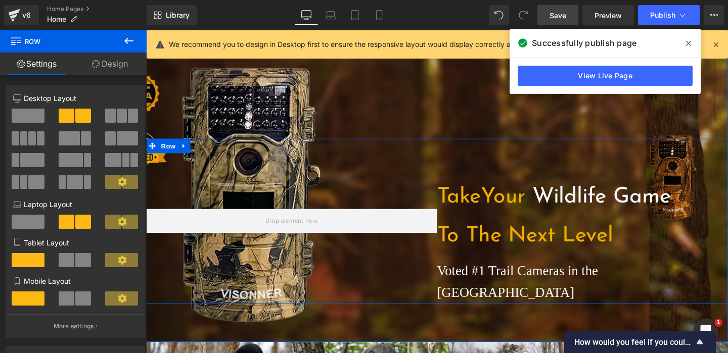
scroll to position [0, 0]
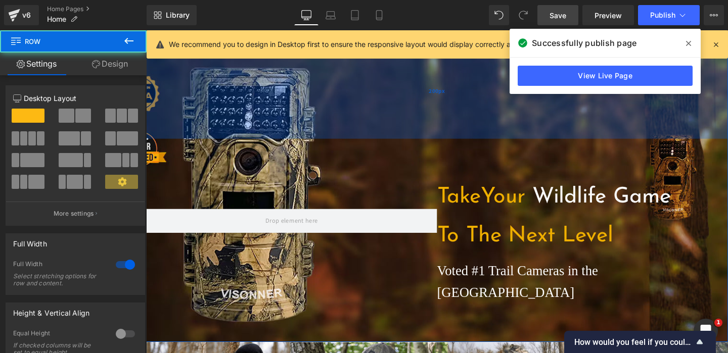
click at [179, 68] on div "200px" at bounding box center [452, 93] width 612 height 101
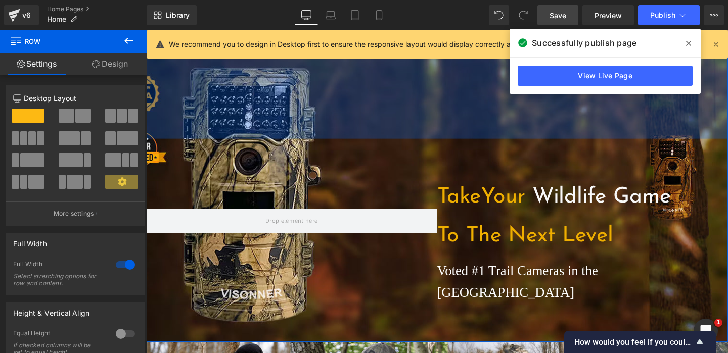
click at [682, 45] on span at bounding box center [688, 43] width 16 height 16
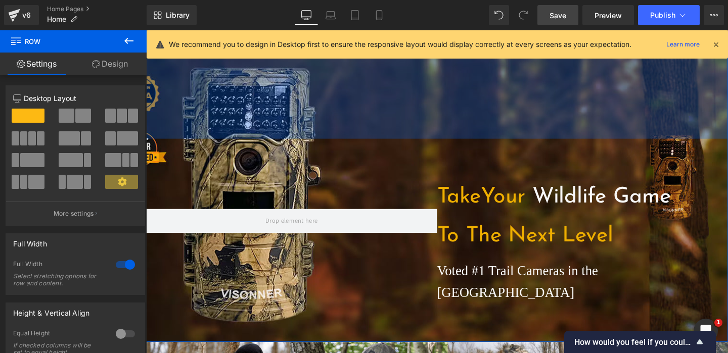
click at [720, 44] on div "We recommend you to design in Desktop first to ensure the responsive layout wou…" at bounding box center [437, 44] width 581 height 28
click at [715, 45] on icon at bounding box center [715, 44] width 9 height 9
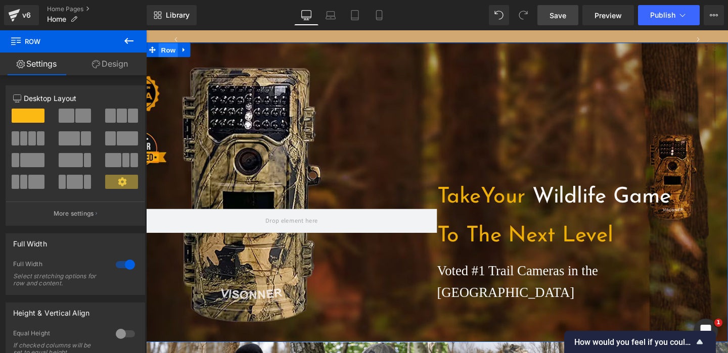
click at [167, 56] on span "Row" at bounding box center [169, 51] width 20 height 15
click at [114, 69] on link "Design" at bounding box center [109, 64] width 73 height 23
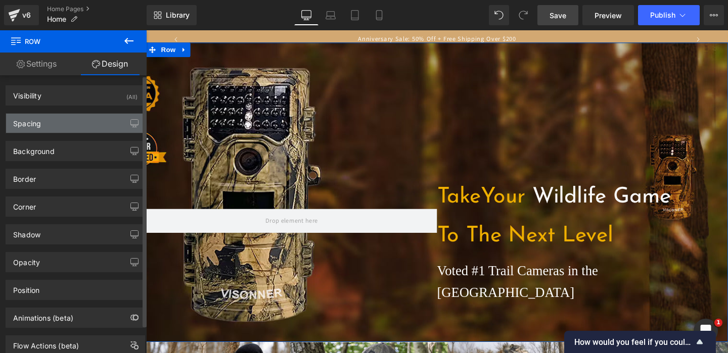
click at [99, 118] on div "Spacing" at bounding box center [75, 123] width 139 height 19
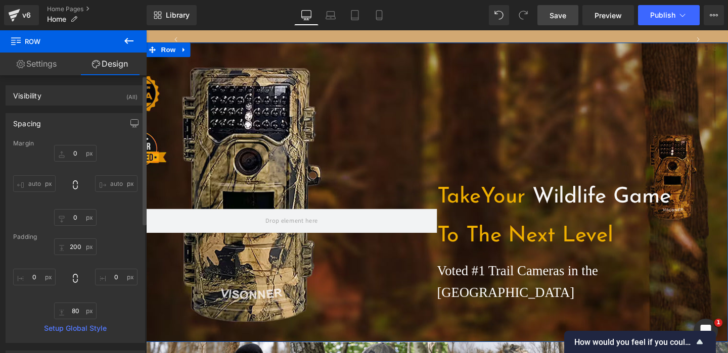
scroll to position [0, 531]
click at [44, 66] on link "Settings" at bounding box center [36, 64] width 73 height 23
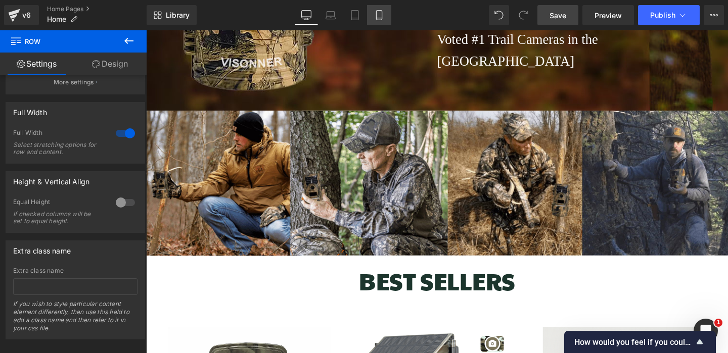
scroll to position [0, 0]
